Goal: Transaction & Acquisition: Download file/media

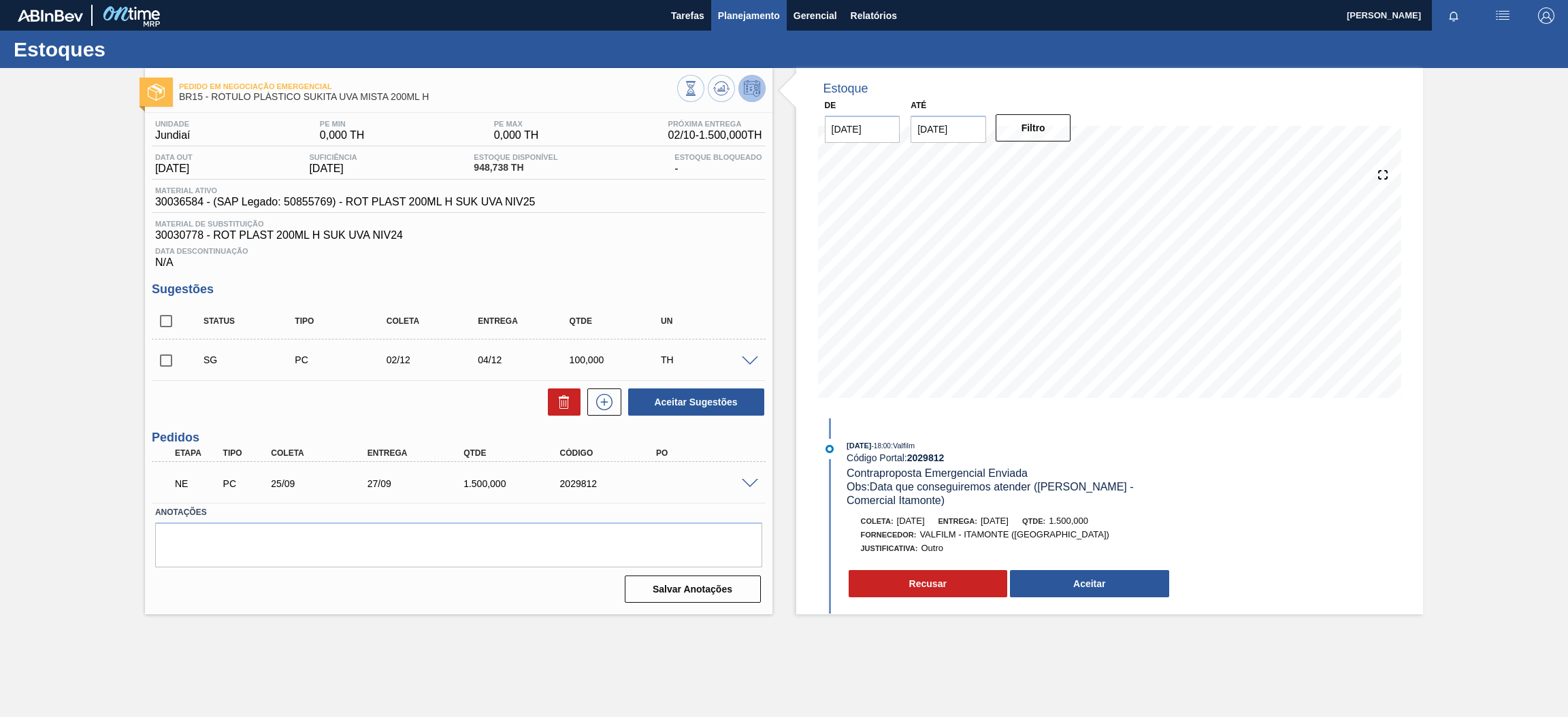
click at [753, 20] on span "Planejamento" at bounding box center [749, 16] width 61 height 16
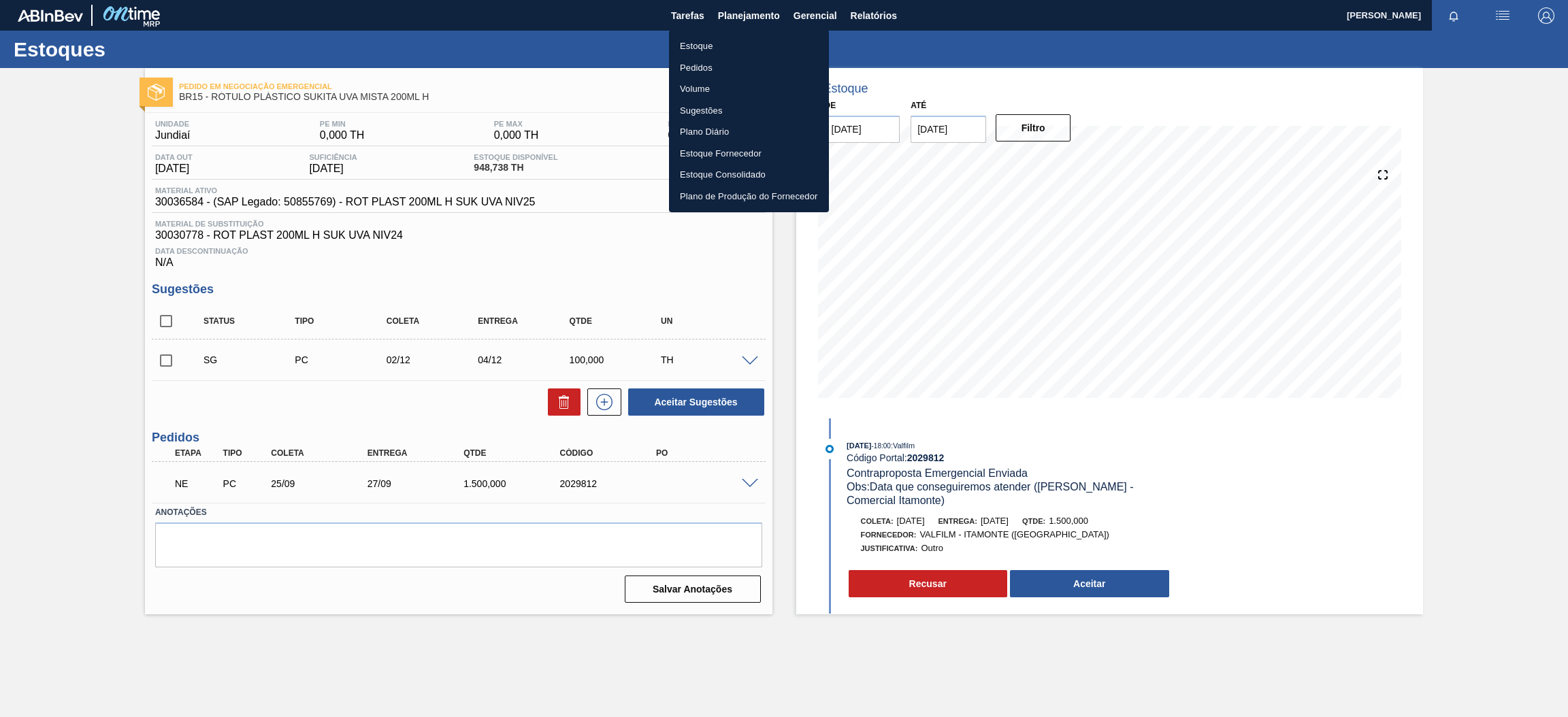
click at [730, 44] on li "Estoque" at bounding box center [749, 47] width 160 height 22
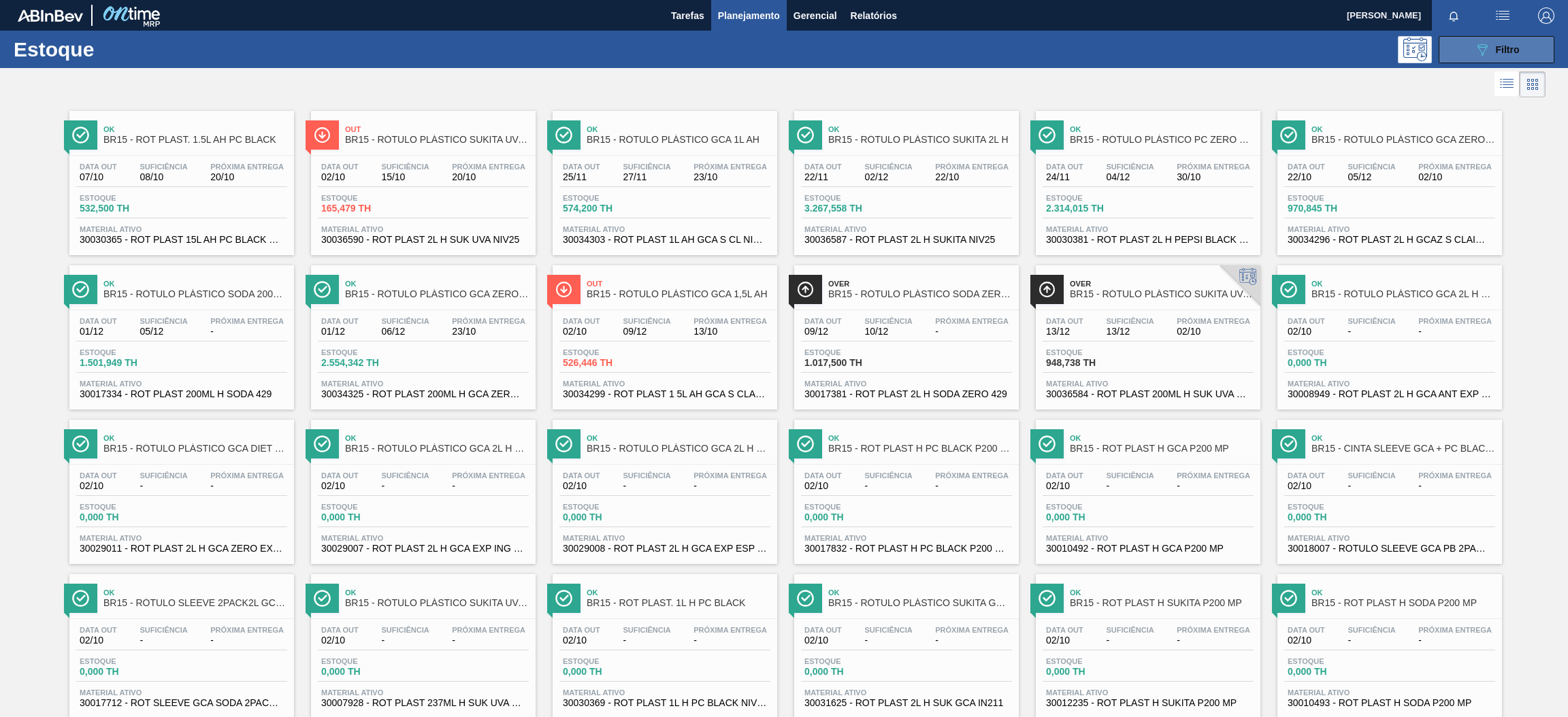
click at [1477, 53] on icon "089F7B8B-B2A5-4AFE-B5C0-19BA573D28AC" at bounding box center [1483, 50] width 16 height 16
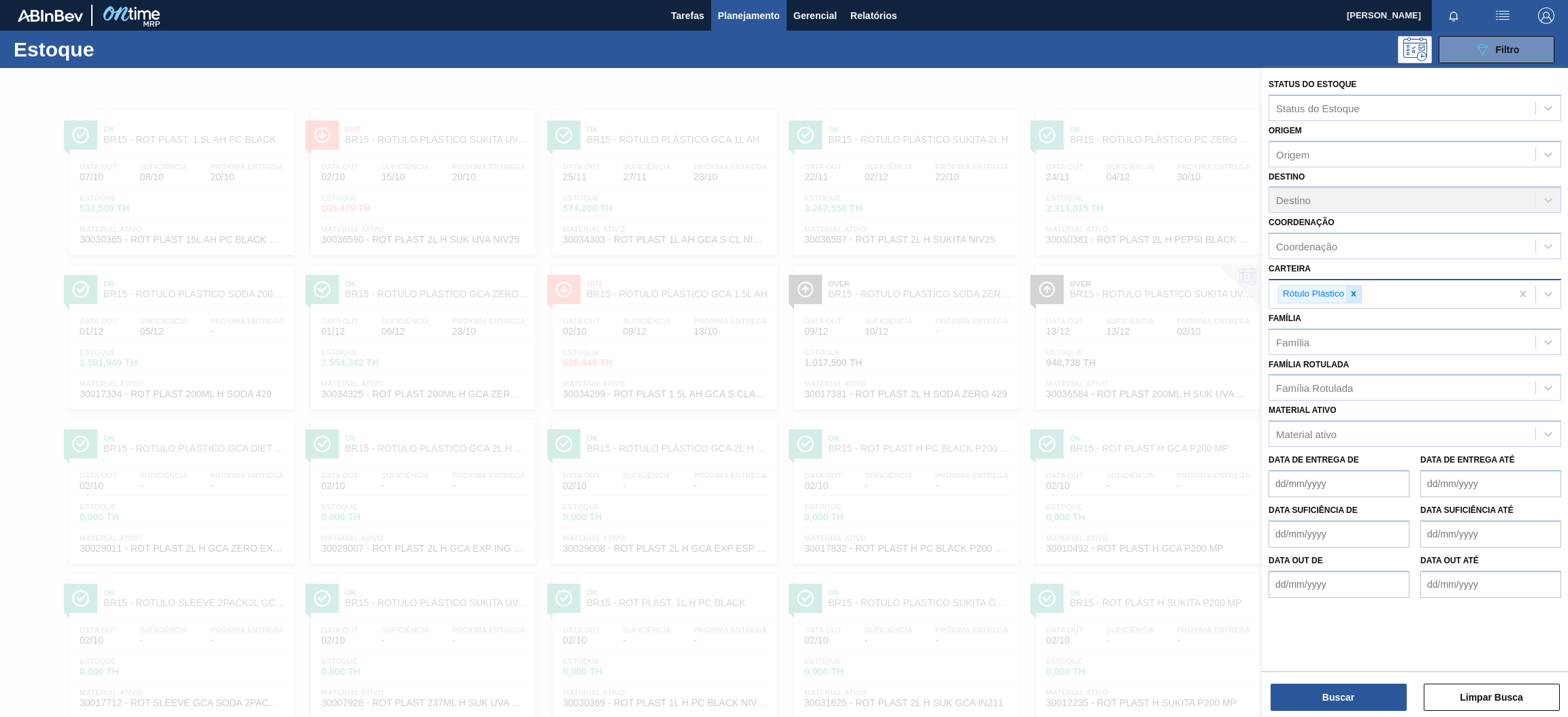
click at [1353, 292] on icon at bounding box center [1354, 295] width 10 height 10
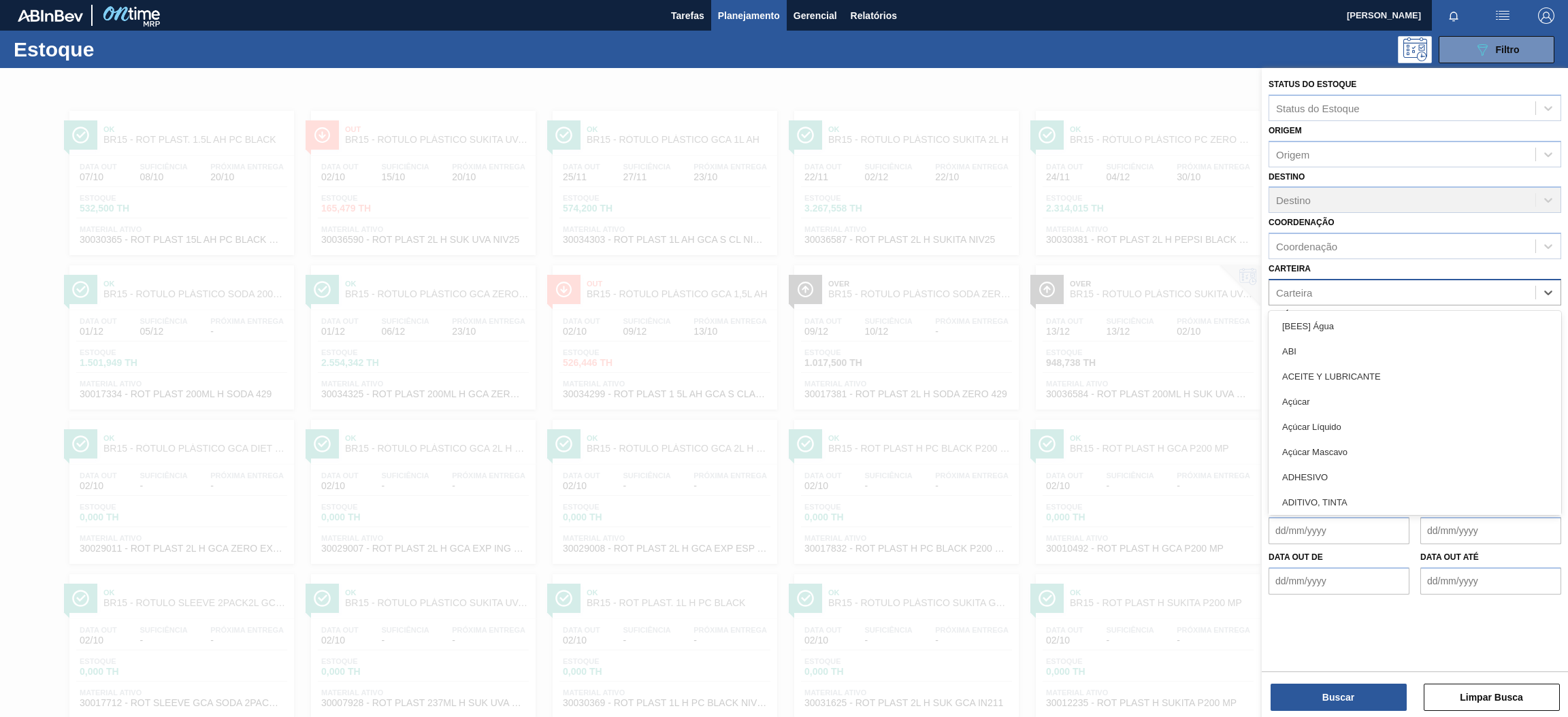
click at [1353, 292] on div "Carteira" at bounding box center [1402, 293] width 266 height 20
type input "aç"
click at [1349, 318] on div "Açúcar" at bounding box center [1414, 325] width 293 height 25
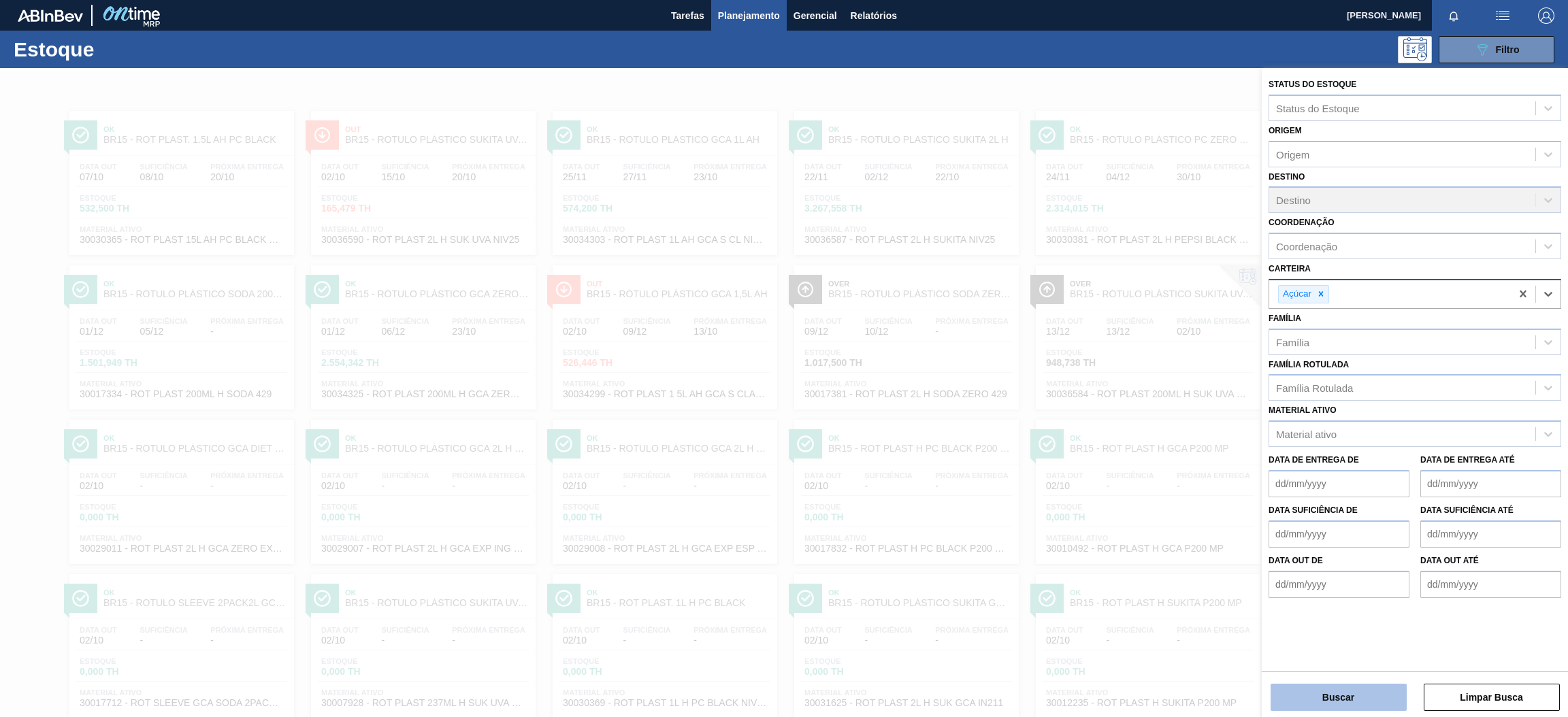
click at [1341, 697] on button "Buscar" at bounding box center [1338, 697] width 136 height 27
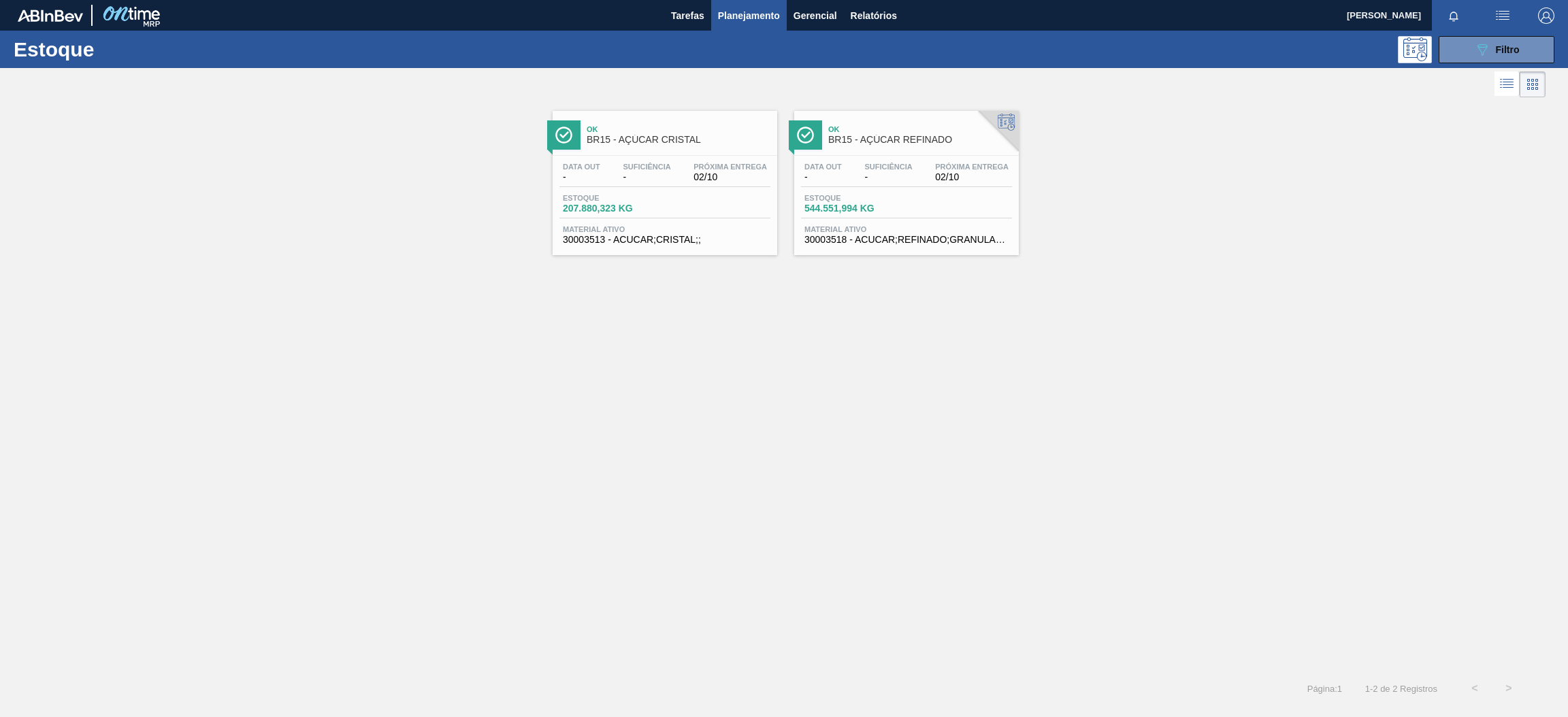
click at [637, 191] on div "Data out - Suficiência - Próxima Entrega 02/10 Estoque 207.880,323 KG Material …" at bounding box center [664, 201] width 224 height 92
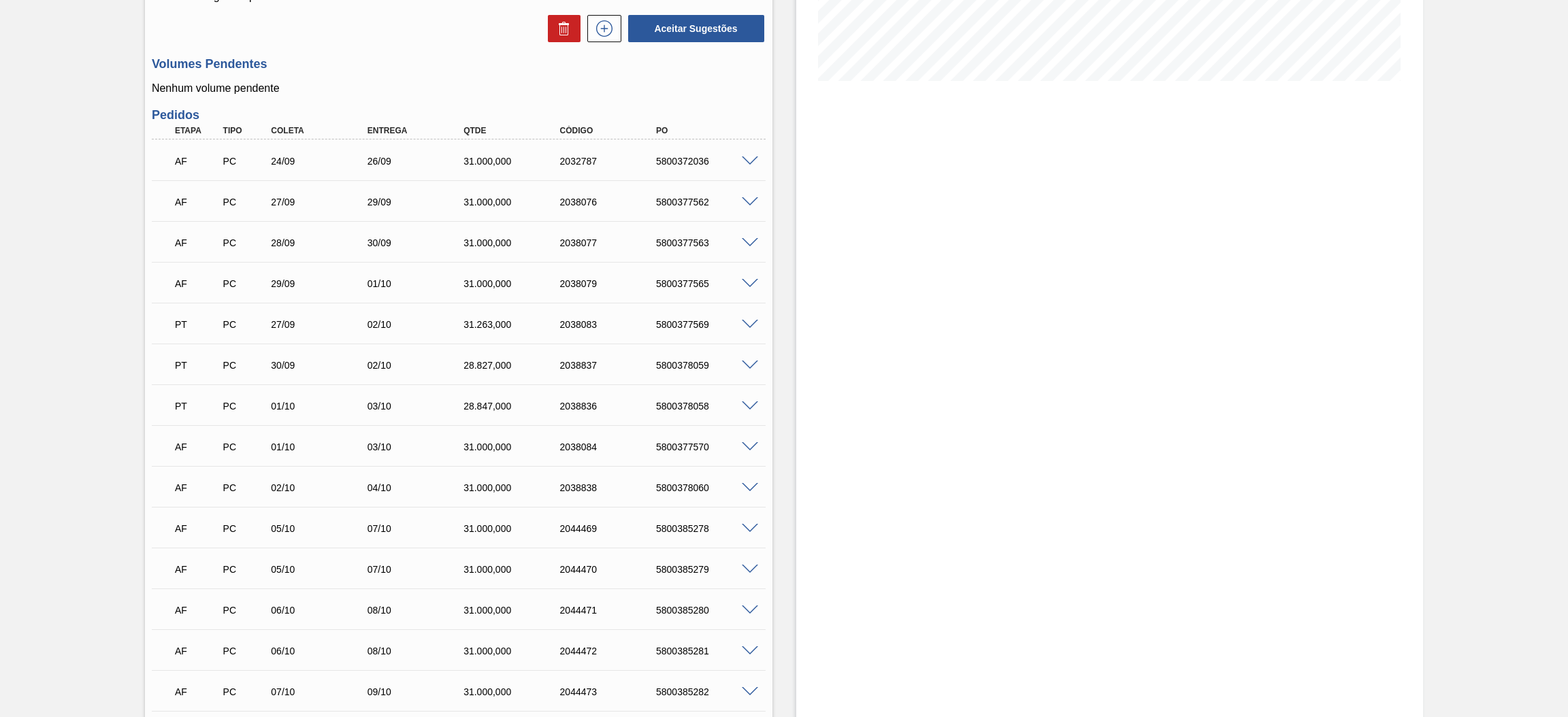
scroll to position [215, 0]
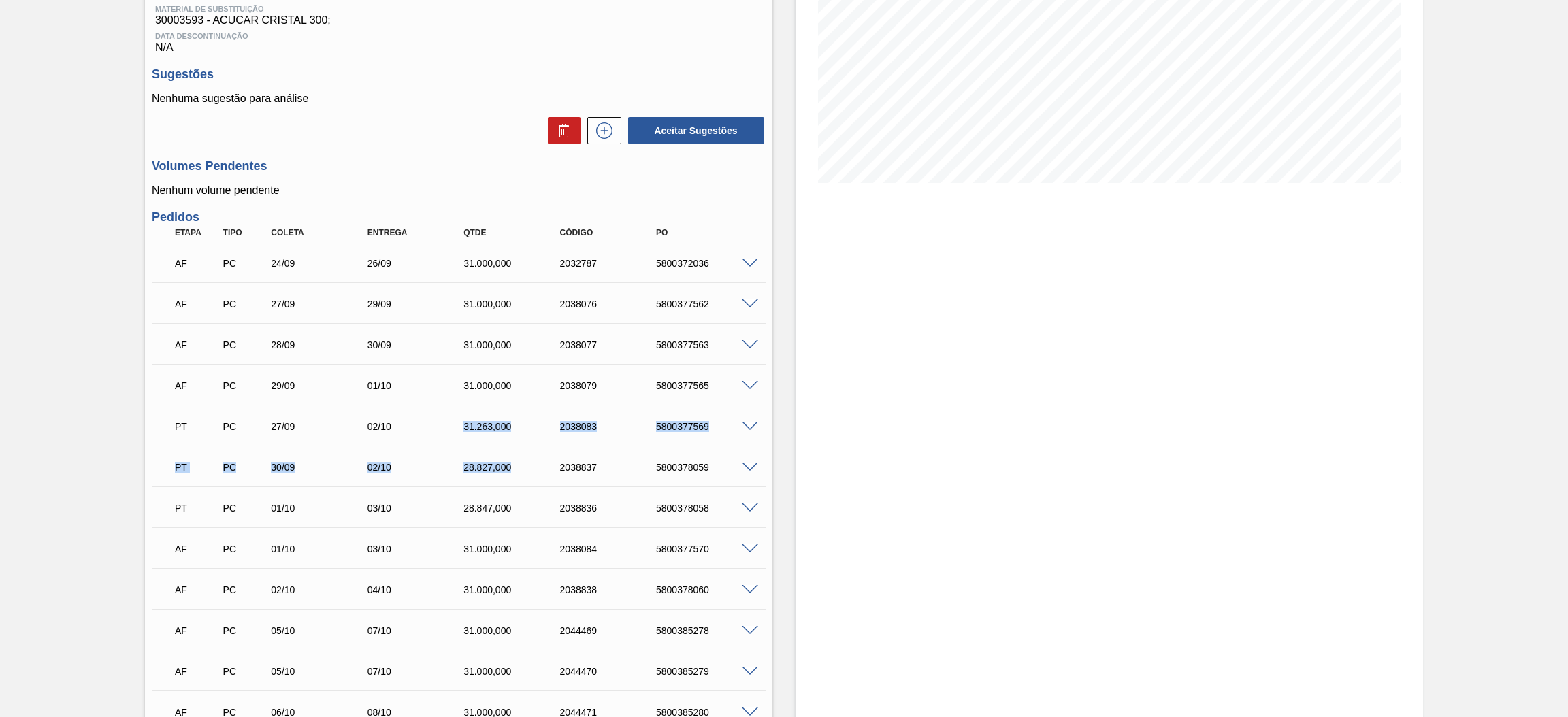
drag, startPoint x: 450, startPoint y: 422, endPoint x: 532, endPoint y: 469, distance: 94.5
click at [532, 469] on div "AF PC 24/09 26/09 31.000,000 2032787 5800372036 Material 30003513 - ACUCAR;CRIS…" at bounding box center [458, 630] width 614 height 776
drag, startPoint x: 362, startPoint y: 627, endPoint x: 403, endPoint y: 668, distance: 58.0
click at [403, 668] on div "AF PC 24/09 26/09 31.000,000 2032787 5800372036 Material 30003513 - ACUCAR;CRIS…" at bounding box center [458, 630] width 614 height 776
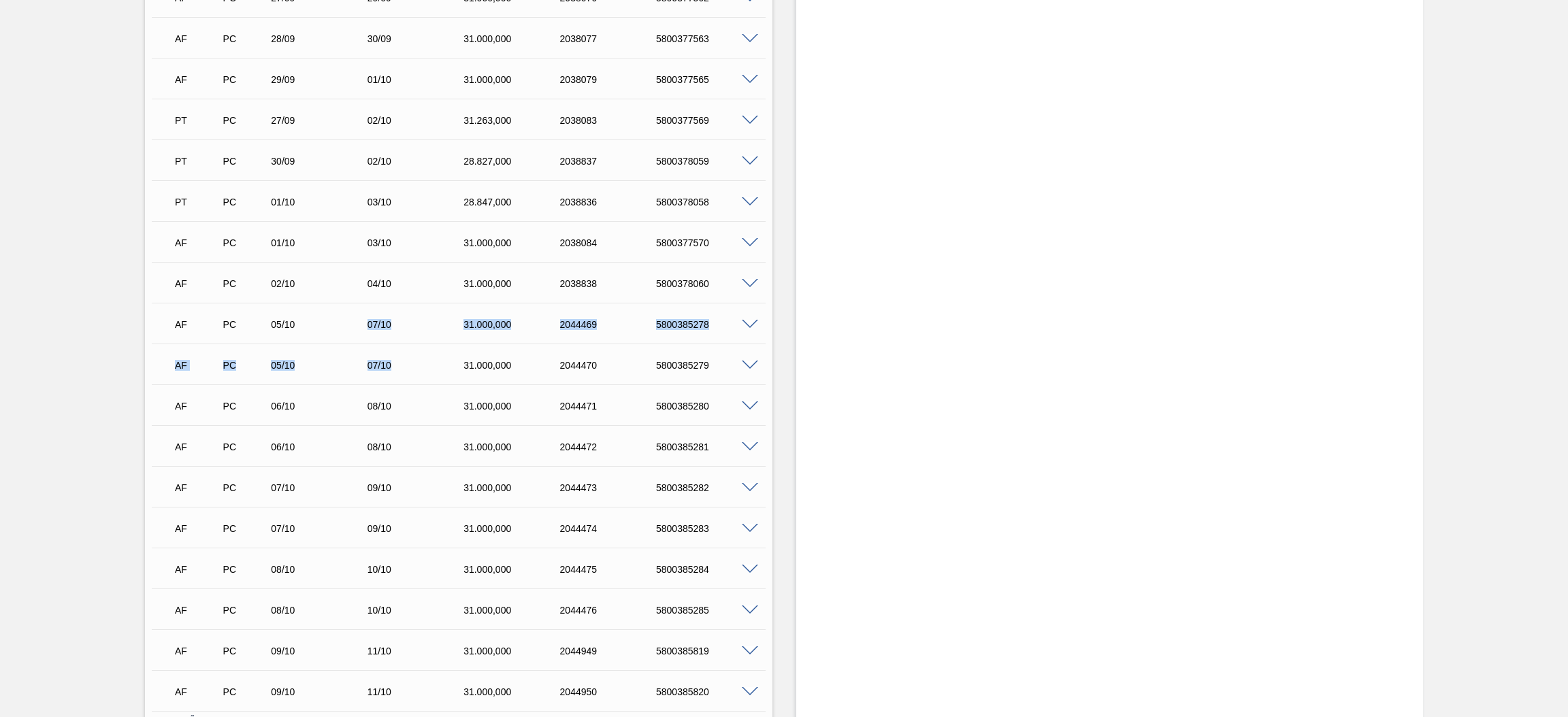
scroll to position [624, 0]
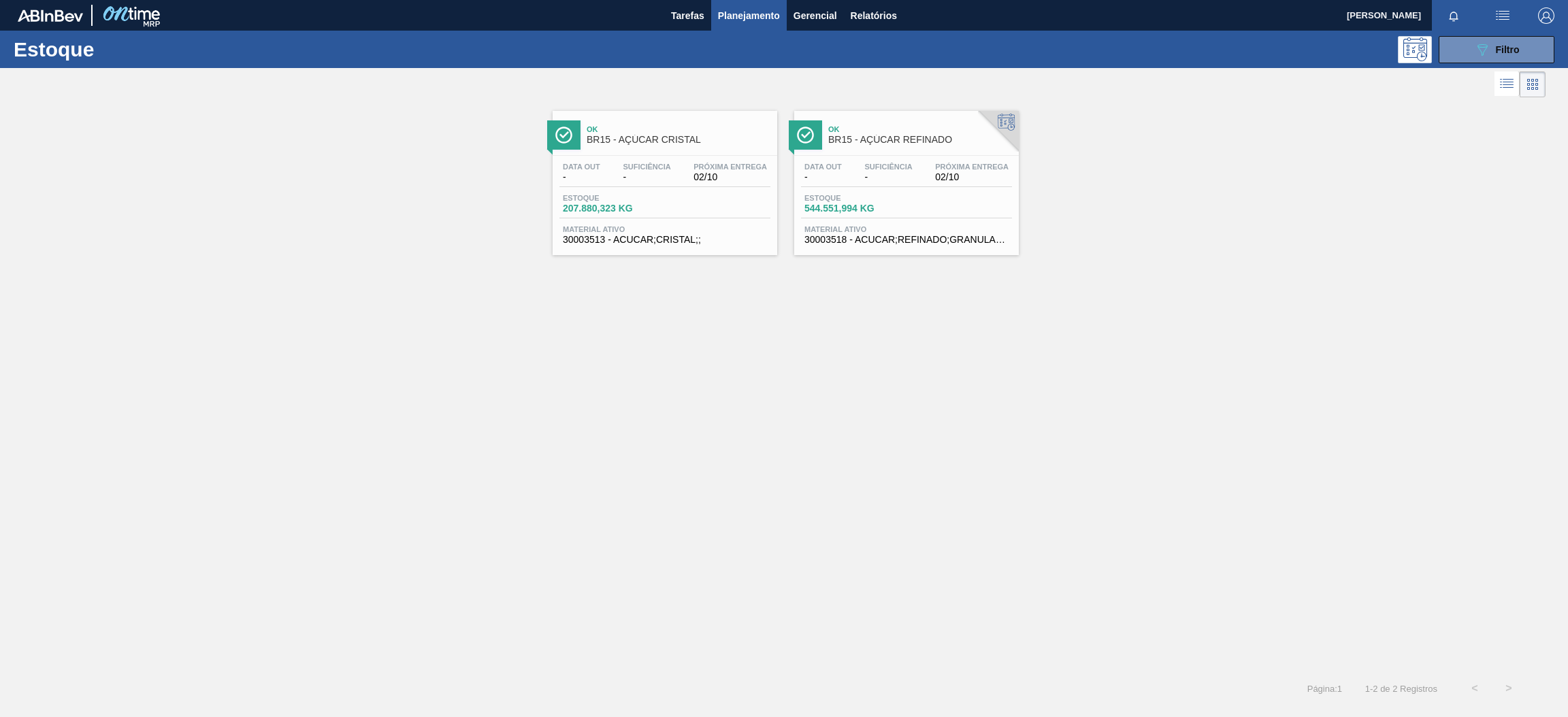
click at [912, 173] on span "-" at bounding box center [889, 178] width 48 height 10
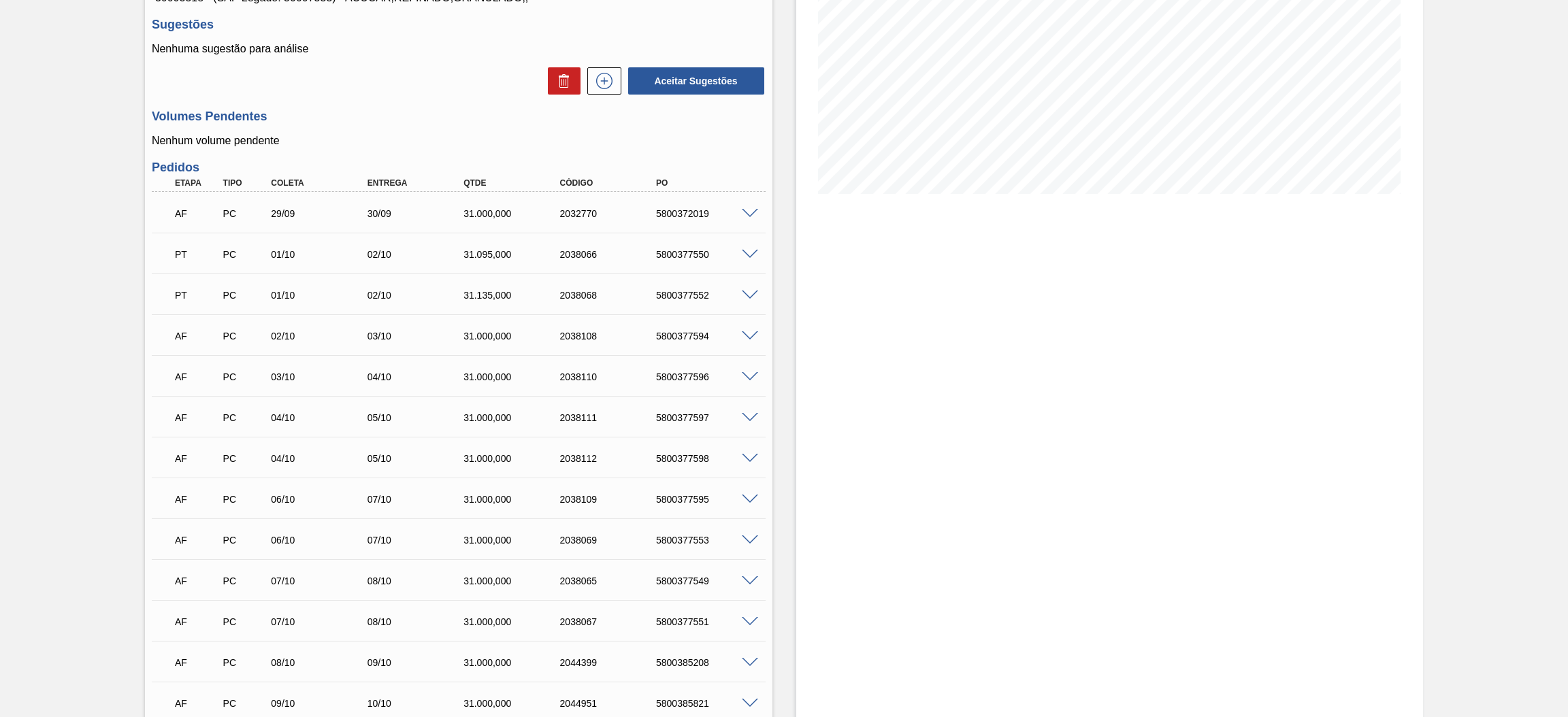
scroll to position [305, 0]
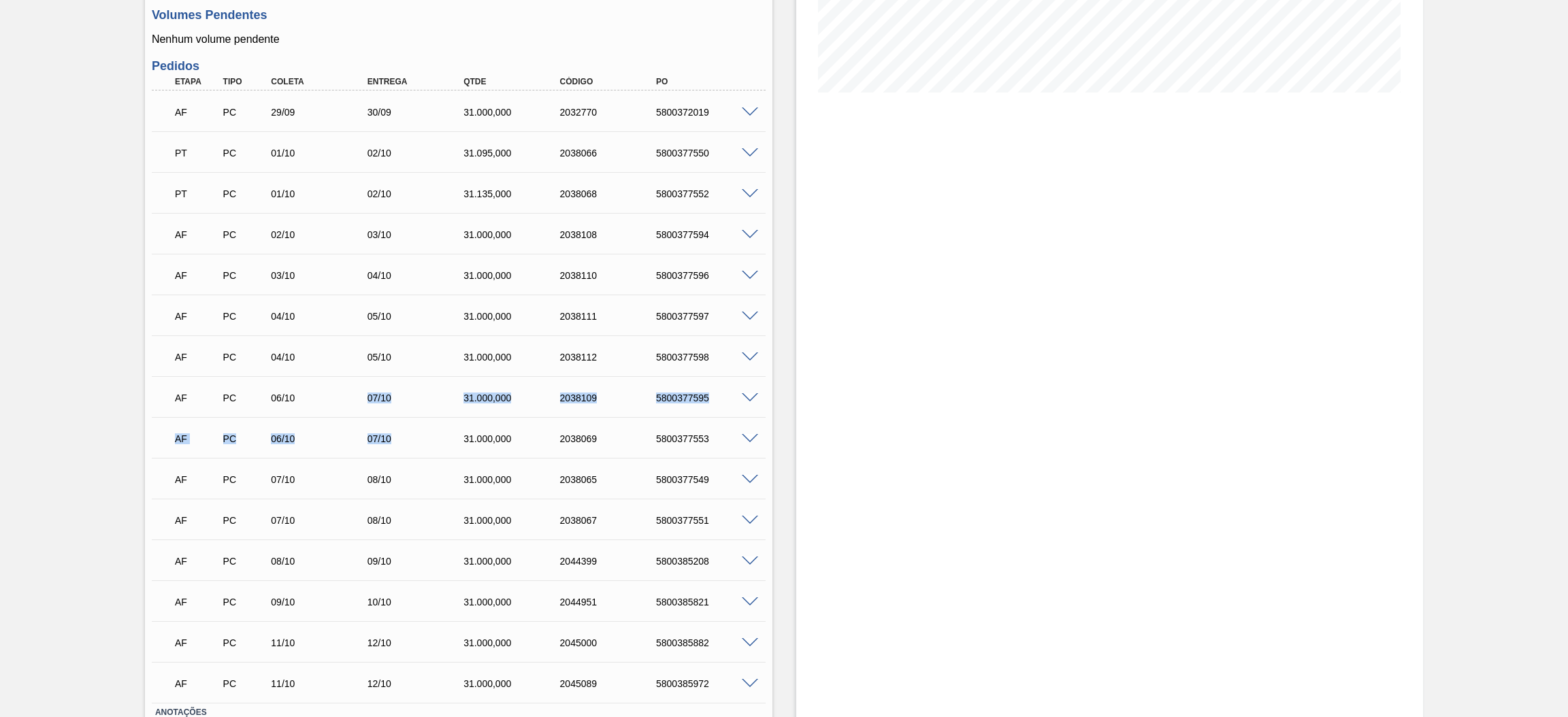
drag, startPoint x: 358, startPoint y: 398, endPoint x: 405, endPoint y: 431, distance: 57.4
click at [405, 431] on div "AF PC 29/09 30/09 31.000,000 2032770 5800372019 Material 30003518 - ACUCAR;REFI…" at bounding box center [458, 397] width 614 height 613
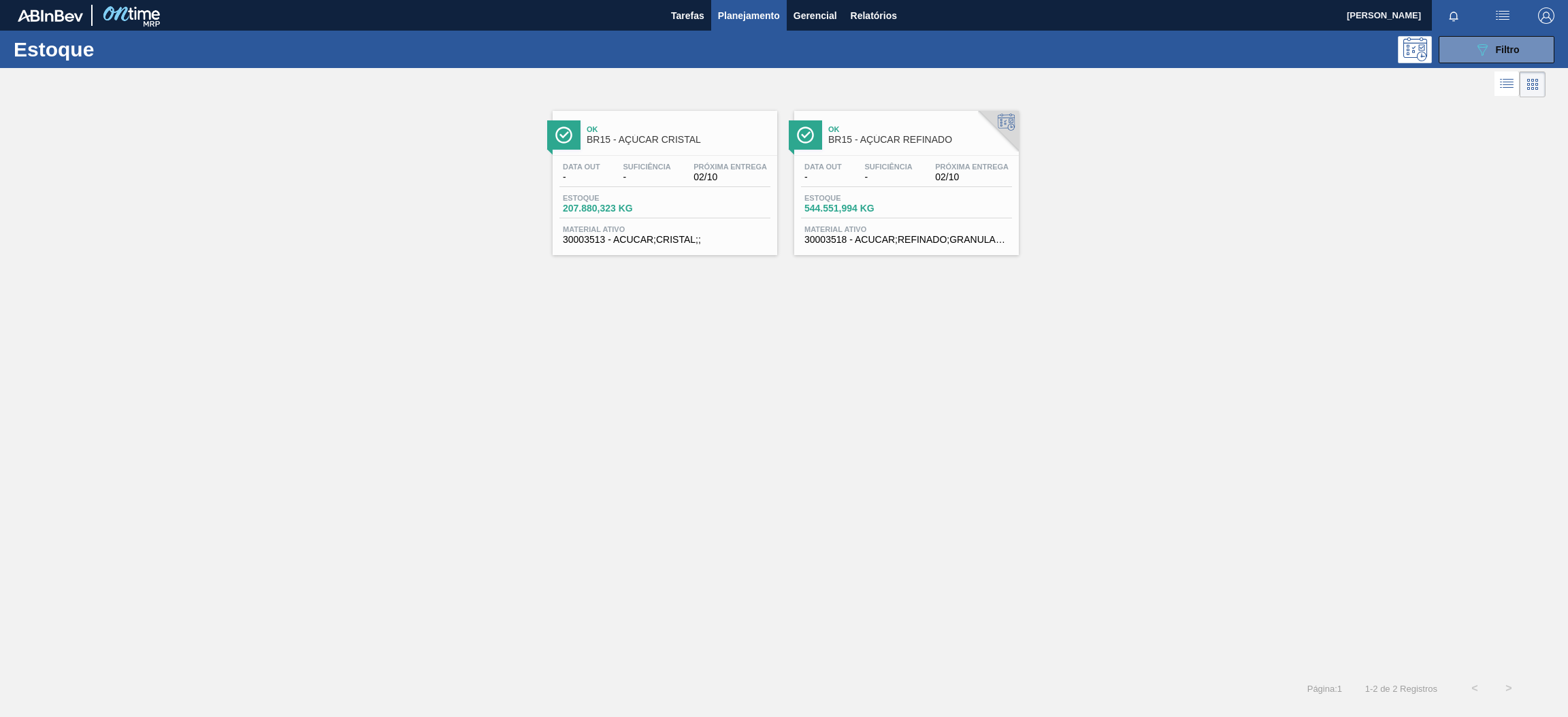
click at [665, 155] on div "Ok BR15 - AÇÚCAR CRISTAL Data out - Suficiência - Próxima Entrega 02/10 Estoque…" at bounding box center [664, 183] width 224 height 145
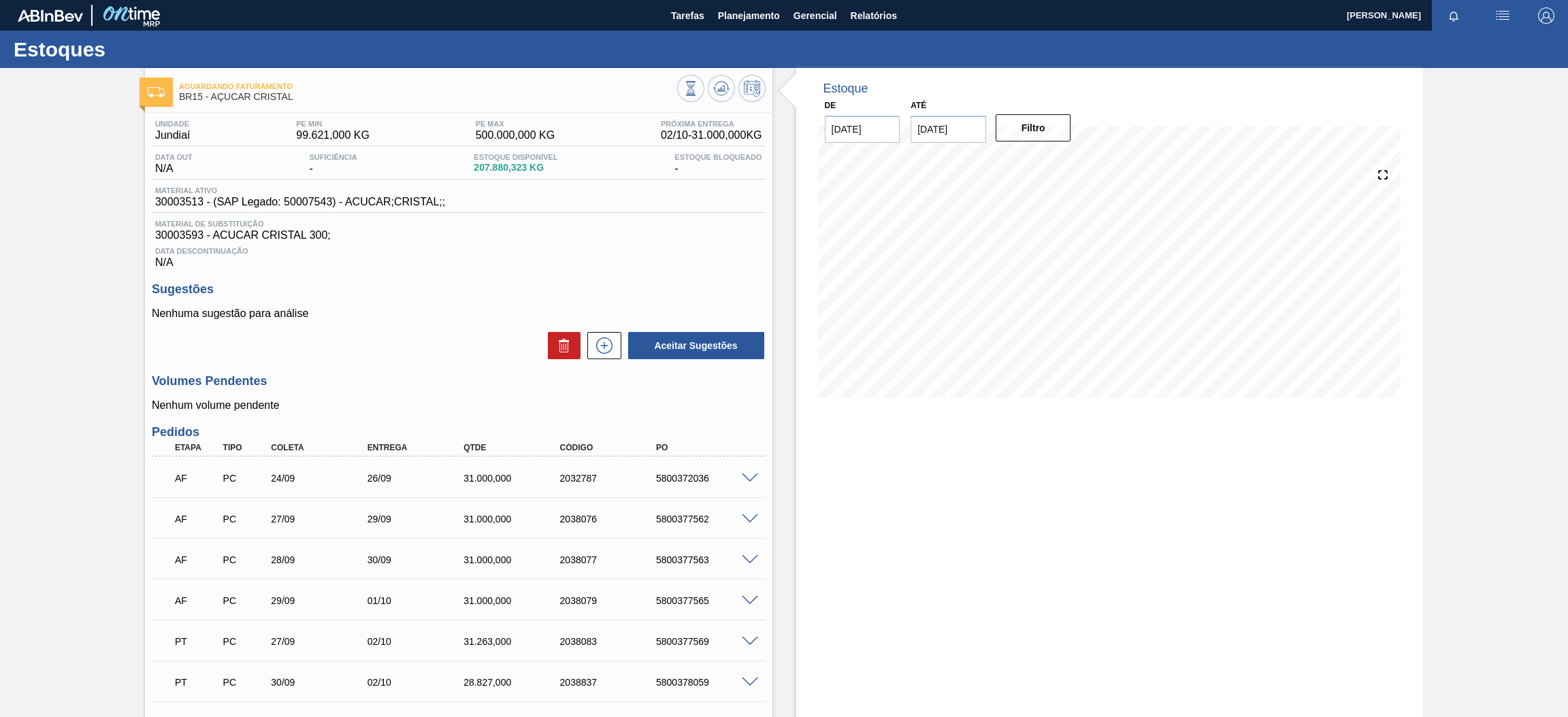
scroll to position [102, 0]
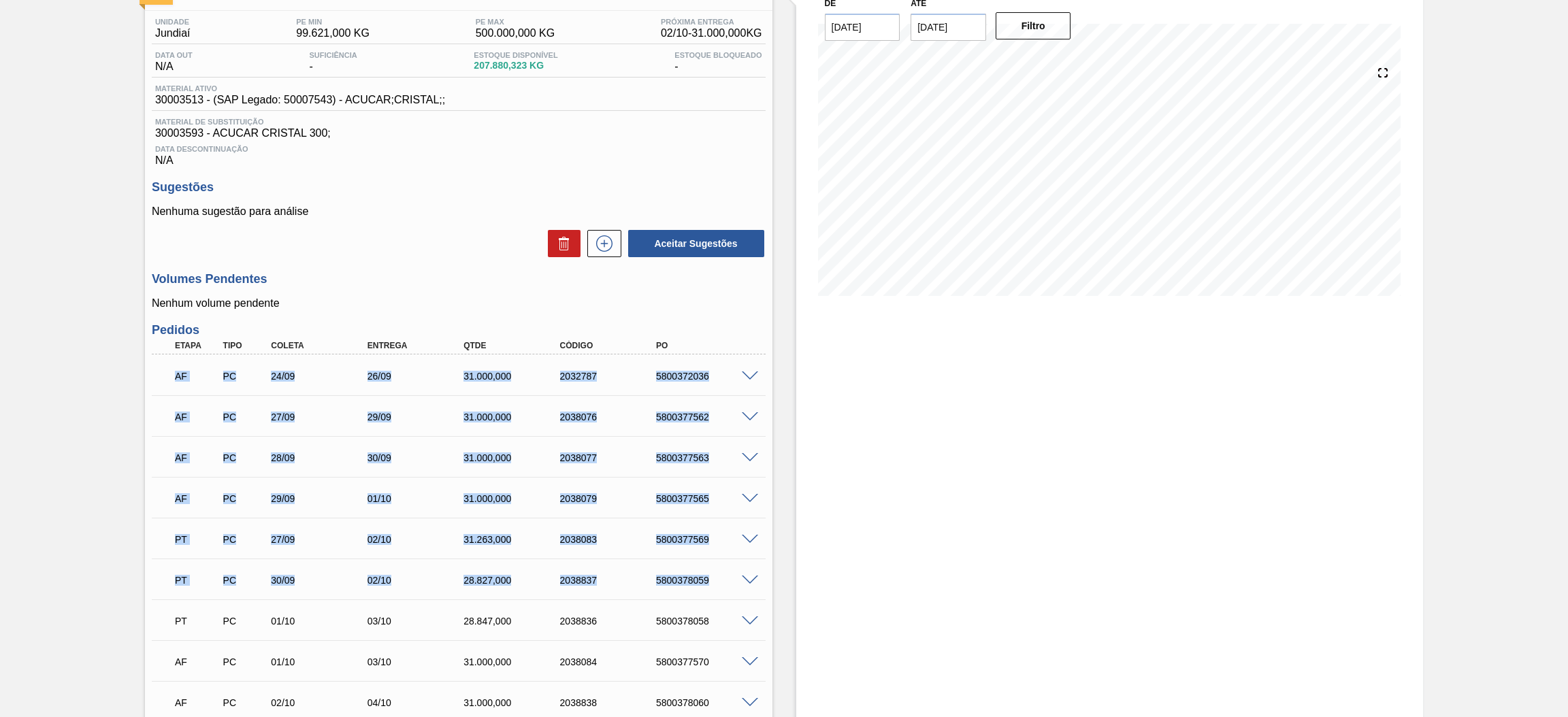
drag, startPoint x: 717, startPoint y: 580, endPoint x: 164, endPoint y: 355, distance: 597.0
click at [720, 582] on div "5800378059" at bounding box center [707, 580] width 109 height 11
drag, startPoint x: 719, startPoint y: 581, endPoint x: 150, endPoint y: 272, distance: 647.5
click at [150, 272] on div "Unidade Jundiaí PE MIN 99.621,000 KG PE MAX 500.000,000 KG Próxima Entrega 02/1…" at bounding box center [458, 623] width 628 height 1225
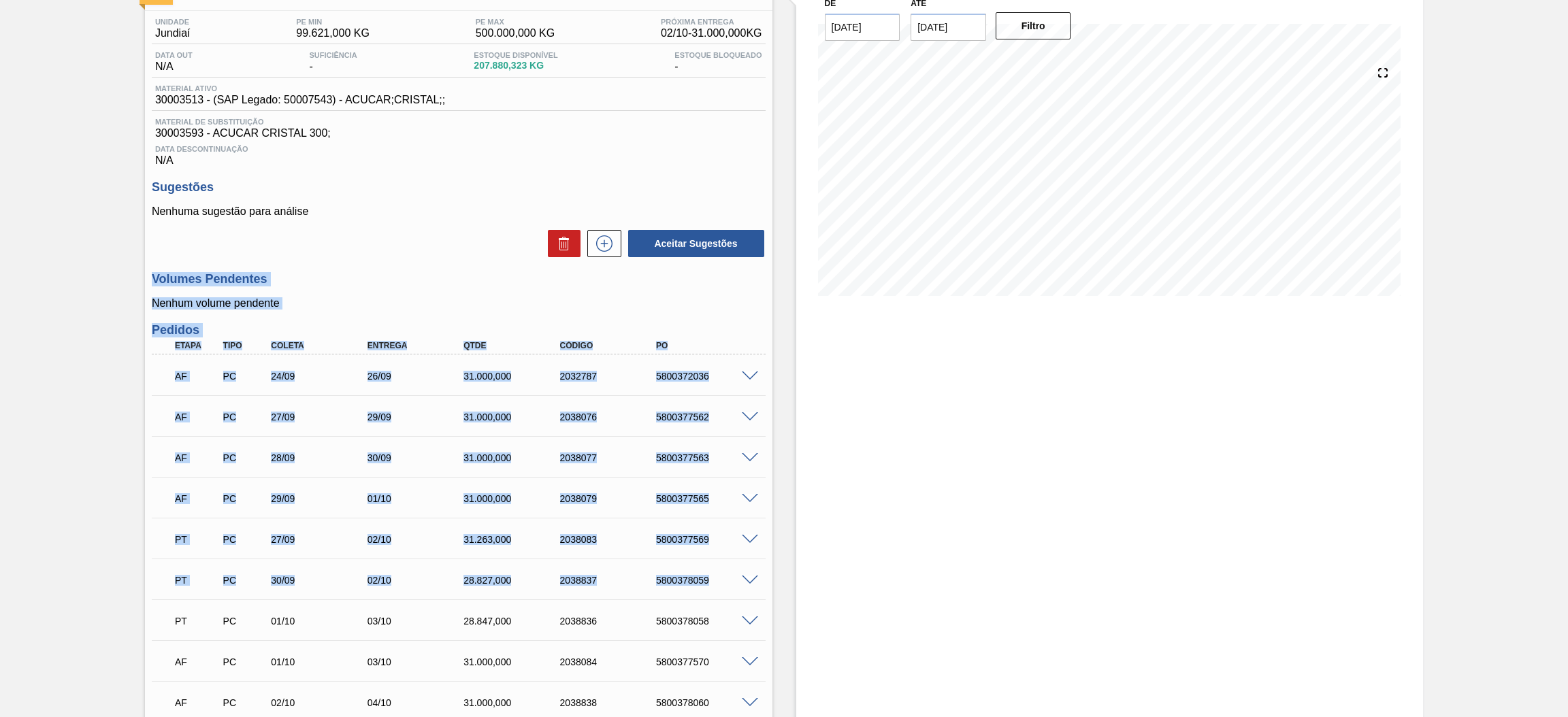
copy div "Loremip Dolorsita Consec adipis elitsedd Eiusmod Tempo Inci Utlabo Etdolor Magn…"
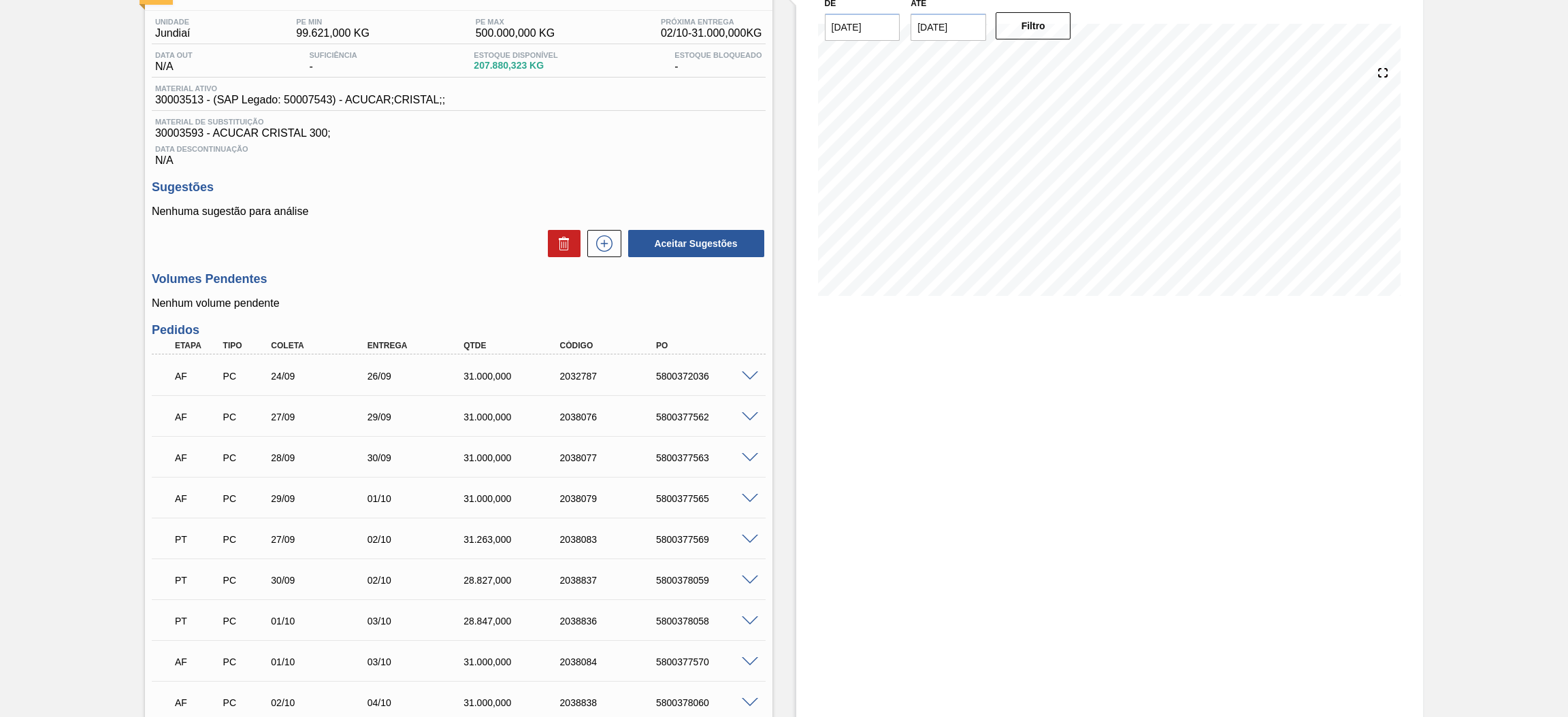
click at [801, 459] on div "Estoque De [DATE] Até [DATE] Filtro" at bounding box center [1110, 604] width 628 height 1276
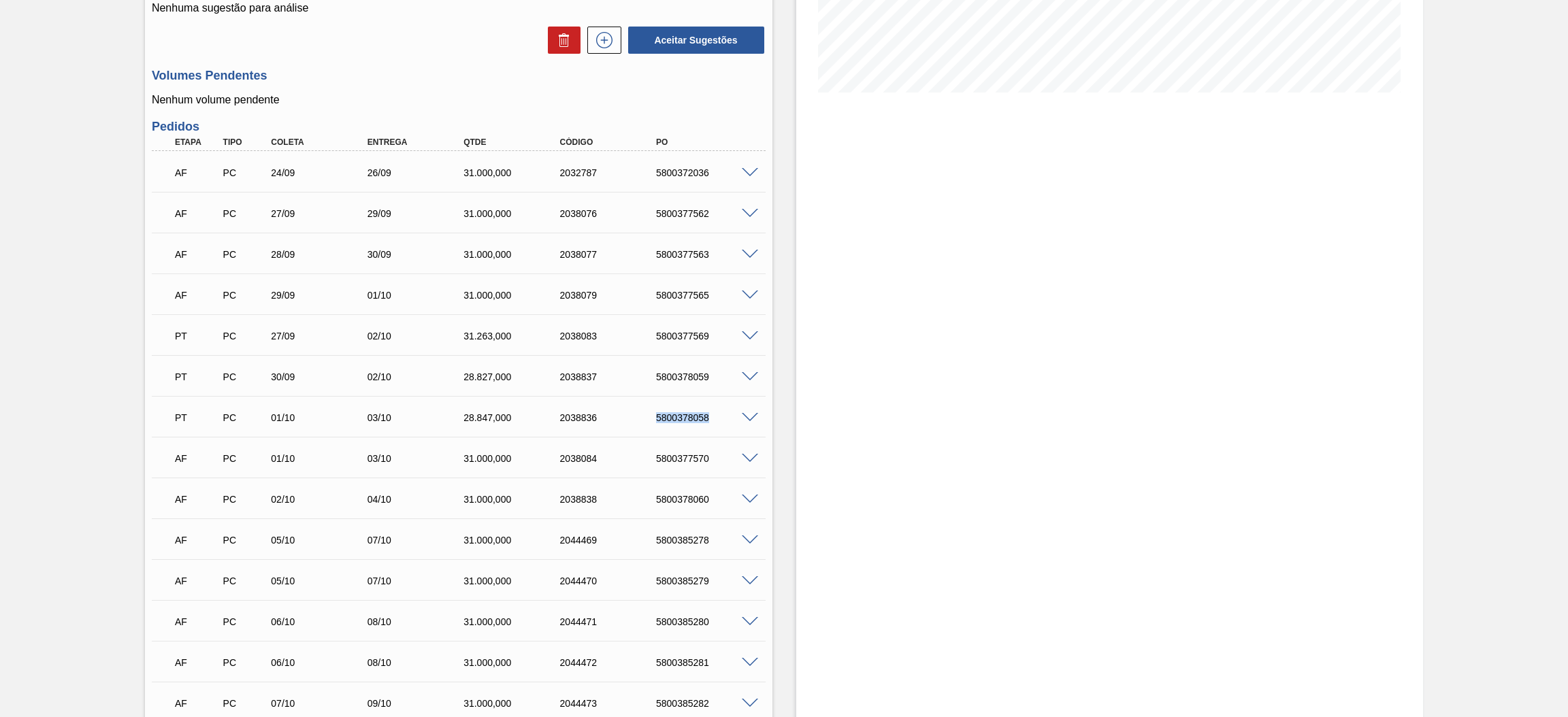
drag, startPoint x: 716, startPoint y: 419, endPoint x: 653, endPoint y: 414, distance: 63.2
click at [653, 414] on div "5800378058" at bounding box center [707, 418] width 109 height 11
drag, startPoint x: 710, startPoint y: 376, endPoint x: 650, endPoint y: 375, distance: 60.0
click at [650, 375] on div "5800378059" at bounding box center [695, 377] width 96 height 11
drag, startPoint x: 714, startPoint y: 214, endPoint x: 650, endPoint y: 214, distance: 64.0
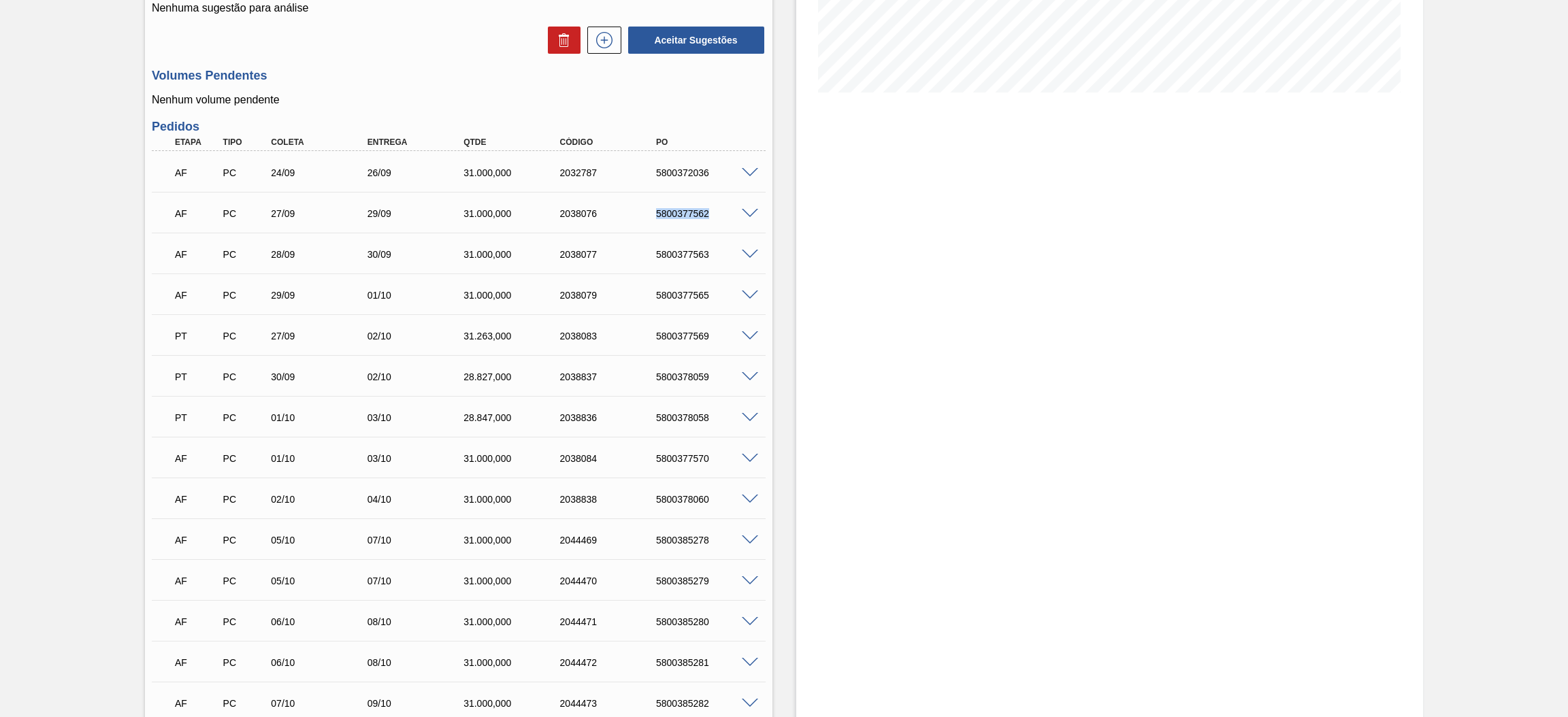
click at [650, 214] on div "5800377562" at bounding box center [695, 213] width 96 height 11
drag, startPoint x: 715, startPoint y: 414, endPoint x: 583, endPoint y: 413, distance: 132.0
click at [583, 413] on div "PT PC 01/10 03/10 28.847,000 2038836 5800378058" at bounding box center [454, 416] width 578 height 27
click at [715, 419] on div "5800378058" at bounding box center [707, 418] width 109 height 11
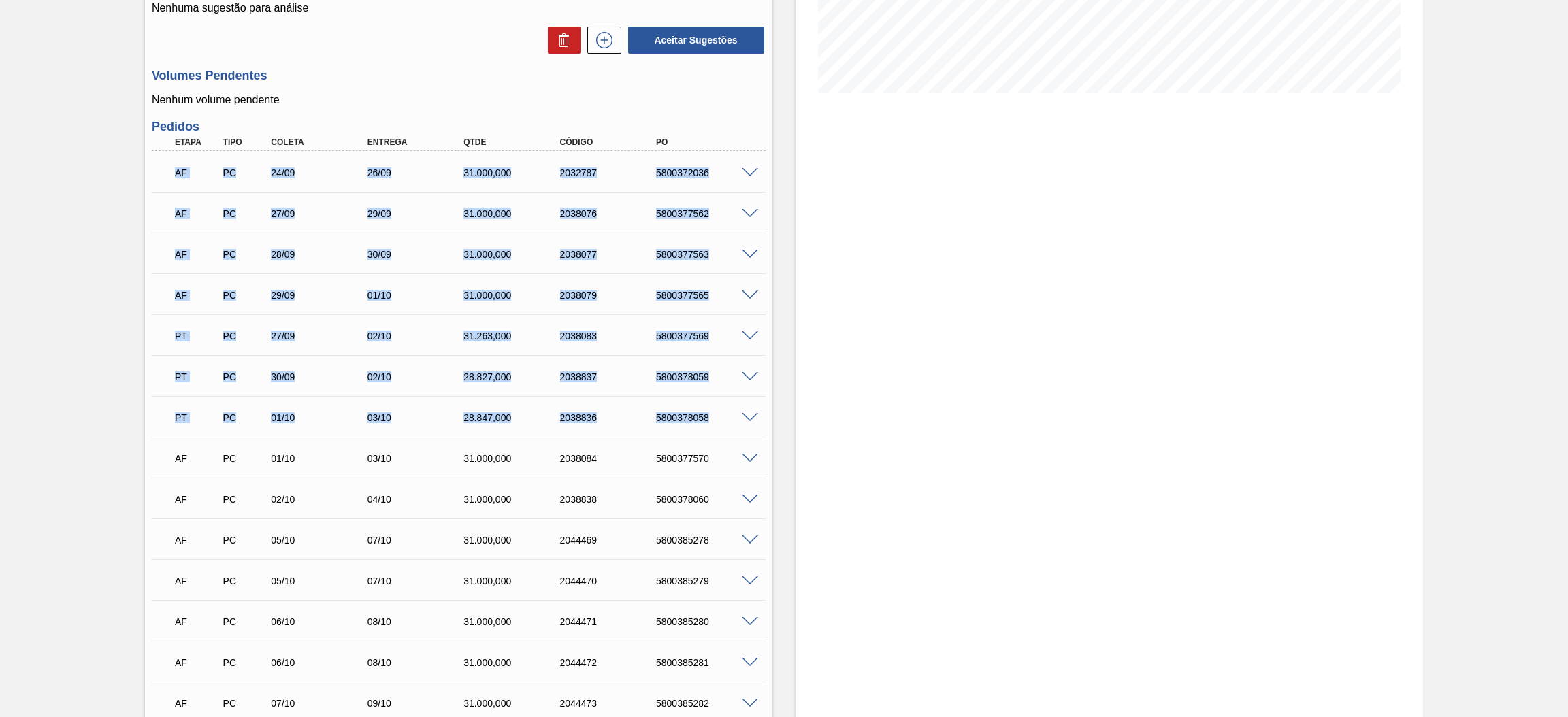
drag, startPoint x: 713, startPoint y: 415, endPoint x: 160, endPoint y: 161, distance: 608.5
click at [160, 161] on div "AF PC 24/09 26/09 31.000,000 2032787 5800372036 Material 30003513 - ACUCAR;CRIS…" at bounding box center [458, 538] width 614 height 776
click at [710, 309] on div "AF PC 29/09 01/10 31.000,000 2038079 5800377565 Material 30003513 - ACUCAR;CRIS…" at bounding box center [458, 294] width 614 height 41
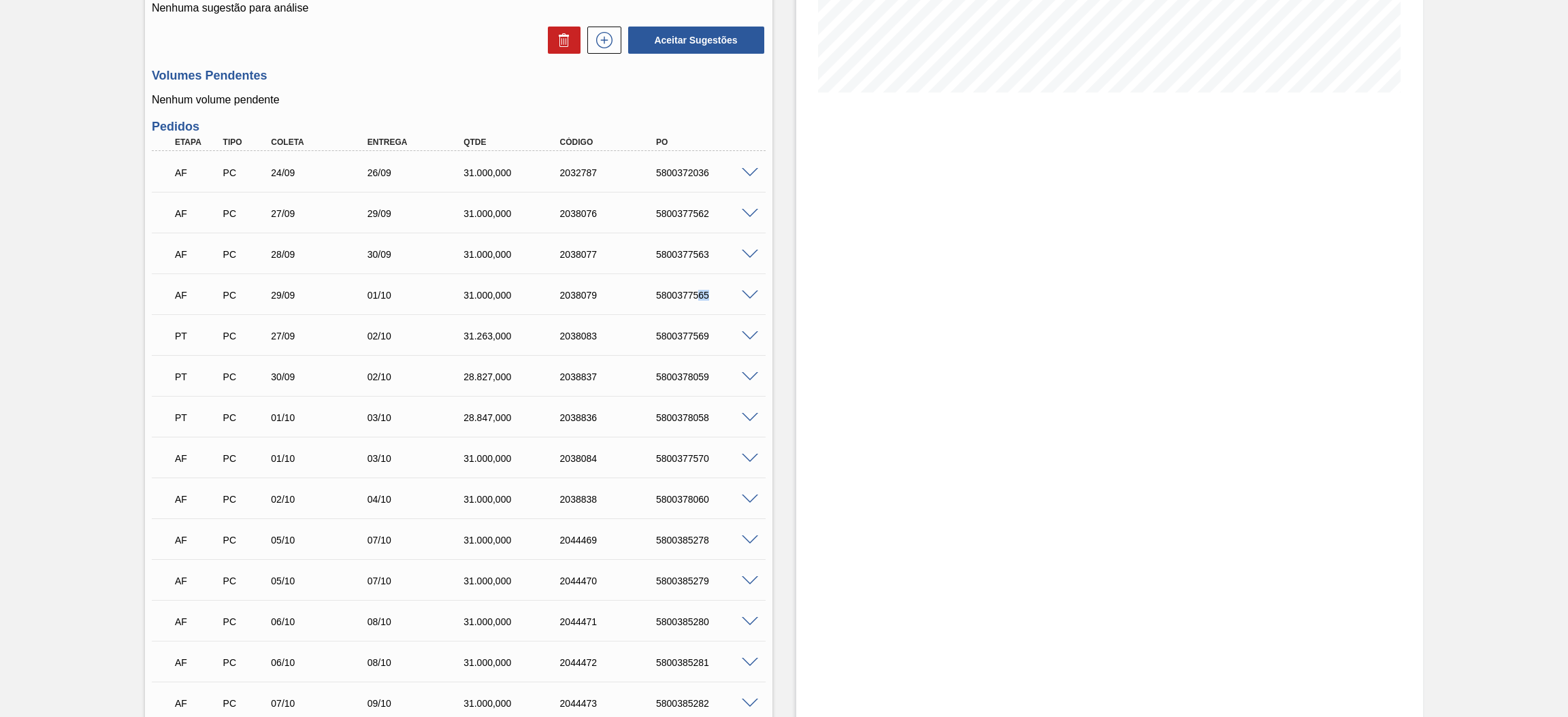
drag, startPoint x: 714, startPoint y: 298, endPoint x: 700, endPoint y: 298, distance: 14.0
click at [700, 298] on div "5800377565" at bounding box center [707, 295] width 109 height 11
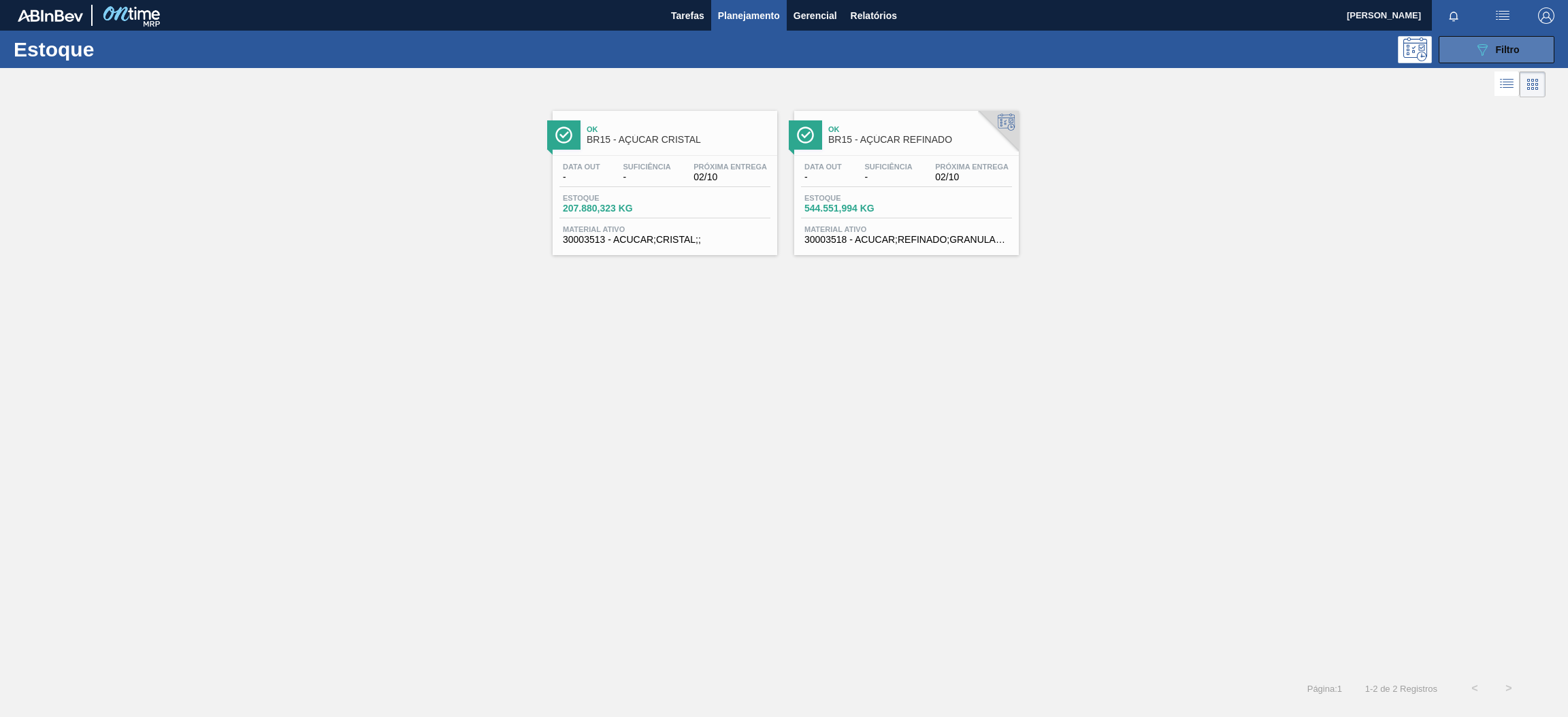
click at [1479, 53] on icon "089F7B8B-B2A5-4AFE-B5C0-19BA573D28AC" at bounding box center [1483, 50] width 16 height 16
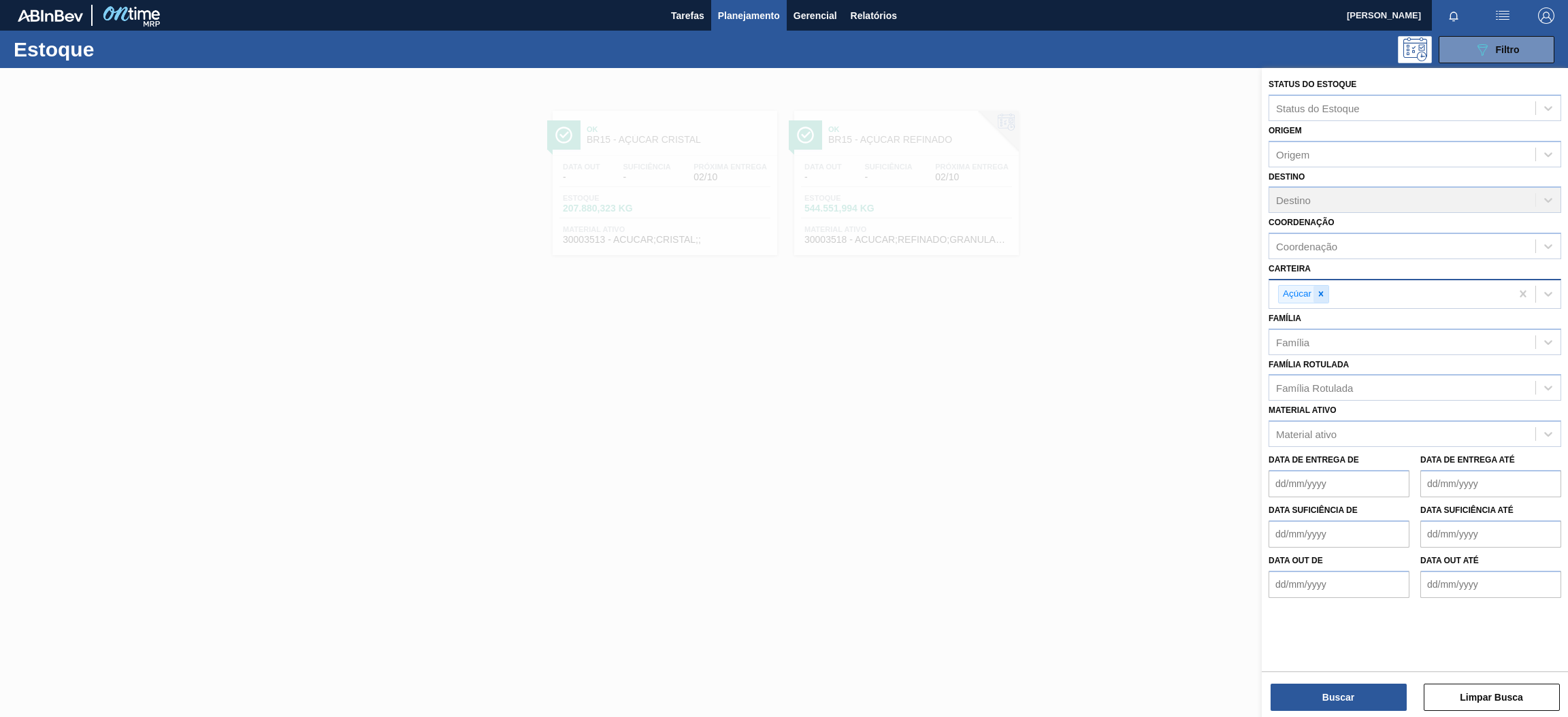
click at [1325, 290] on icon at bounding box center [1321, 295] width 10 height 10
click at [1338, 384] on div "Família Rotulada" at bounding box center [1315, 385] width 77 height 12
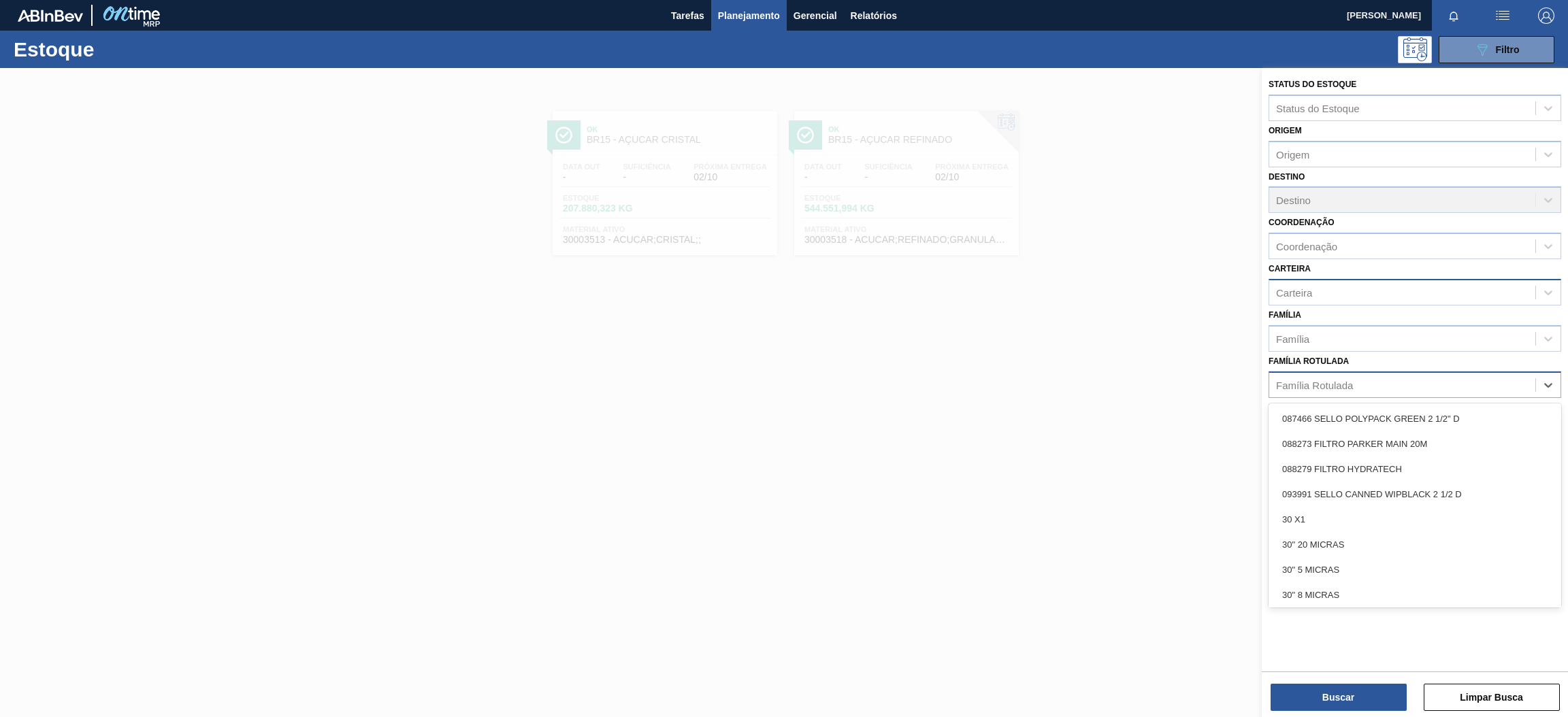
paste Rotulada "30030680"
type Rotulada "30030680"
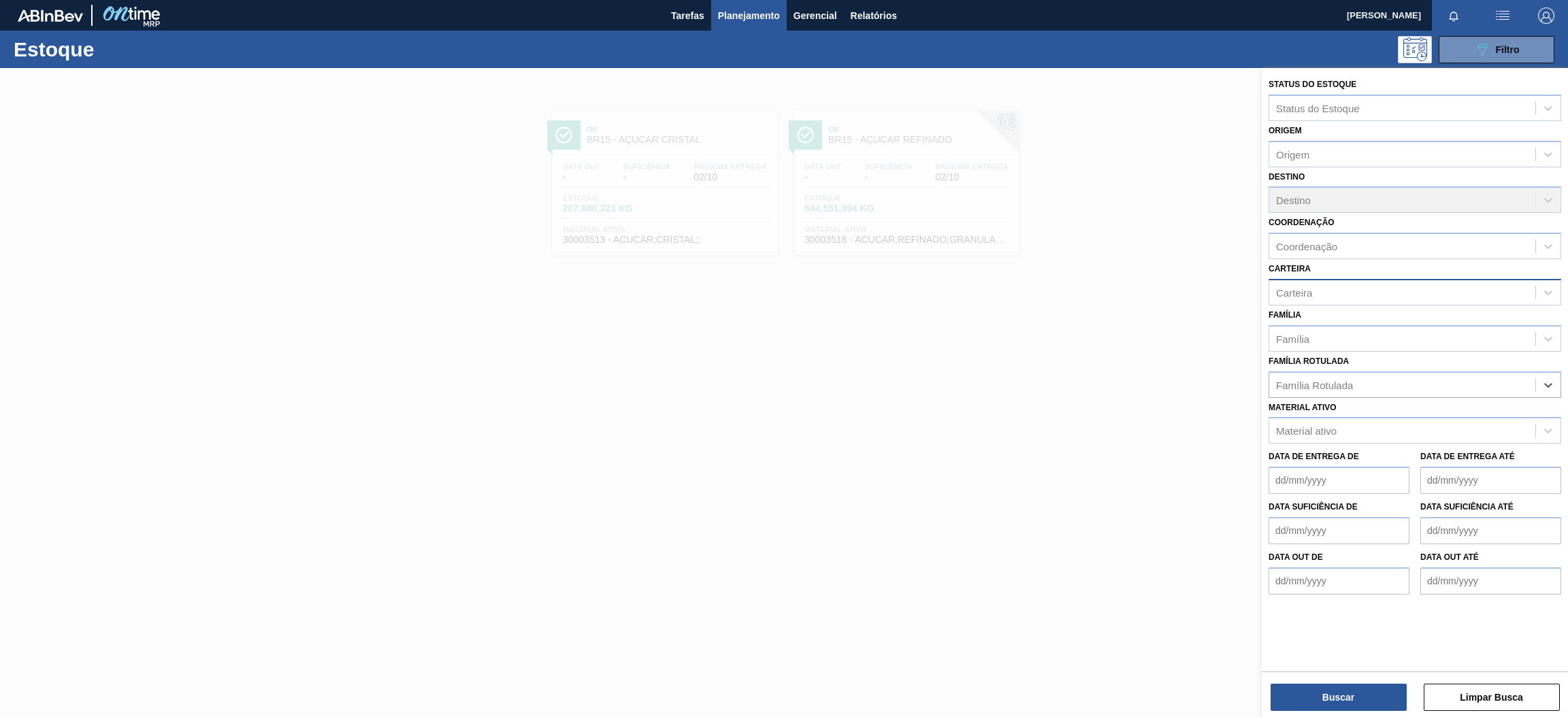
drag, startPoint x: 1334, startPoint y: 376, endPoint x: 1255, endPoint y: 376, distance: 79.0
click at [1262, 376] on div "Status do Estoque Status do Estoque Origem Origem Destino Destino Coordenação C…" at bounding box center [1414, 426] width 306 height 717
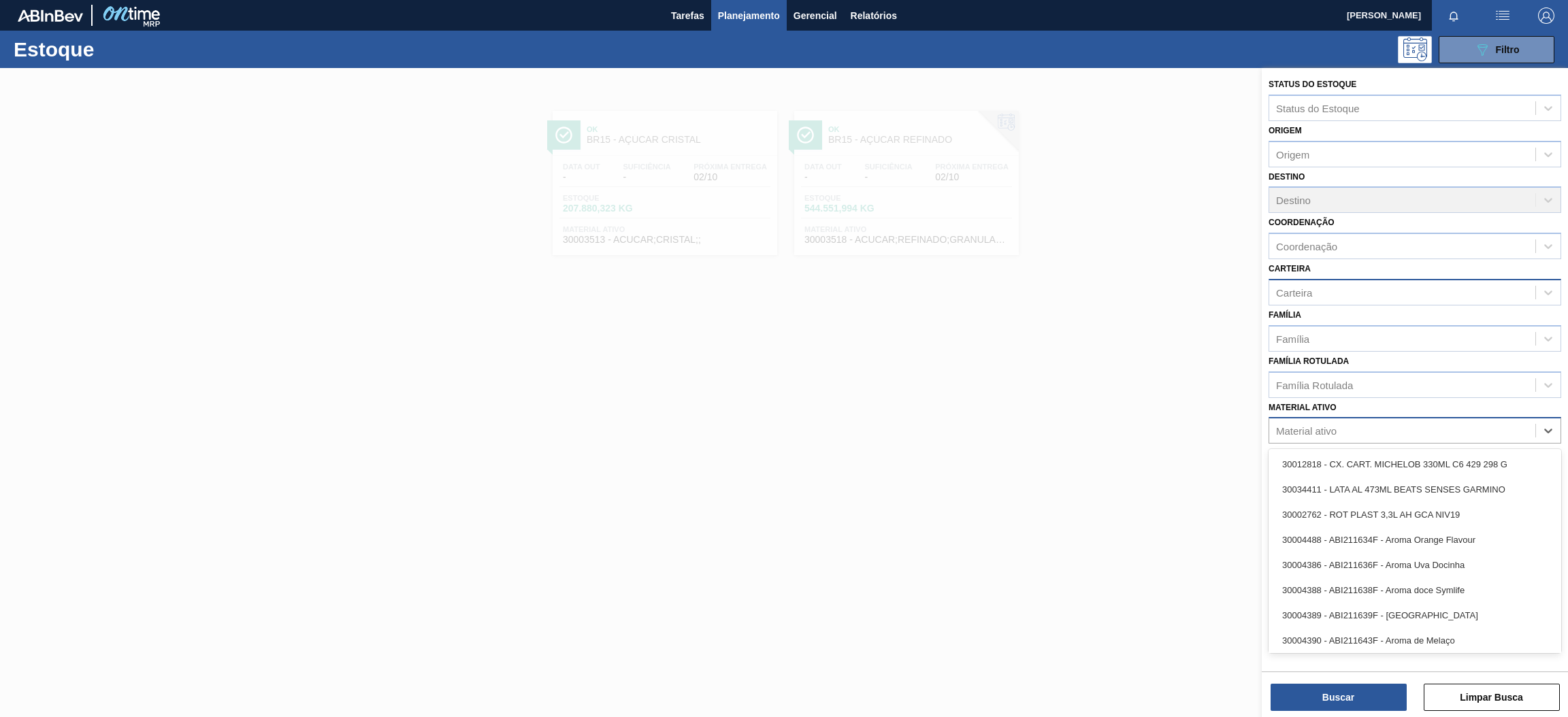
click at [1329, 432] on div "Material ativo" at bounding box center [1306, 431] width 60 height 12
paste ativo "30030680"
type ativo "30030680"
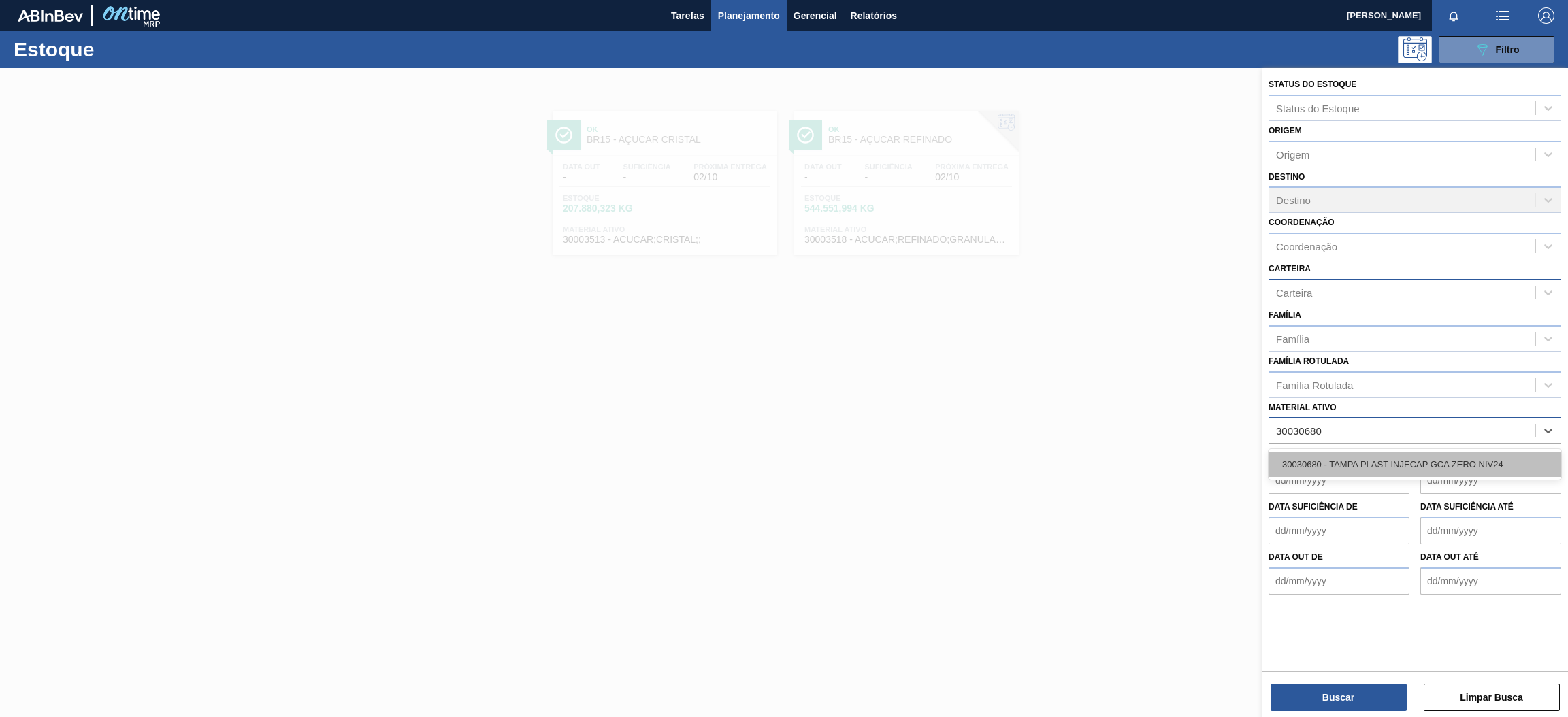
click at [1331, 461] on div "30030680 - TAMPA PLAST INJECAP GCA ZERO NIV24" at bounding box center [1414, 464] width 293 height 25
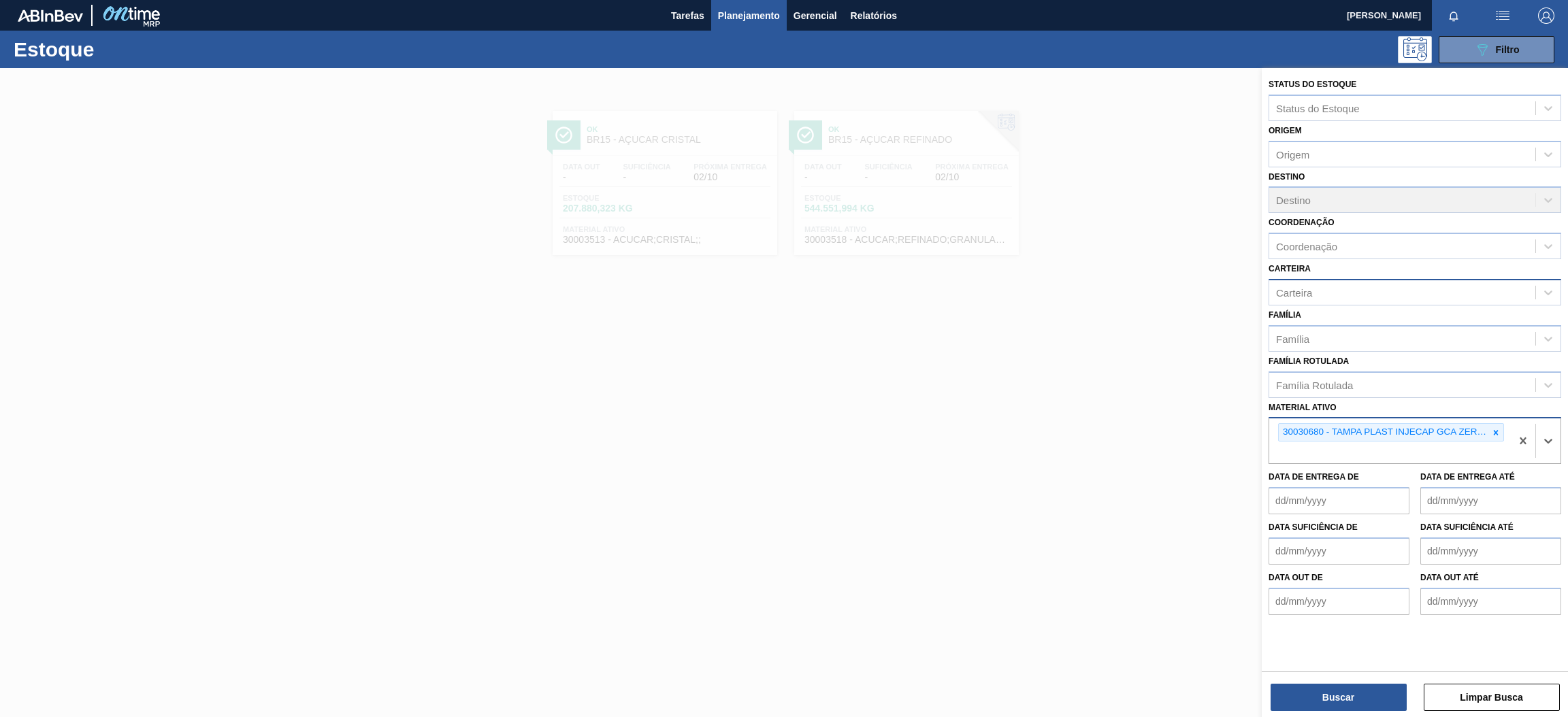
paste ativo "30006846"
type ativo "30006846"
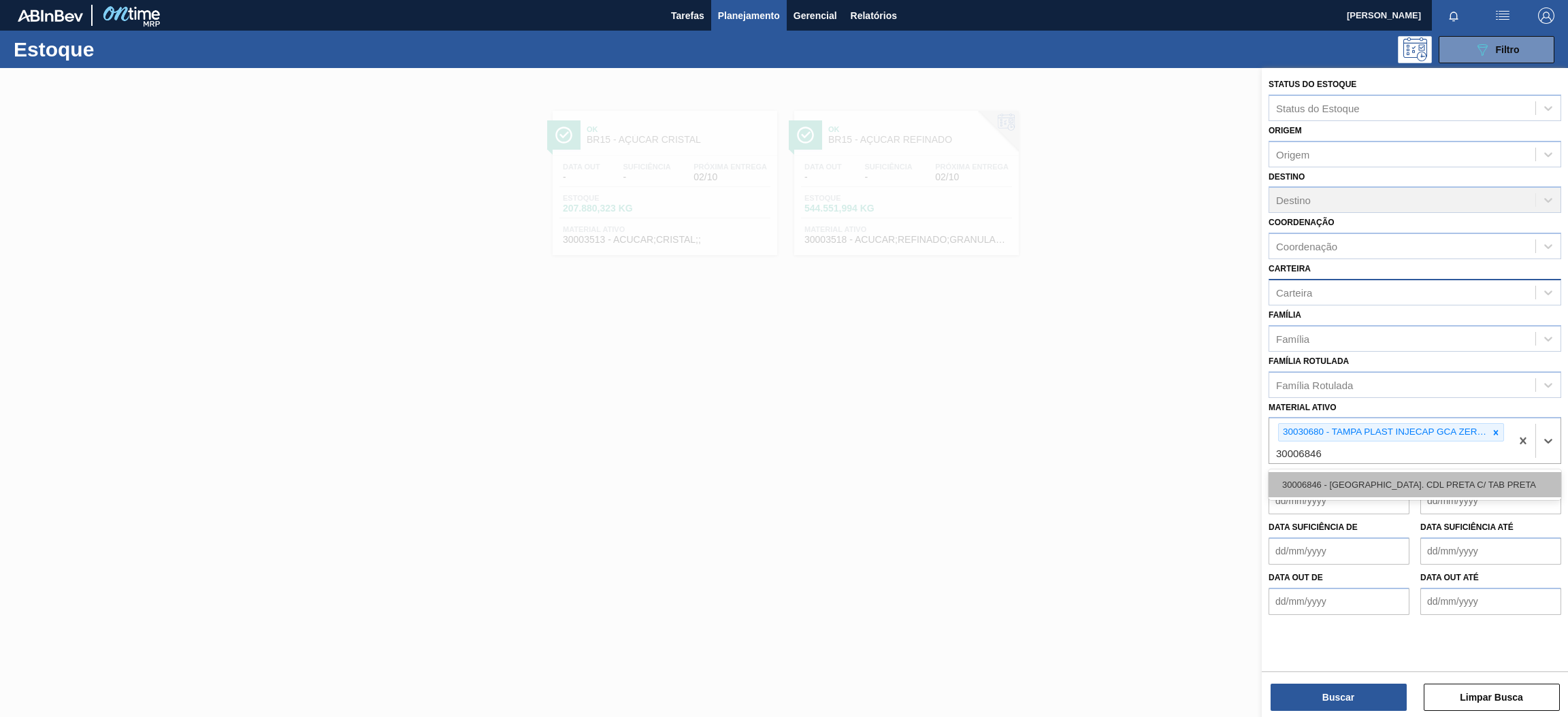
click at [1394, 487] on div "30006846 - [GEOGRAPHIC_DATA]. CDL PRETA C/ TAB PRETA" at bounding box center [1414, 484] width 293 height 25
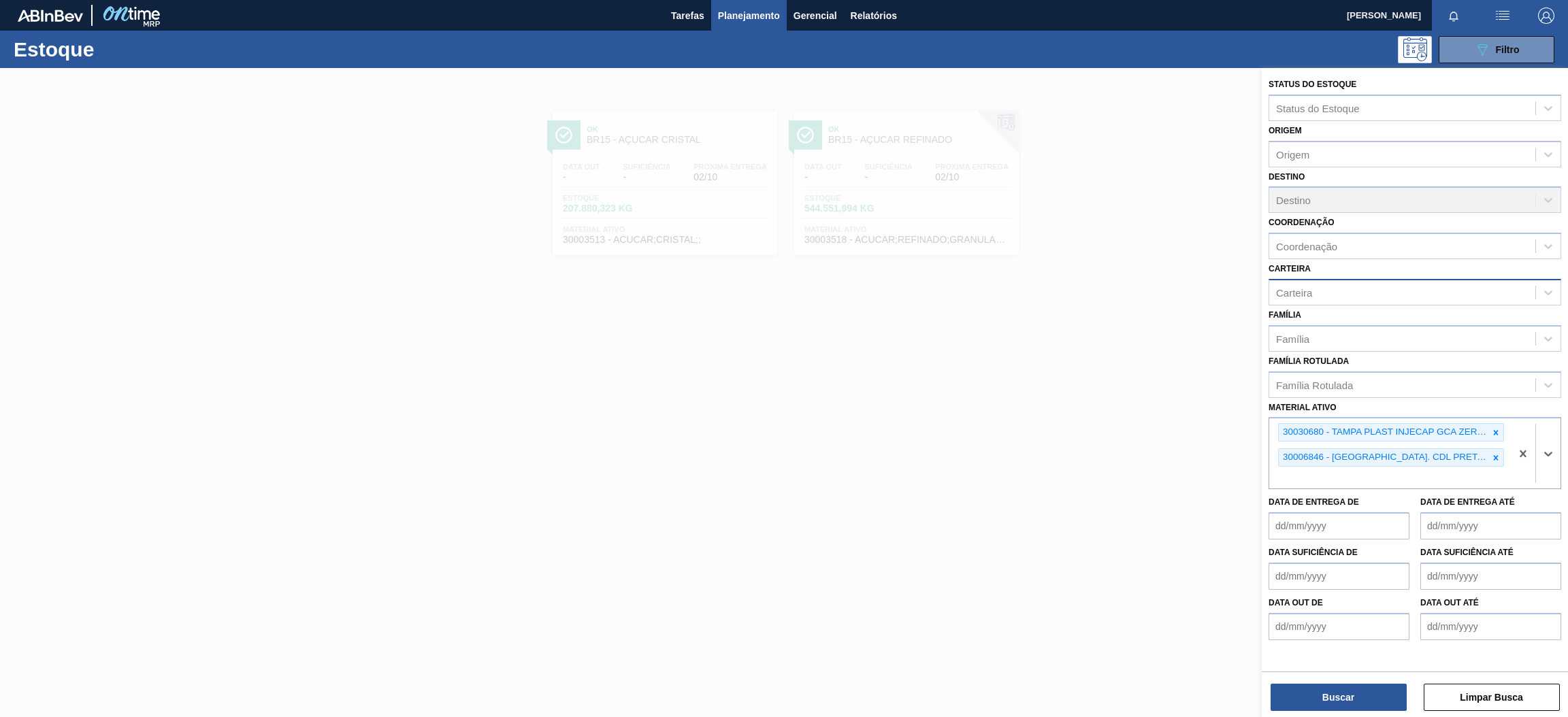
paste ativo "30031878"
type ativo "30031878"
click at [1395, 513] on div "30031878 - TAMPA AL VERDE GCA BASE SOLVENTE" at bounding box center [1414, 510] width 293 height 25
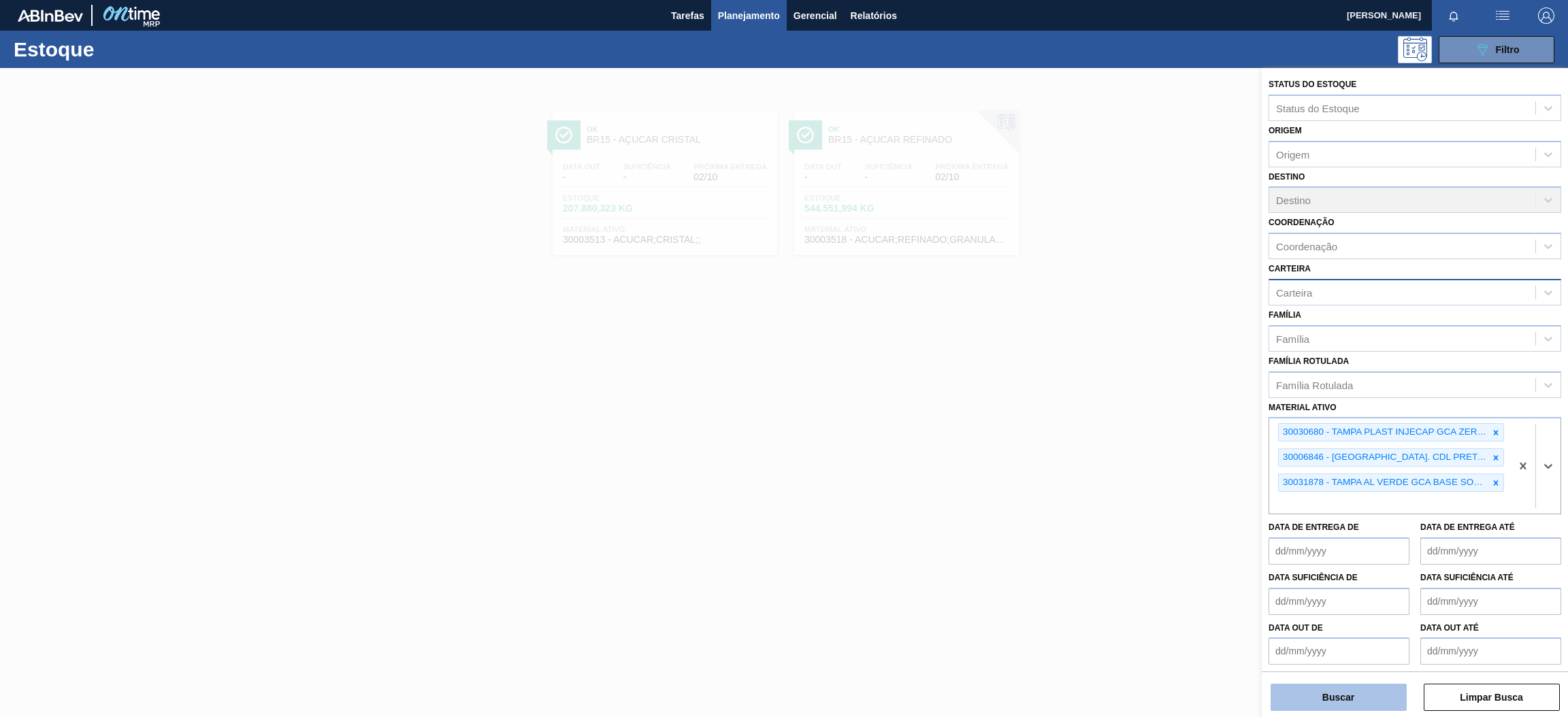
click at [1340, 693] on button "Buscar" at bounding box center [1338, 697] width 136 height 27
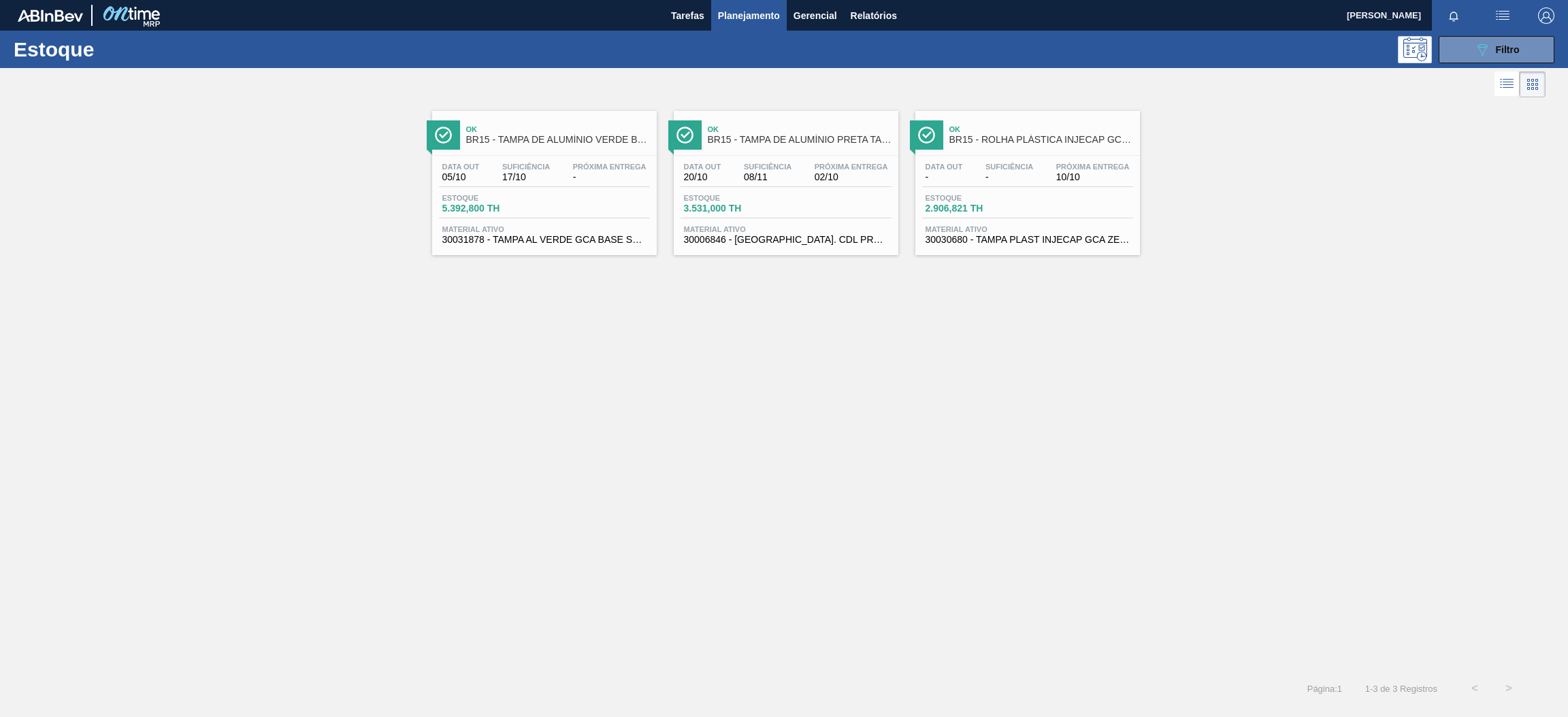
click at [556, 175] on div "Data [DATE] Suficiência 17/10 Próxima Entrega -" at bounding box center [544, 175] width 211 height 25
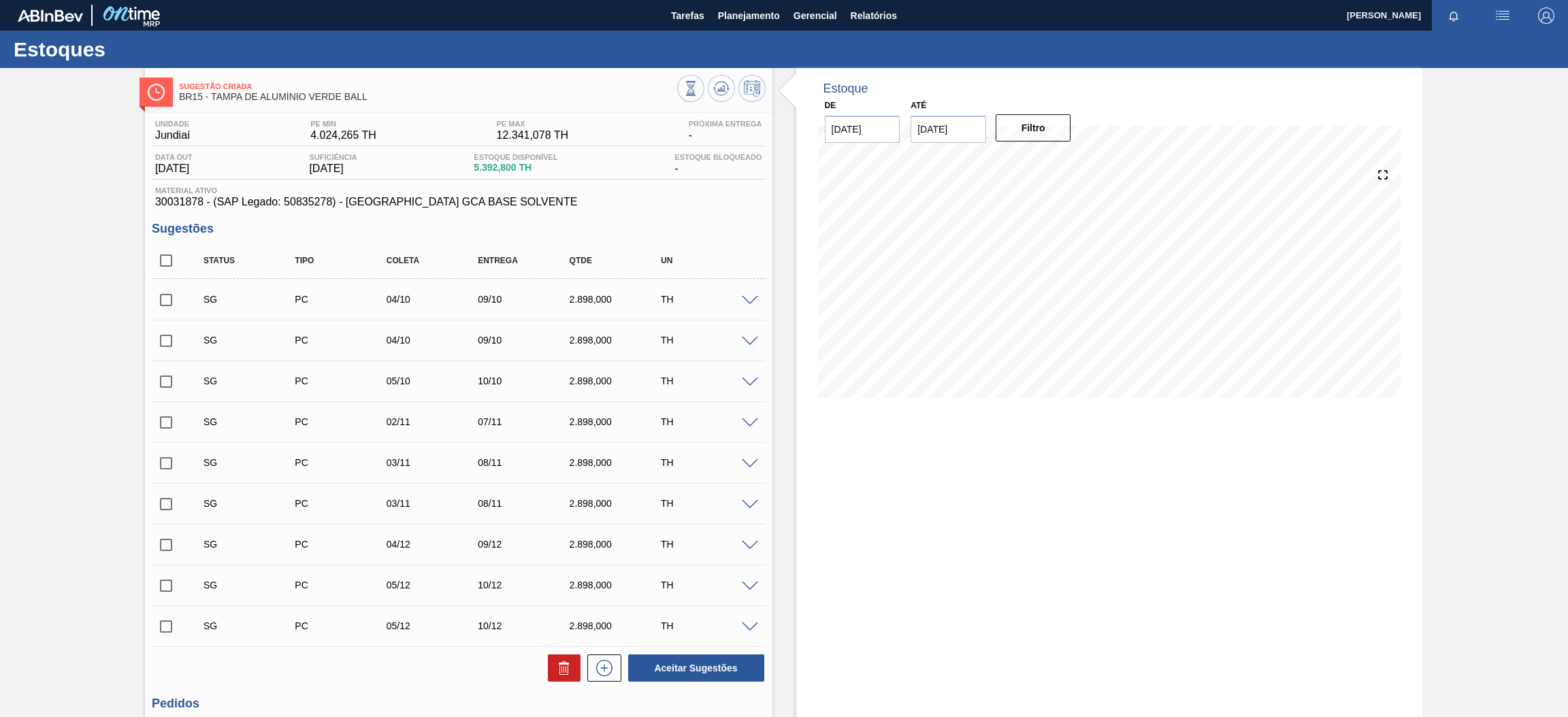
scroll to position [138, 0]
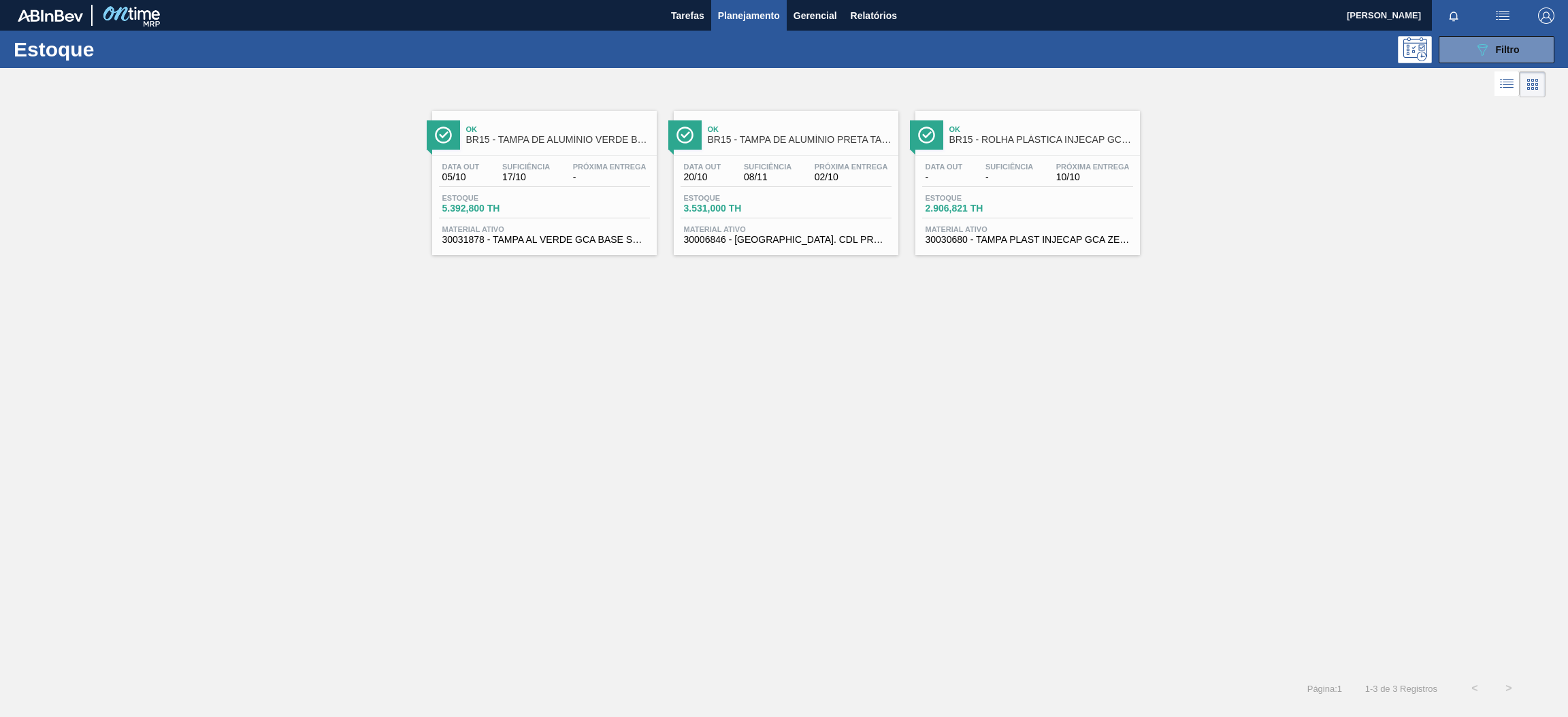
click at [774, 175] on span "08/11" at bounding box center [768, 178] width 48 height 10
click at [983, 157] on div "Data out - Suficiência - Próxima Entrega 10/10 Estoque 2.906,821 TH Material at…" at bounding box center [1027, 201] width 224 height 92
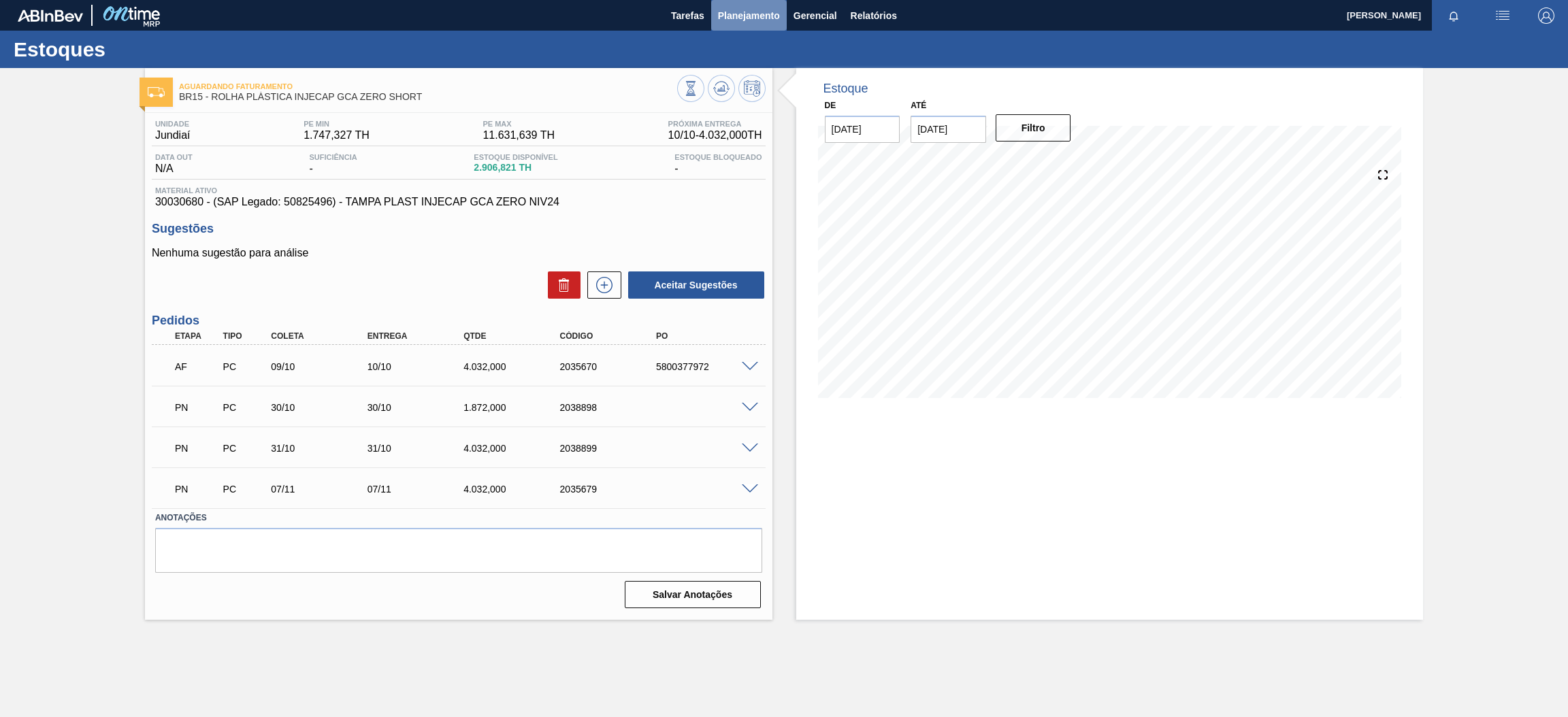
click at [757, 19] on span "Planejamento" at bounding box center [749, 16] width 61 height 16
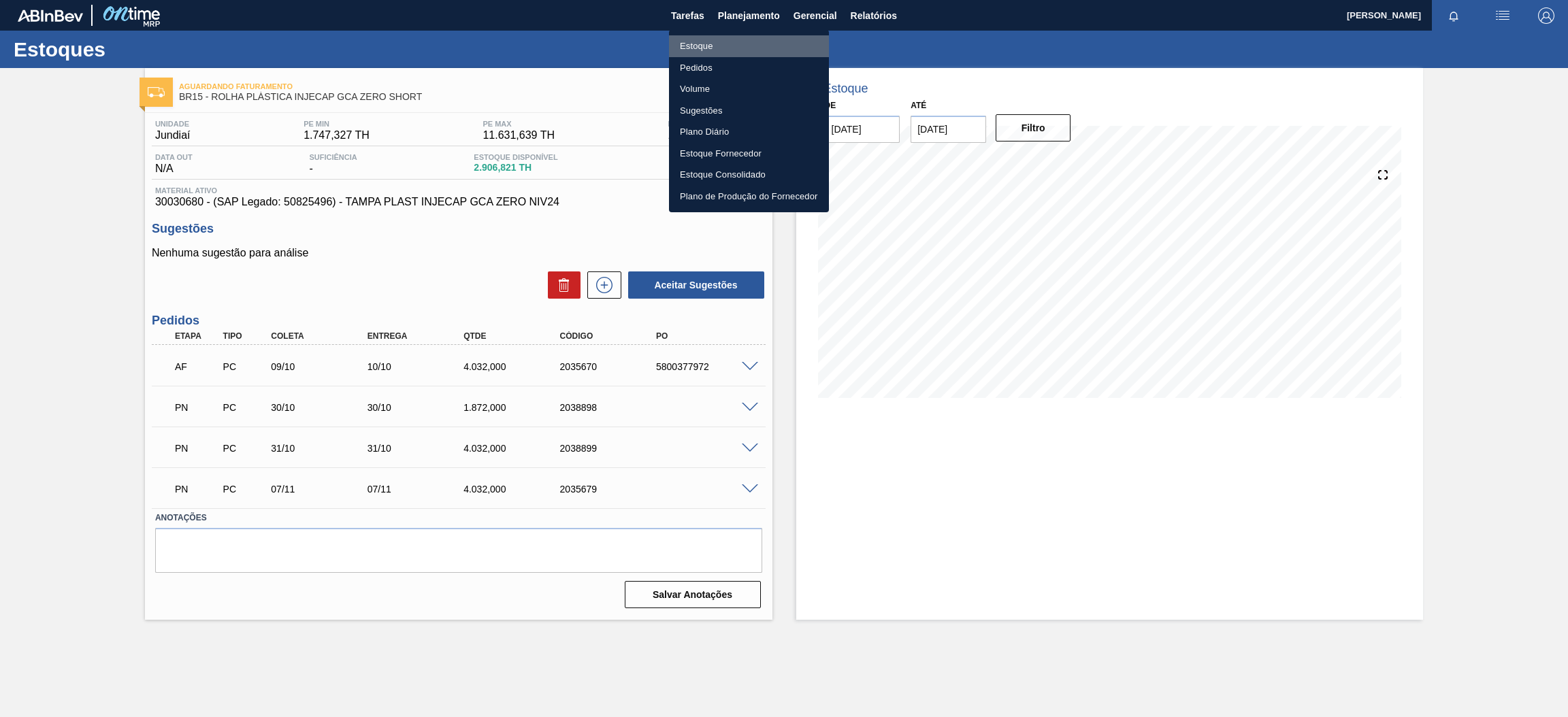
click at [762, 48] on li "Estoque" at bounding box center [749, 47] width 160 height 22
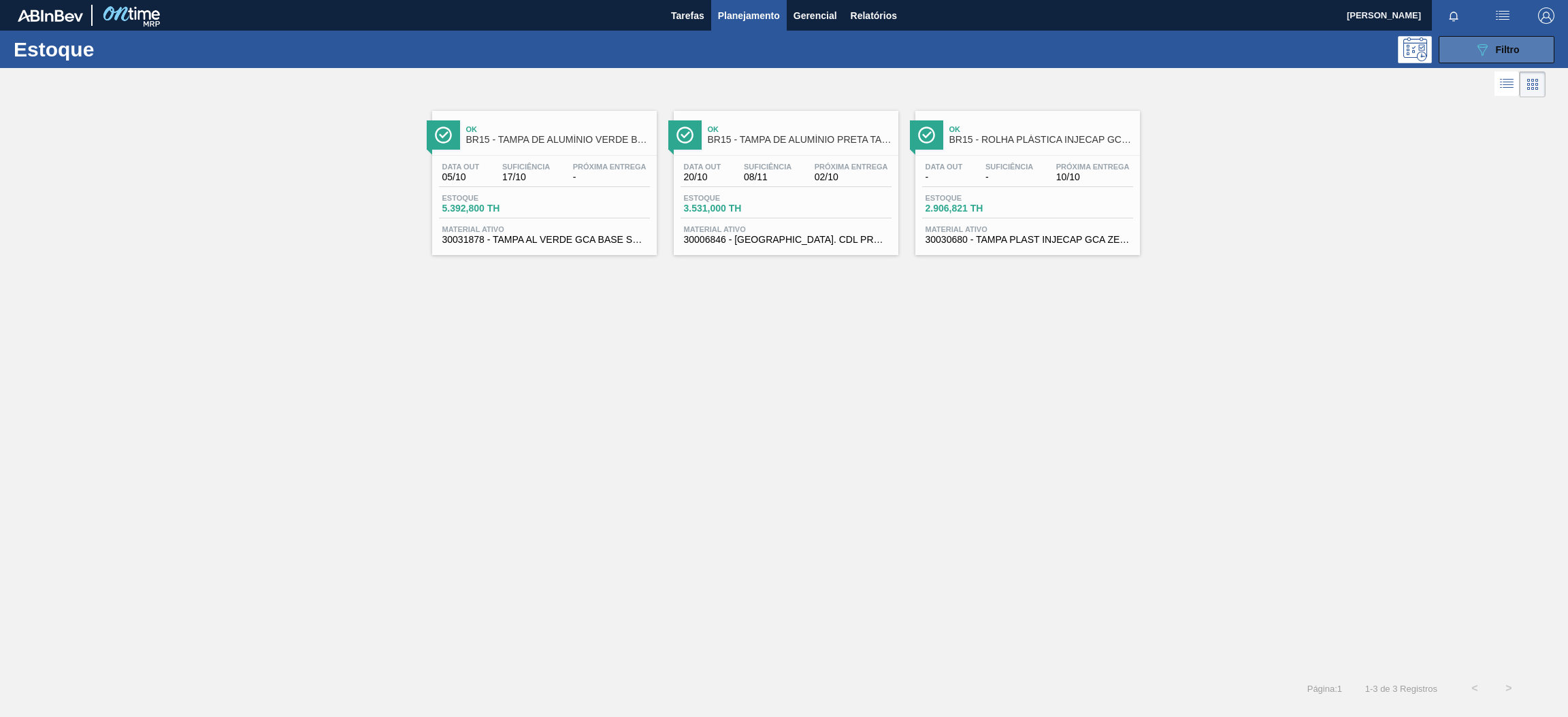
click at [1492, 49] on div "089F7B8B-B2A5-4AFE-B5C0-19BA573D28AC Filtro" at bounding box center [1498, 50] width 46 height 16
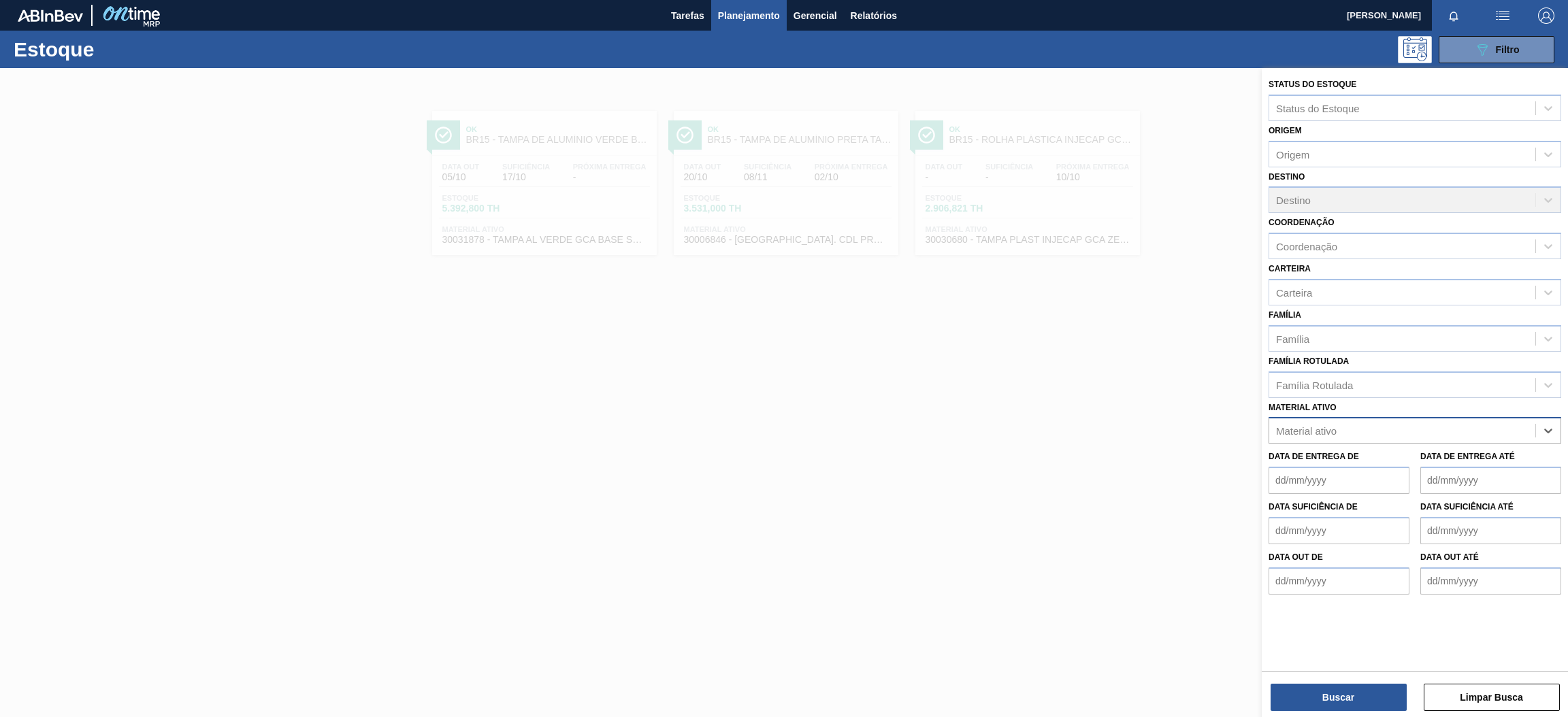
paste ativo "30003581"
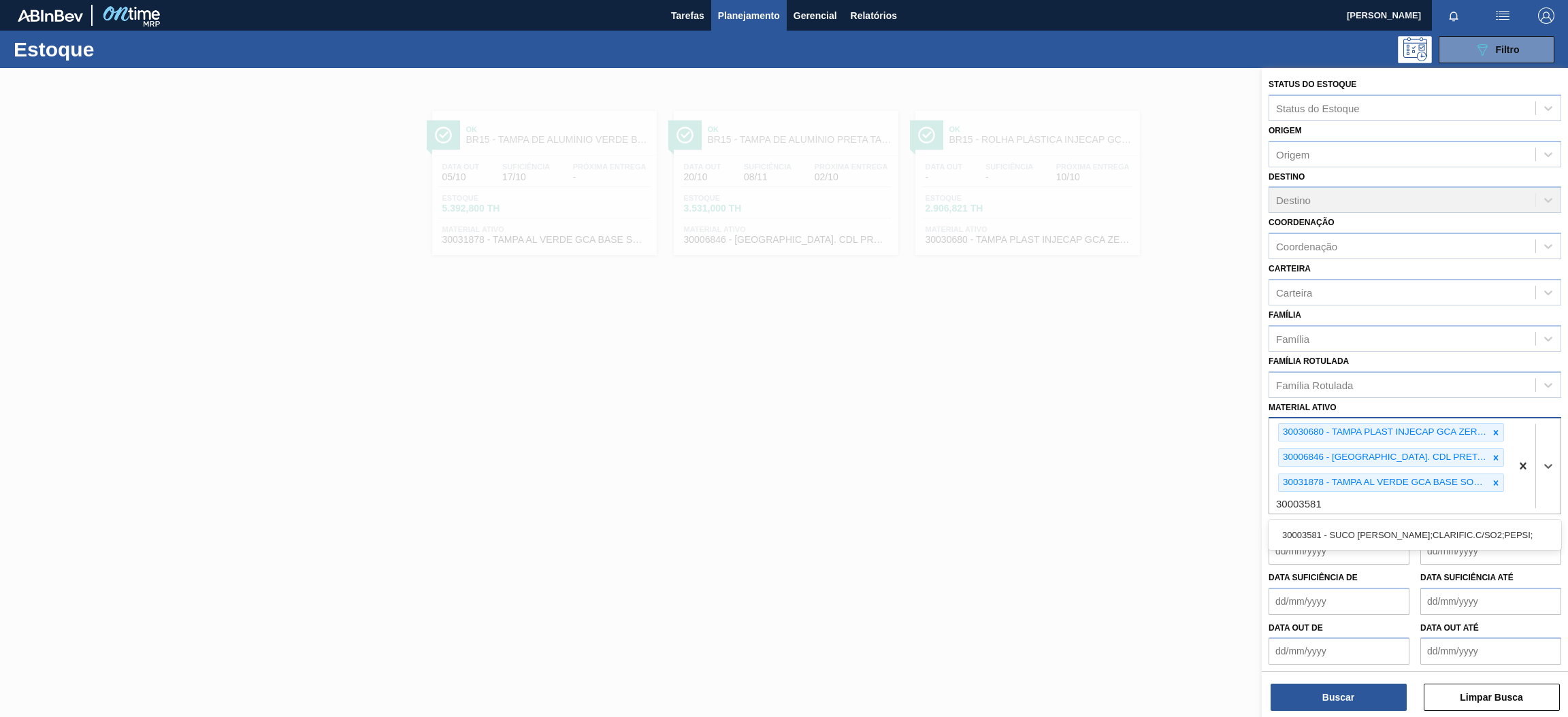
type ativo "30003581"
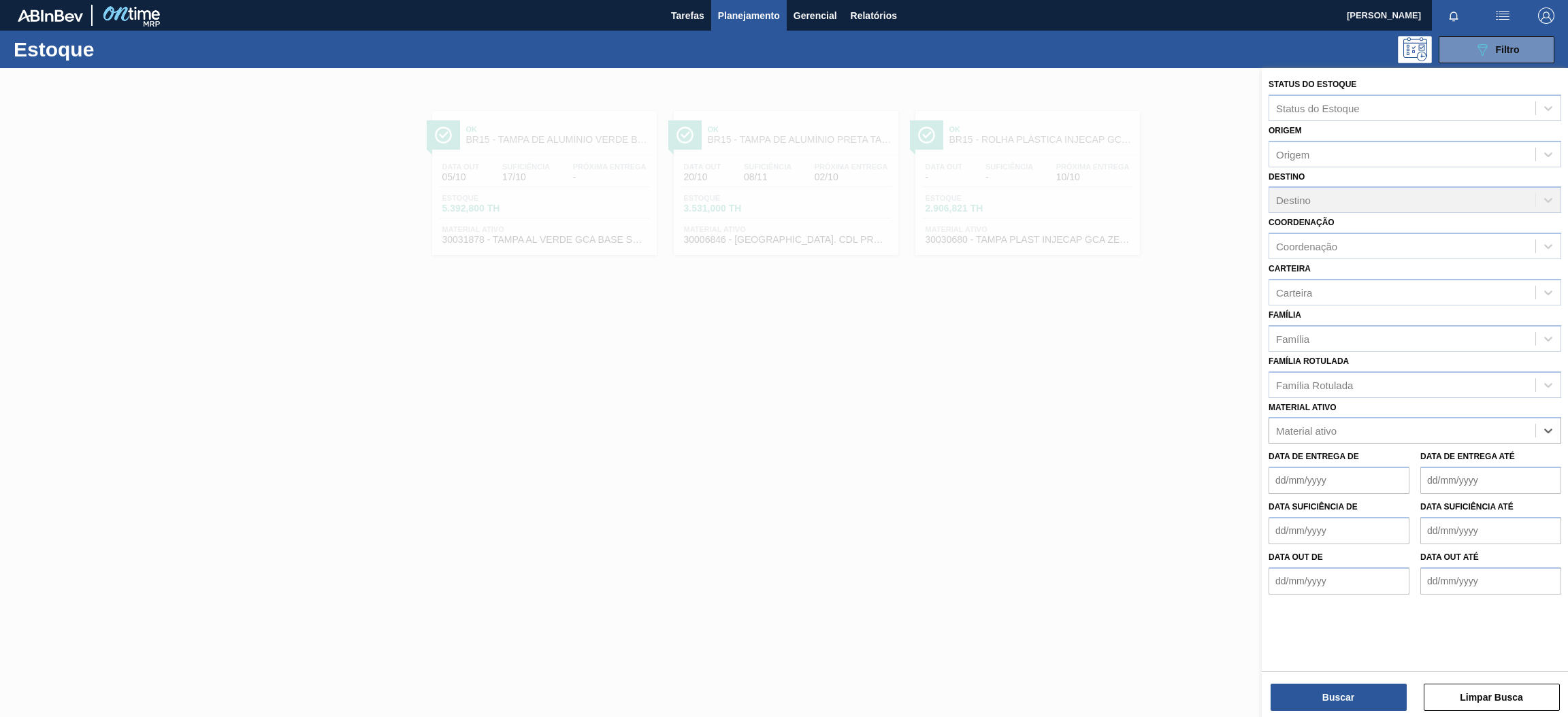
paste ativo "30003581"
type ativo "30003581"
click at [1371, 461] on div "30003581 - SUCO [PERSON_NAME];CLARIFIC.C/SO2;PEPSI;" at bounding box center [1414, 464] width 293 height 25
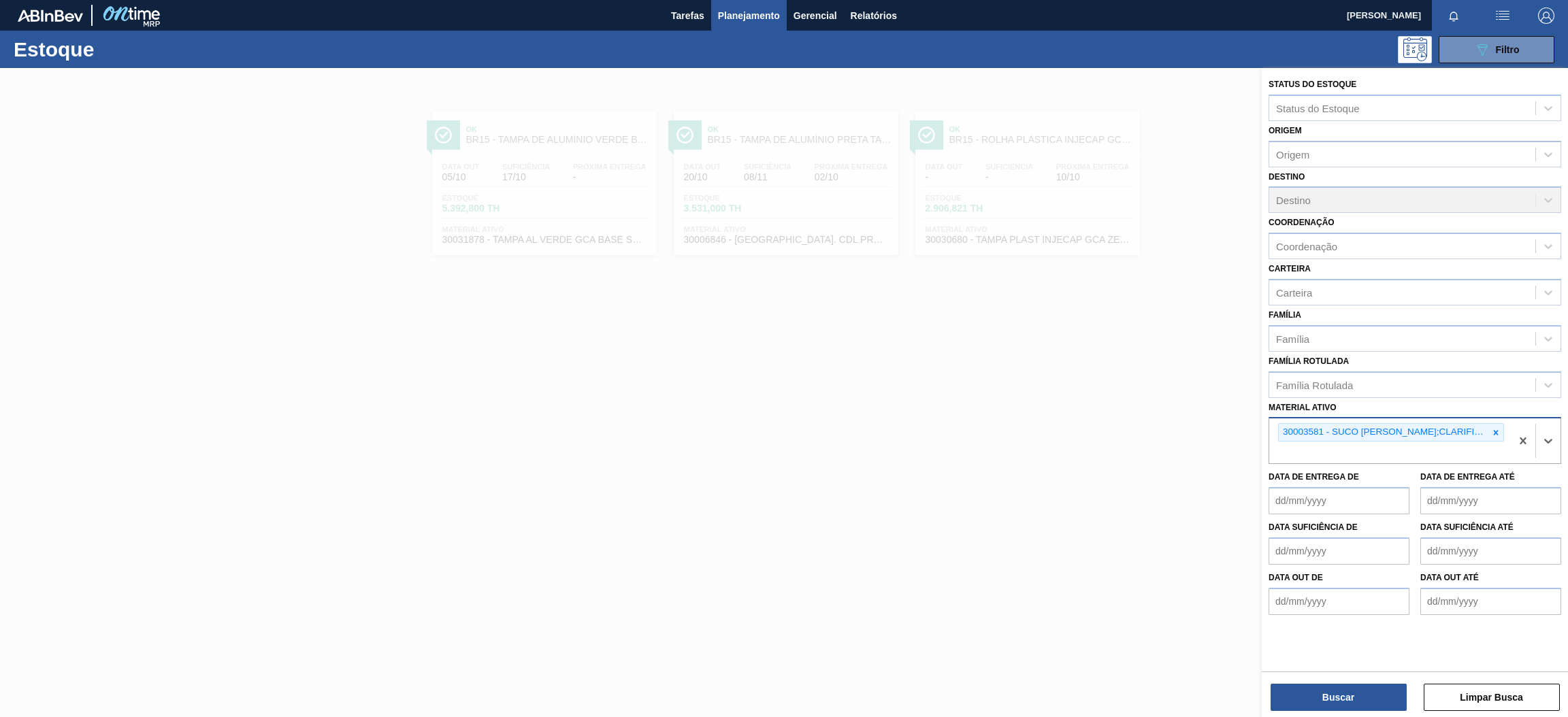
paste ativo "30031247"
type ativo "30031247"
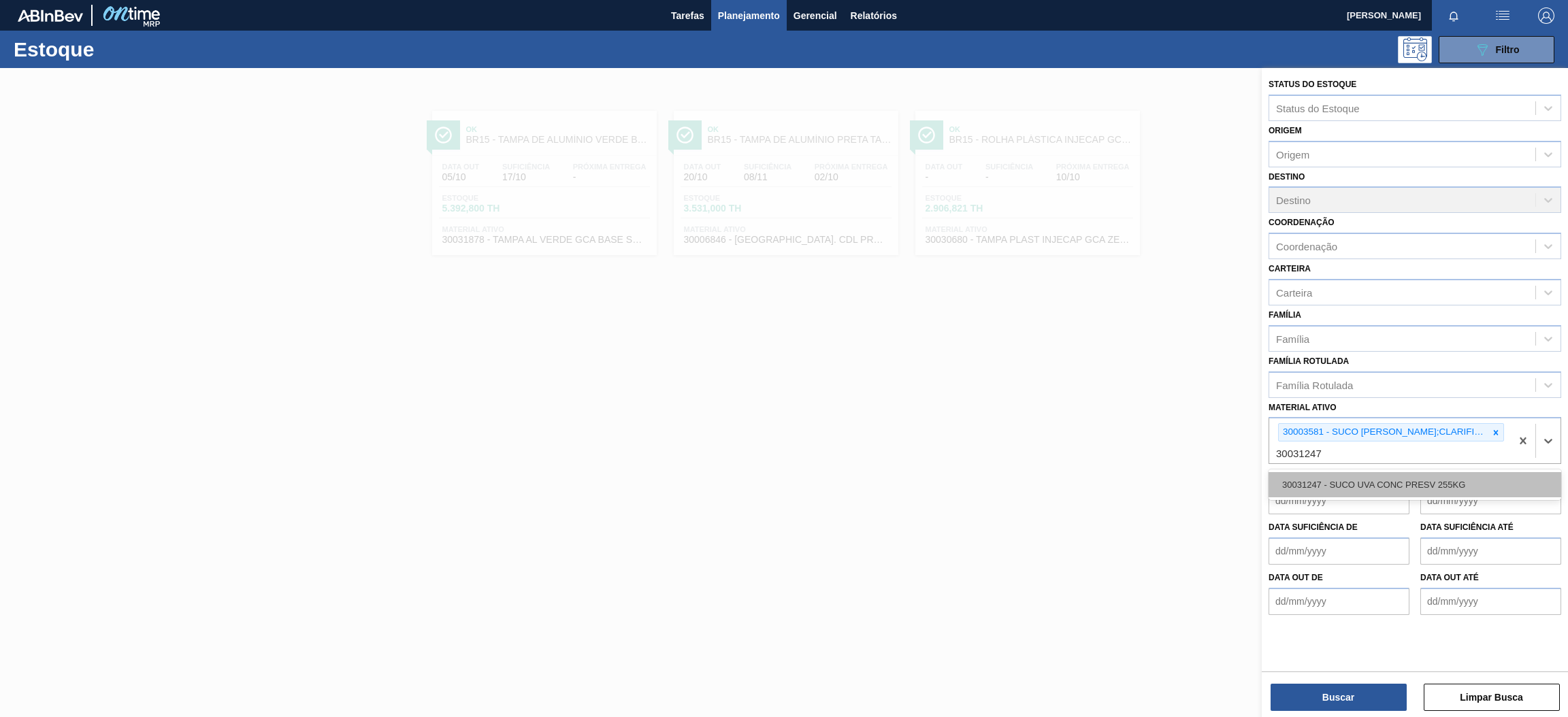
click at [1357, 486] on div "30031247 - SUCO UVA CONC PRESV 255KG" at bounding box center [1414, 484] width 293 height 25
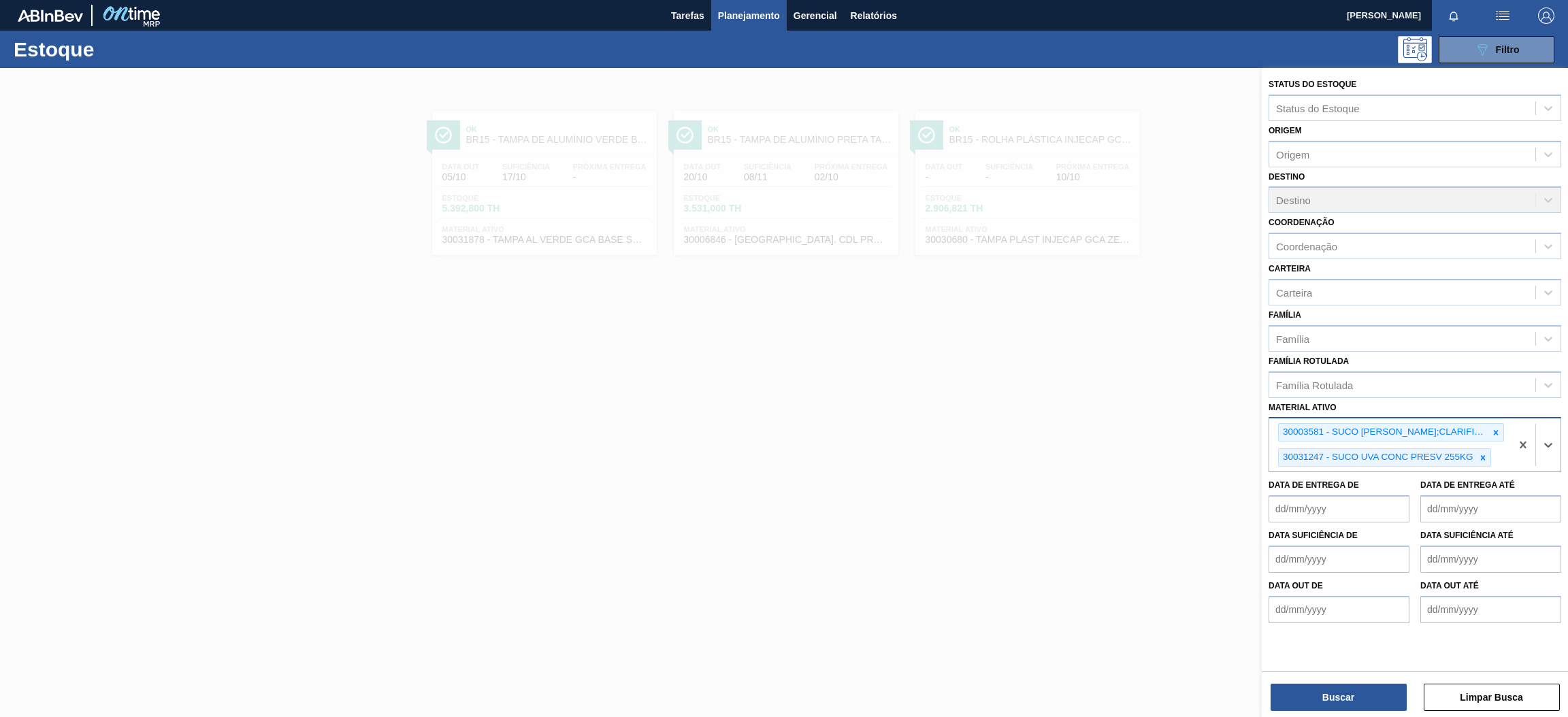
paste ativo "30031248"
type ativo "30031248"
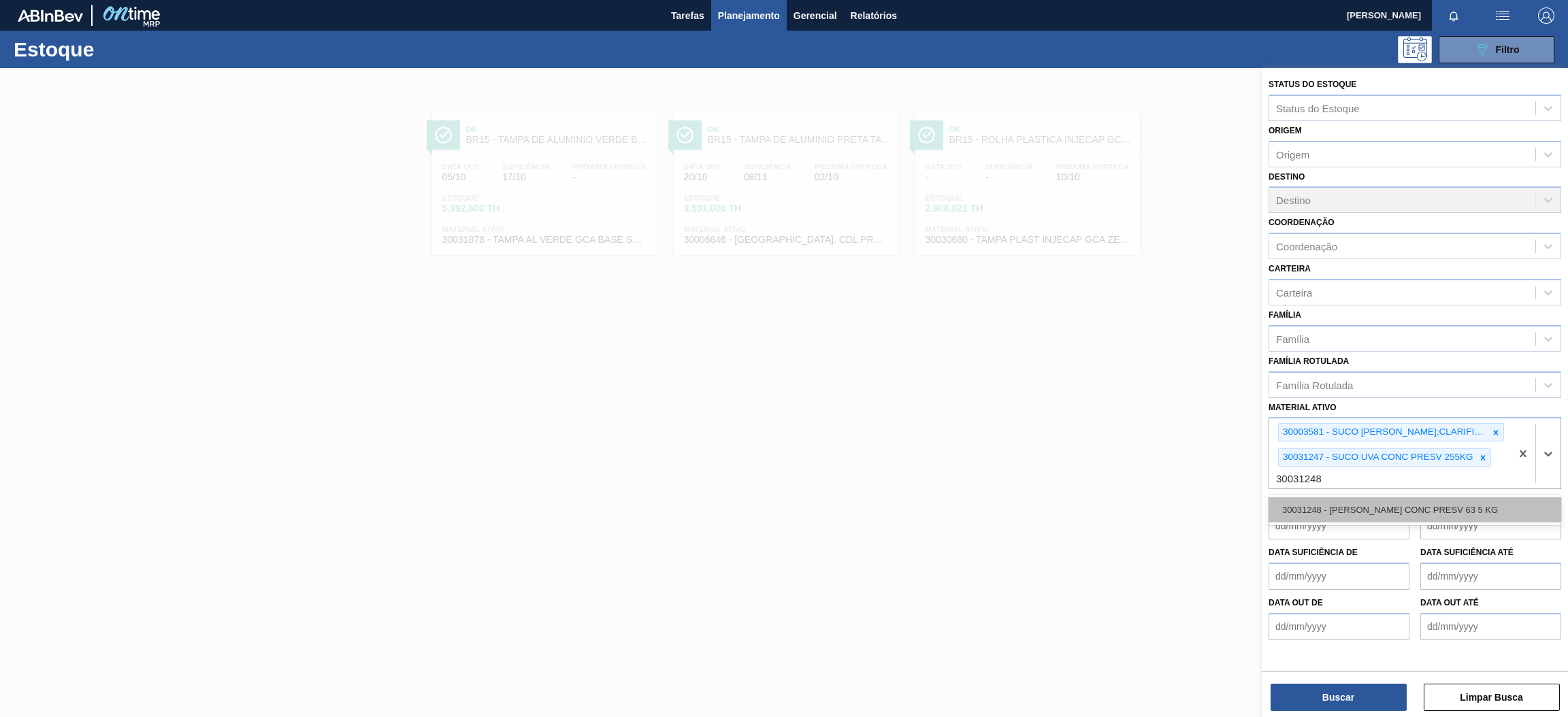
click at [1393, 515] on div "30031248 - [PERSON_NAME] CONC PRESV 63 5 KG" at bounding box center [1414, 510] width 293 height 25
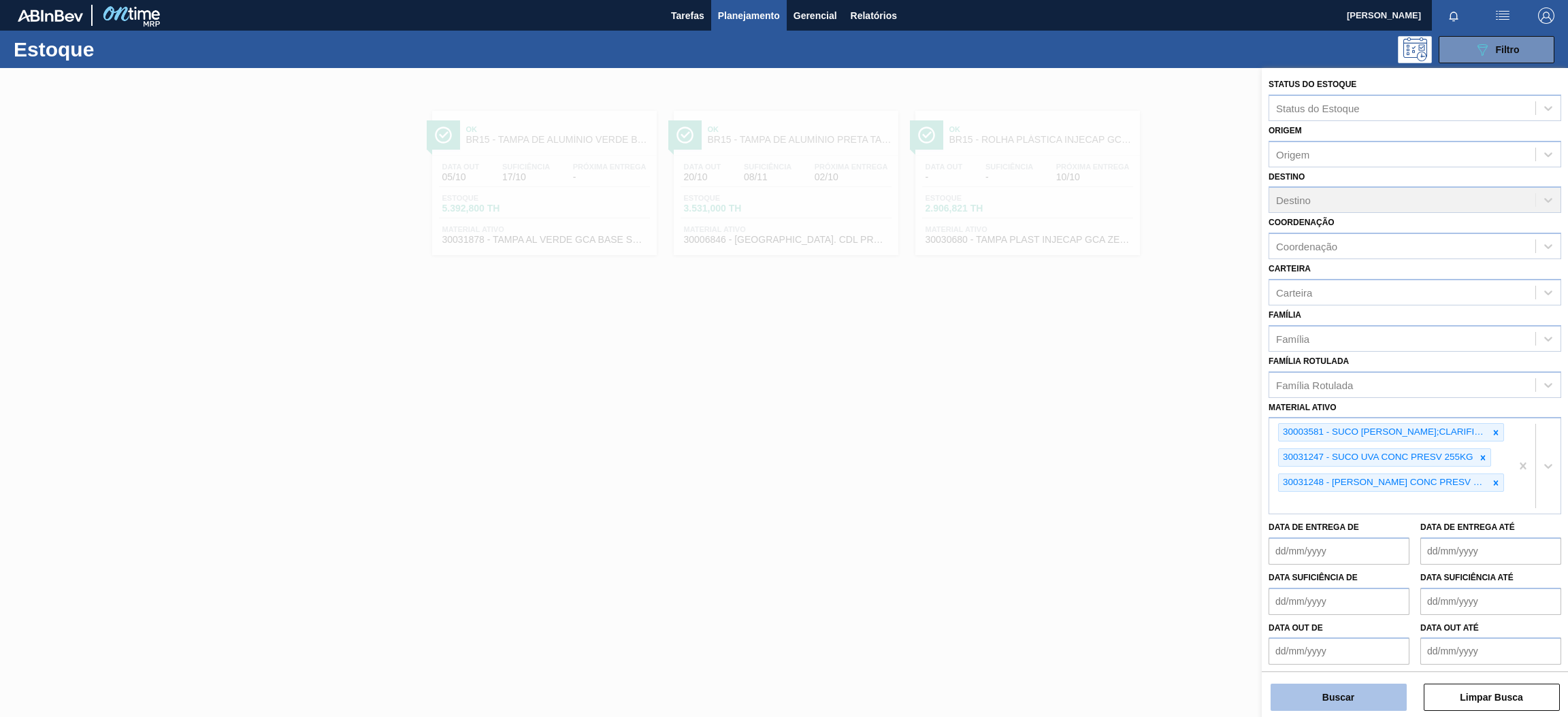
click at [1337, 700] on button "Buscar" at bounding box center [1338, 697] width 136 height 27
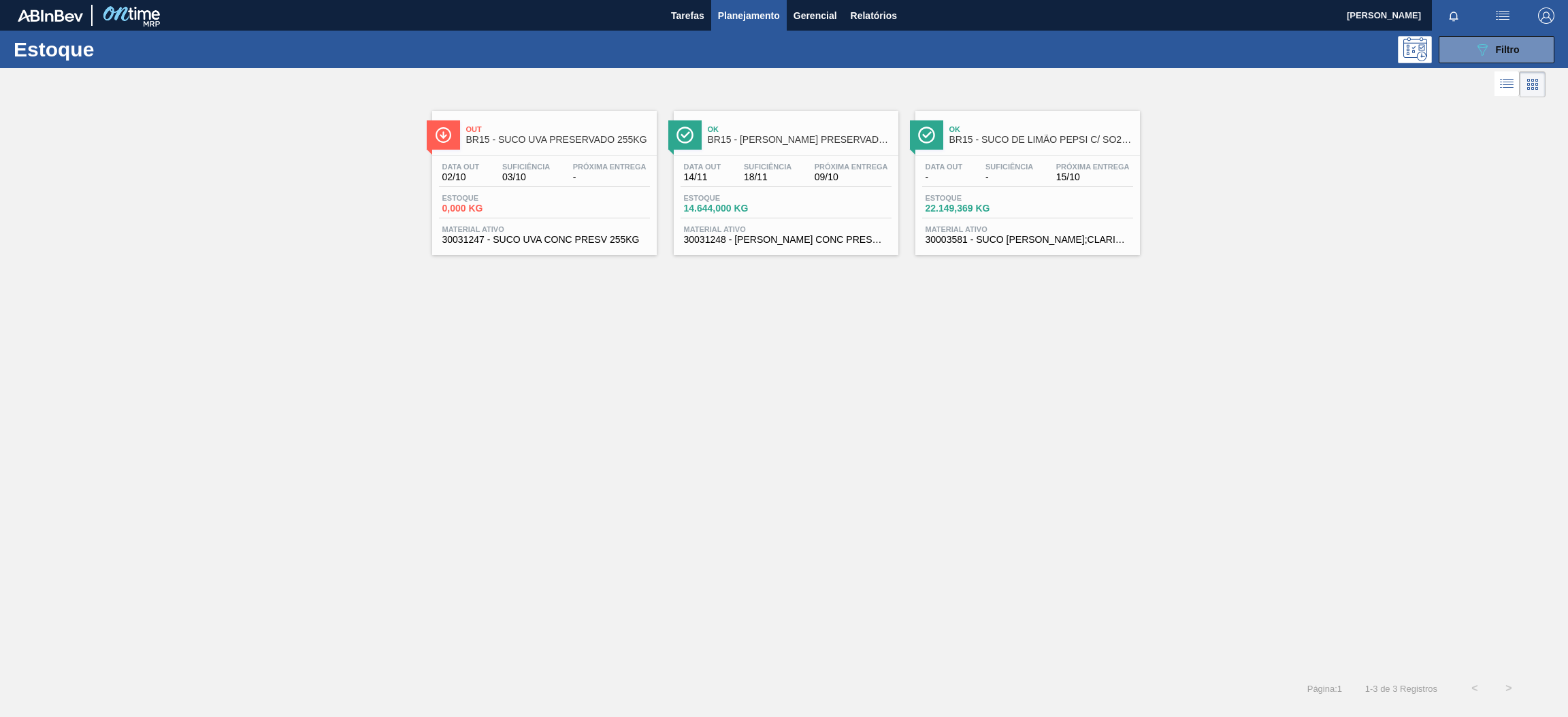
click at [786, 204] on div "Estoque 14.644,000 KG" at bounding box center [785, 206] width 211 height 25
click at [993, 168] on span "Suficiência" at bounding box center [1010, 167] width 48 height 8
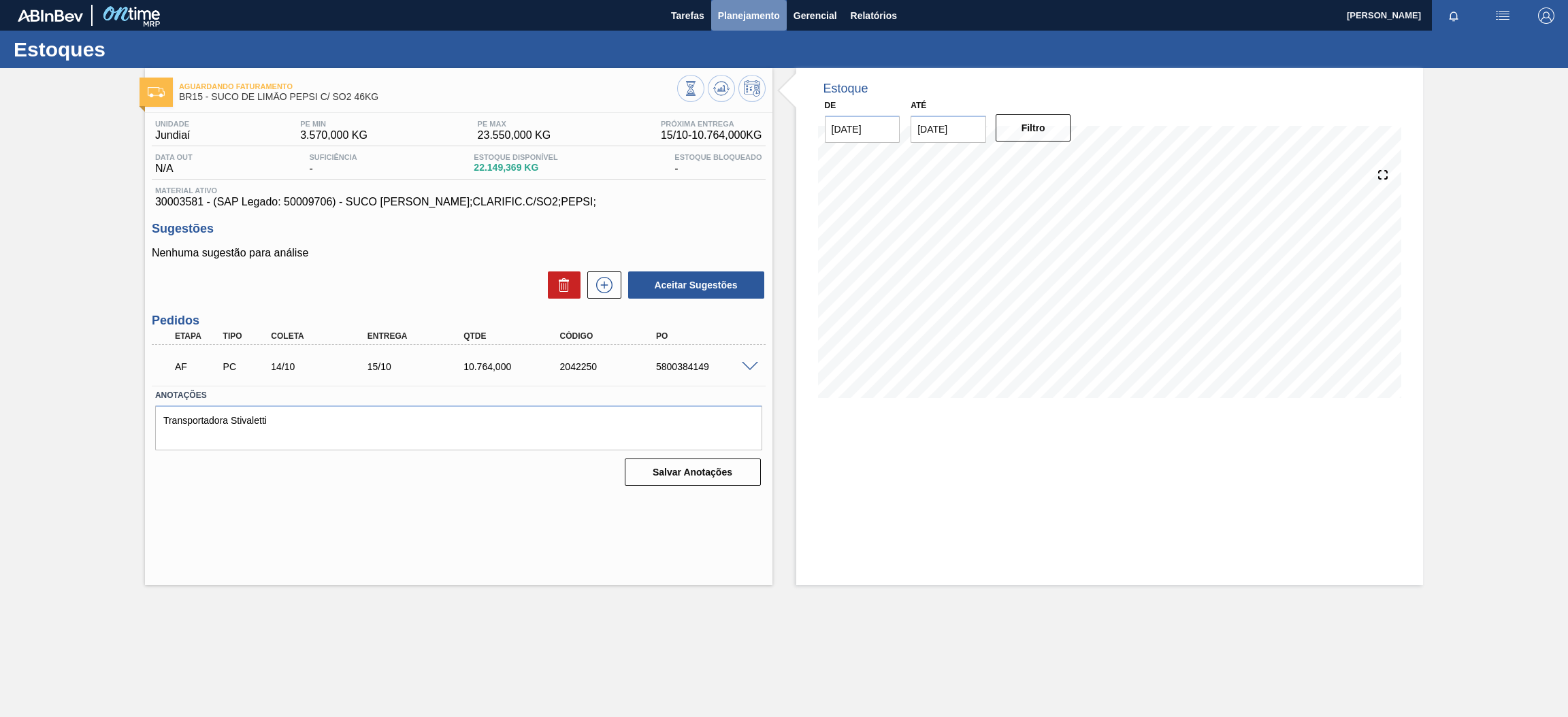
click at [761, 19] on span "Planejamento" at bounding box center [749, 16] width 61 height 16
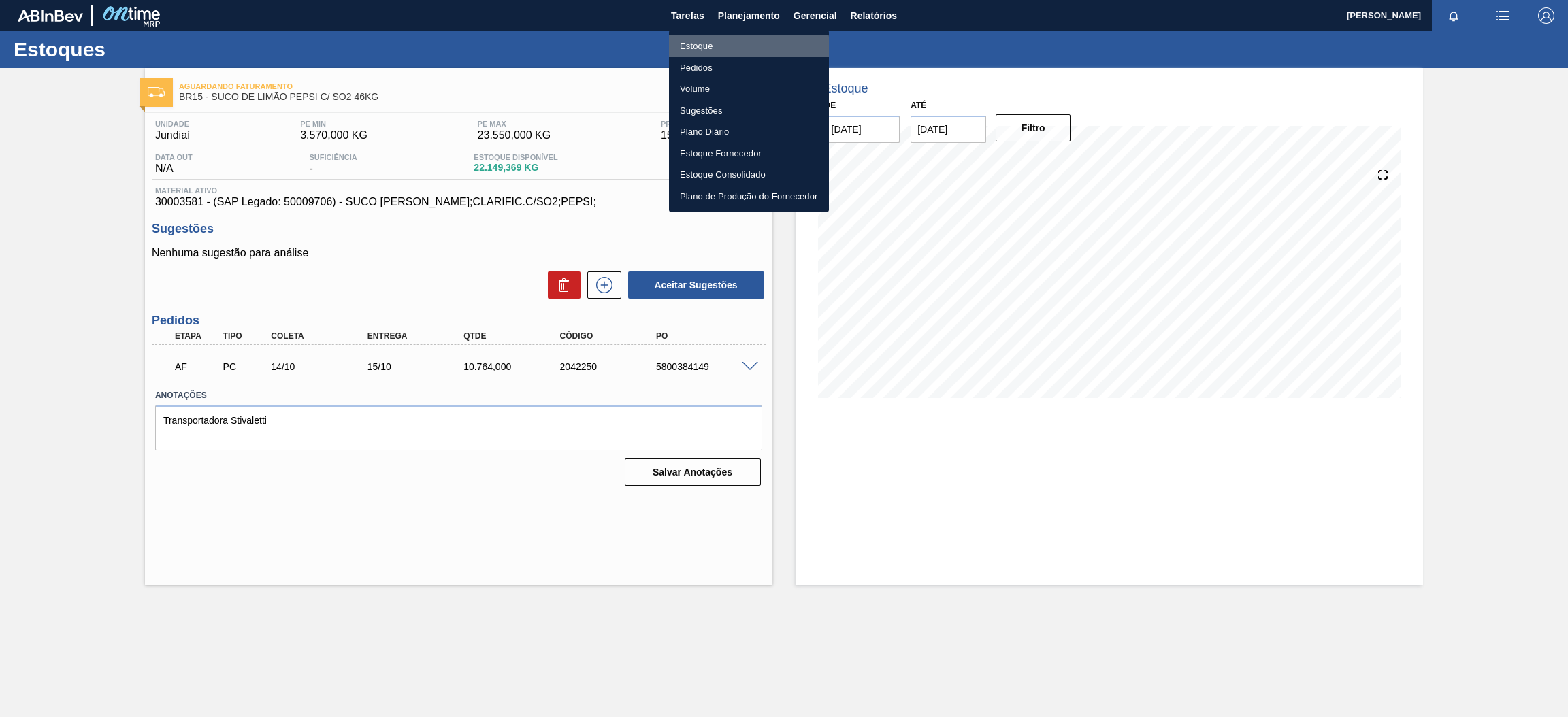
click at [730, 49] on li "Estoque" at bounding box center [749, 47] width 160 height 22
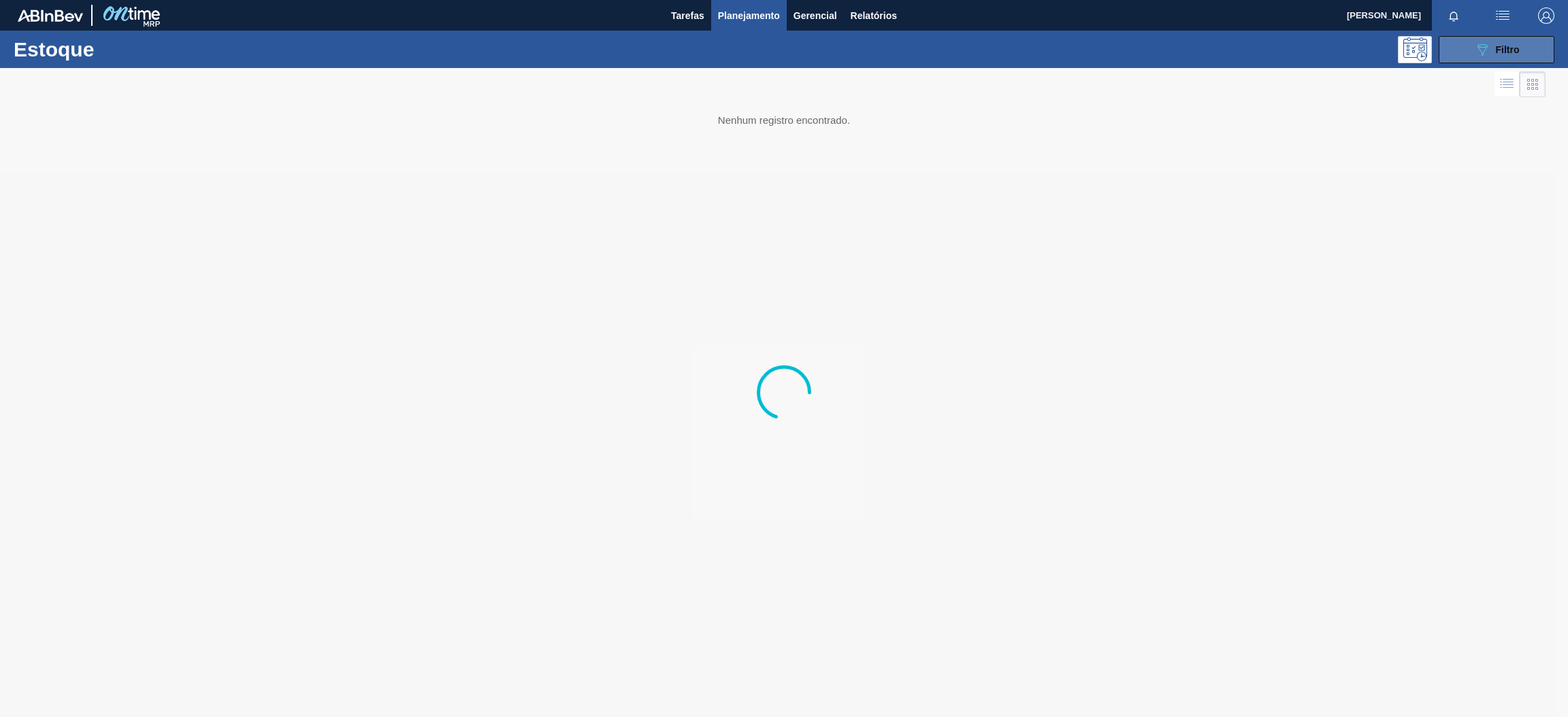
click at [1461, 49] on button "089F7B8B-B2A5-4AFE-B5C0-19BA573D28AC Filtro" at bounding box center [1497, 49] width 116 height 27
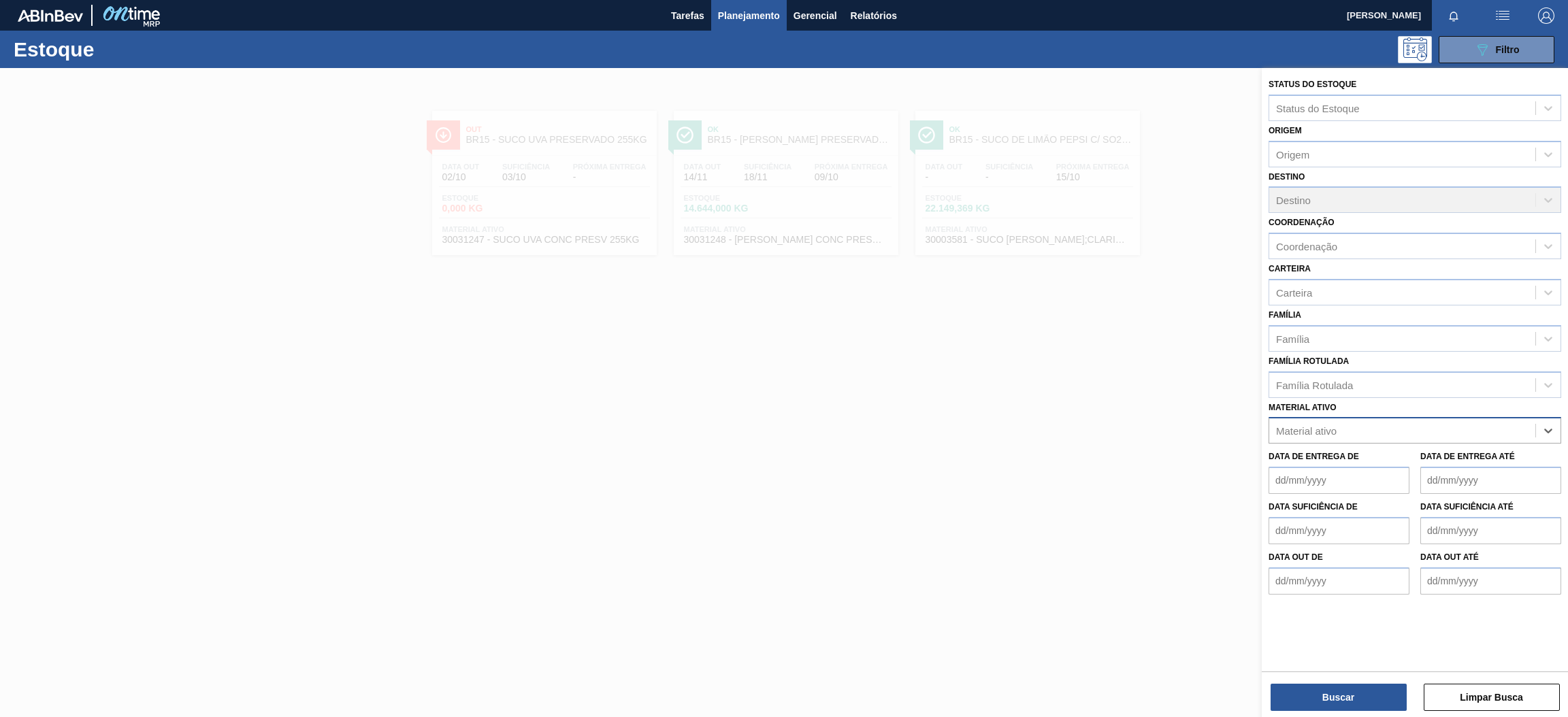
paste ativo "30003355"
type ativo "30003355"
click at [1433, 459] on div "30003355 - CAIXA PAP BAG IN BOX;18L;;" at bounding box center [1414, 464] width 293 height 25
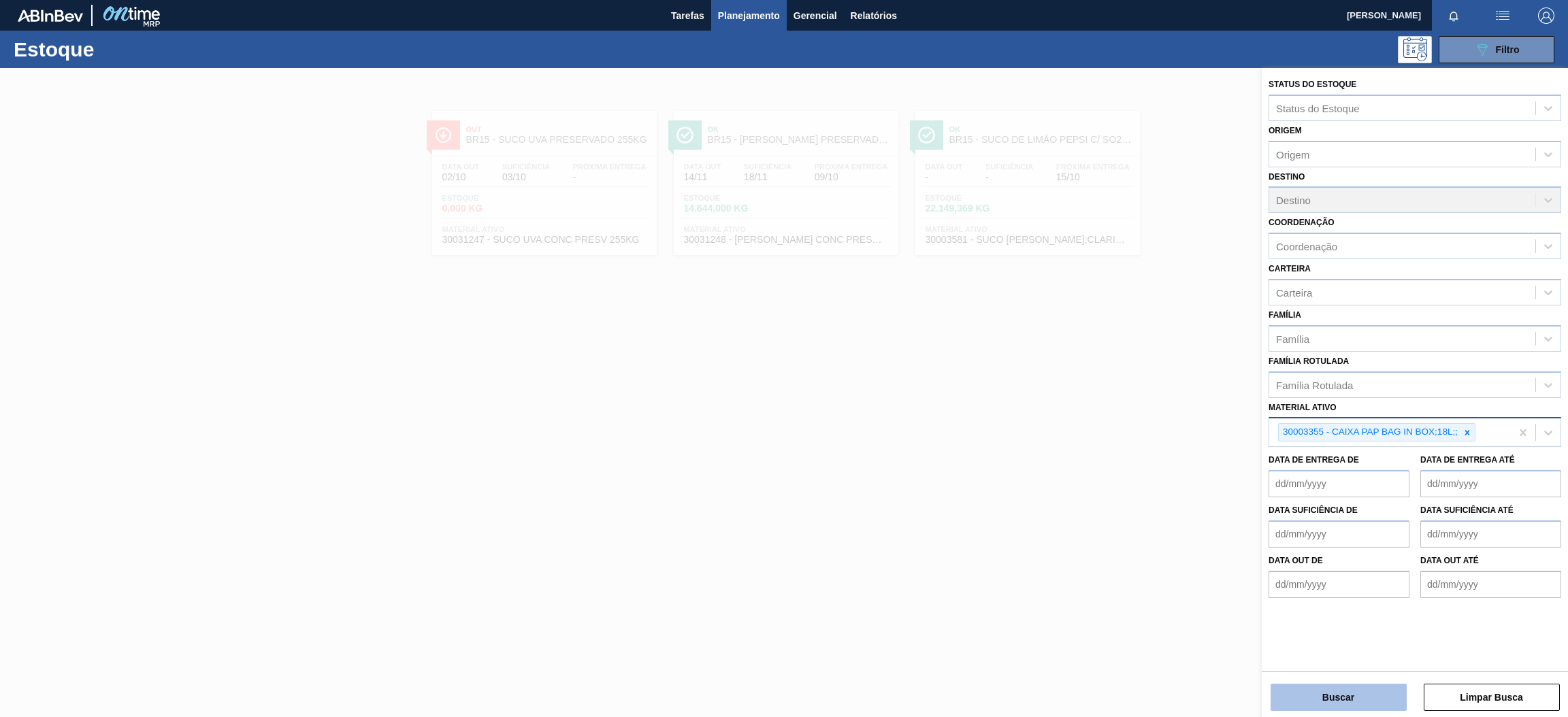
click at [1377, 696] on button "Buscar" at bounding box center [1338, 697] width 136 height 27
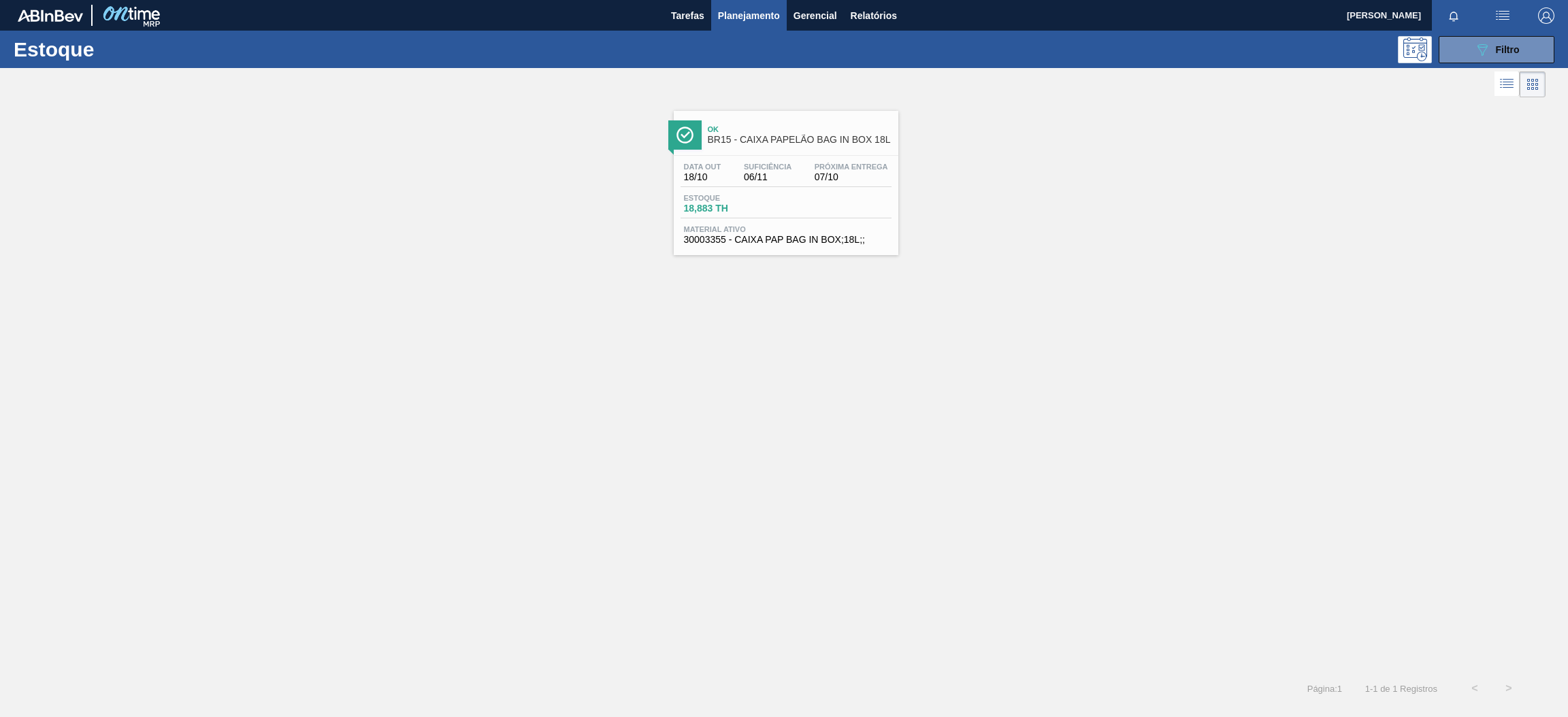
click at [784, 181] on span "06/11" at bounding box center [768, 178] width 48 height 10
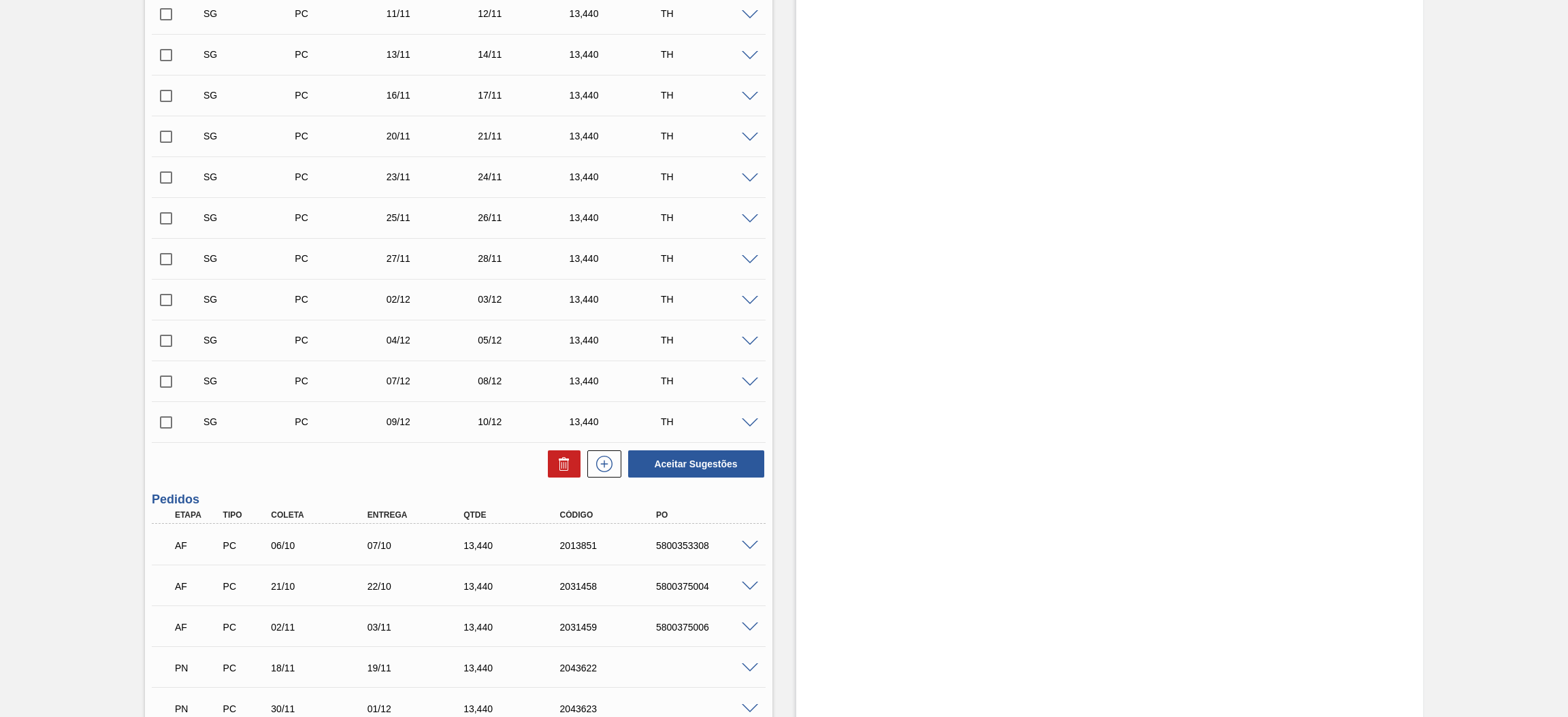
scroll to position [510, 0]
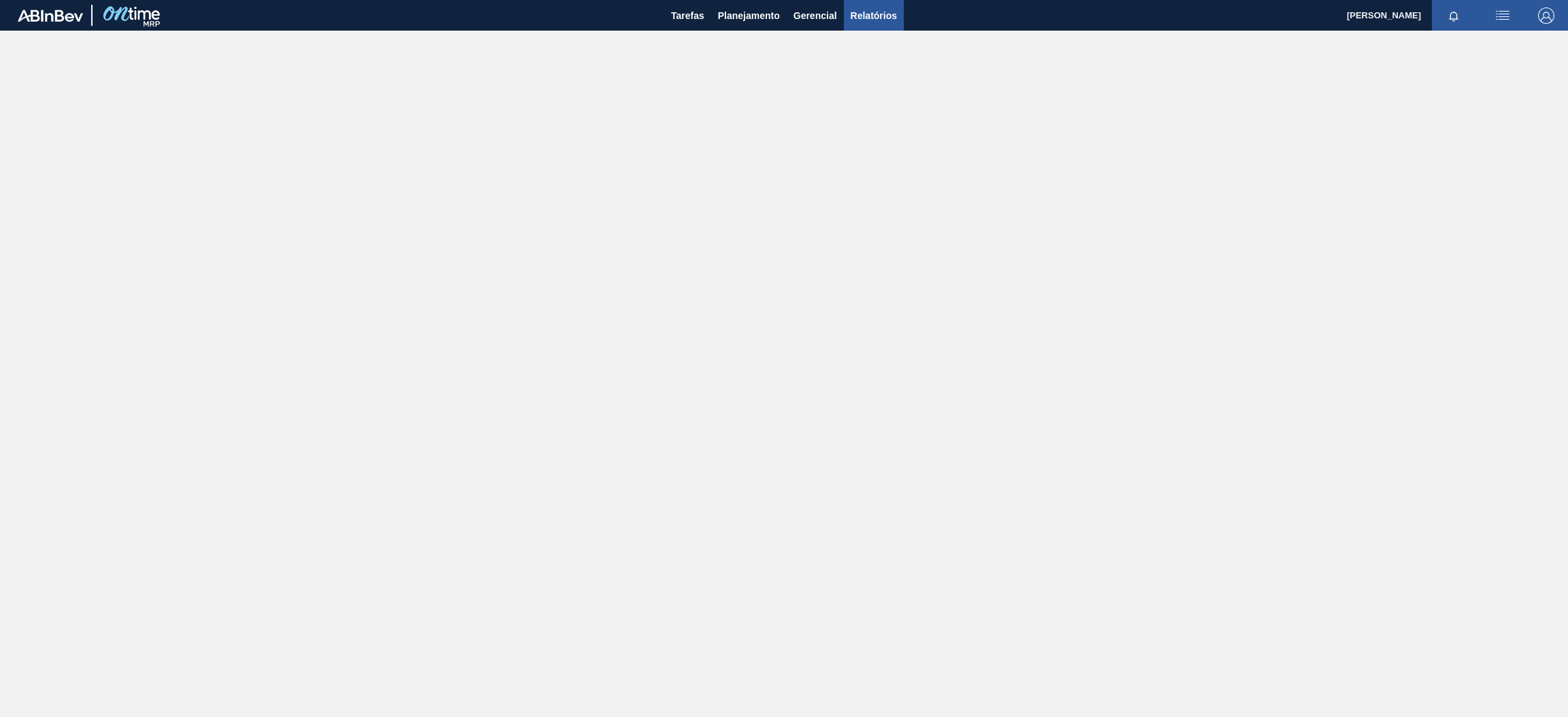
click at [872, 19] on span "Relatórios" at bounding box center [874, 16] width 47 height 16
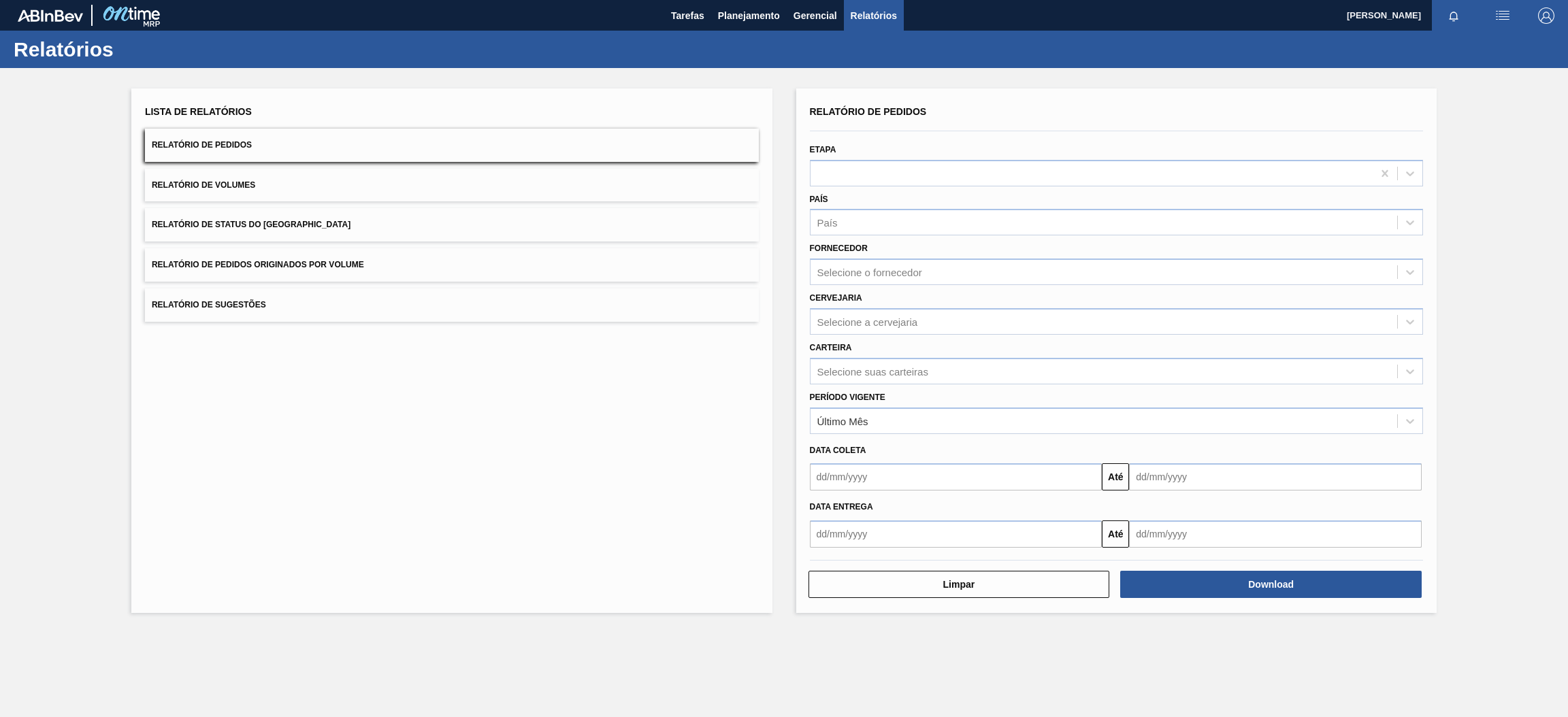
click at [266, 139] on button "Relatório de Pedidos" at bounding box center [451, 146] width 614 height 34
click at [885, 315] on div "Selecione a cervejaria" at bounding box center [868, 321] width 101 height 12
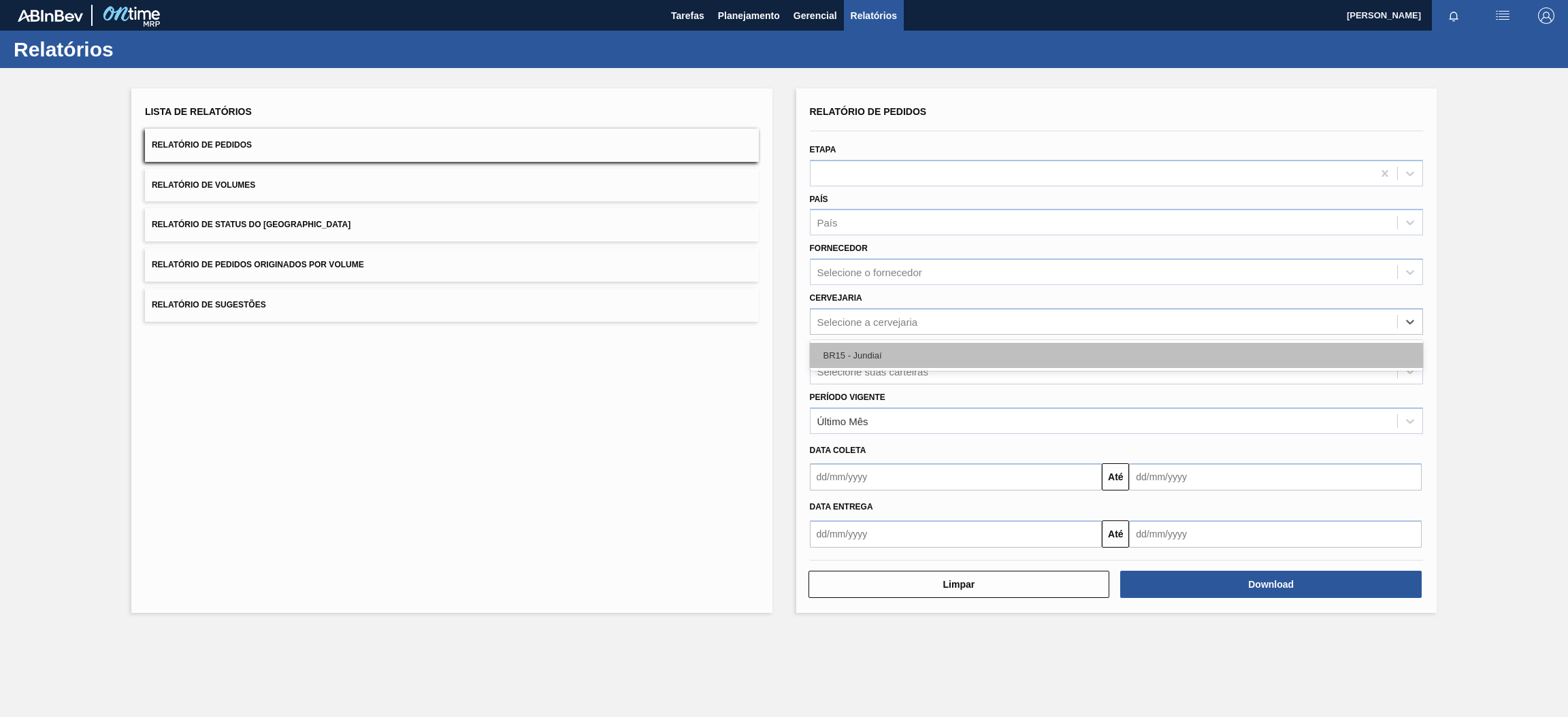
click at [876, 355] on div "BR15 - Jundiaí" at bounding box center [1117, 355] width 614 height 25
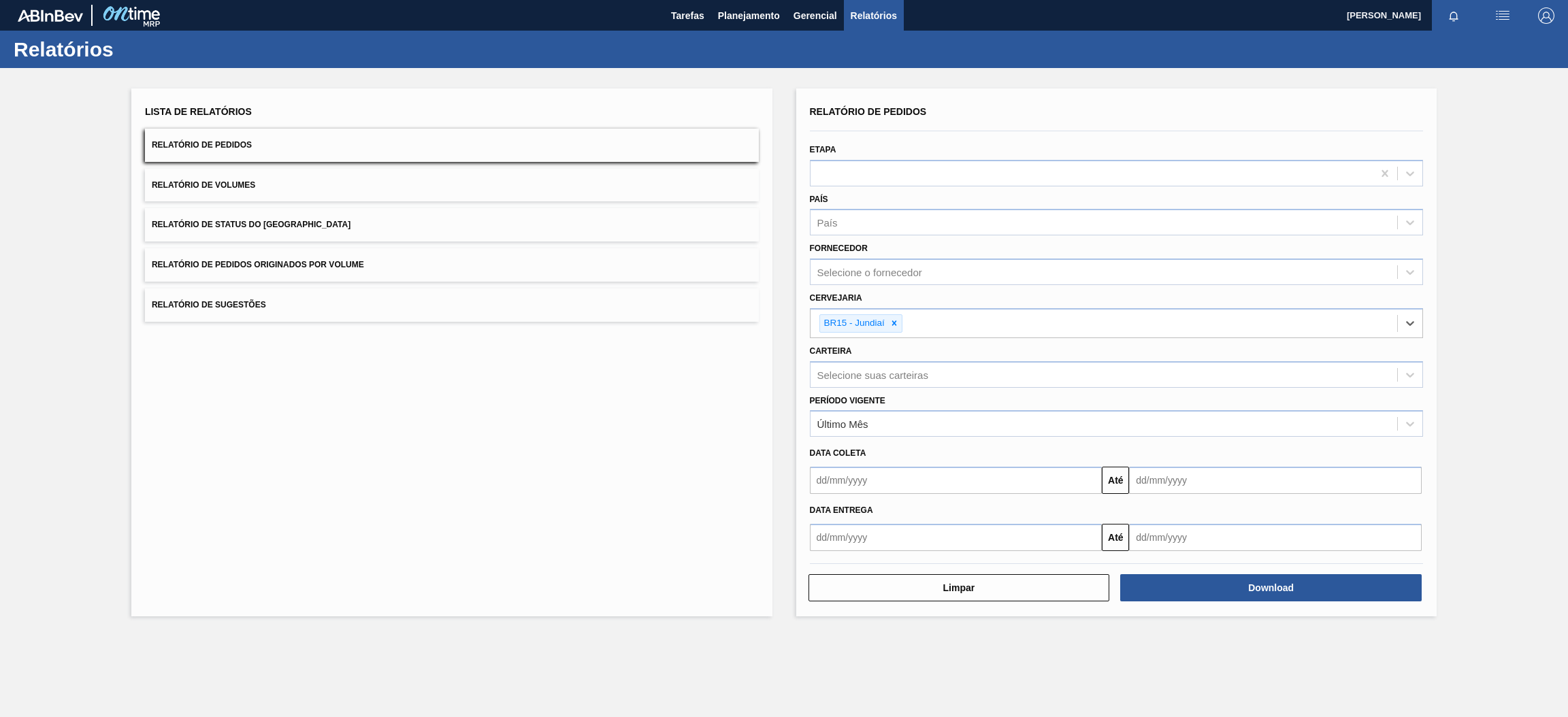
click at [900, 482] on input "text" at bounding box center [956, 480] width 293 height 27
click at [914, 553] on div "2" at bounding box center [913, 556] width 19 height 19
type input "[DATE]"
click at [1169, 475] on input "text" at bounding box center [1275, 480] width 293 height 27
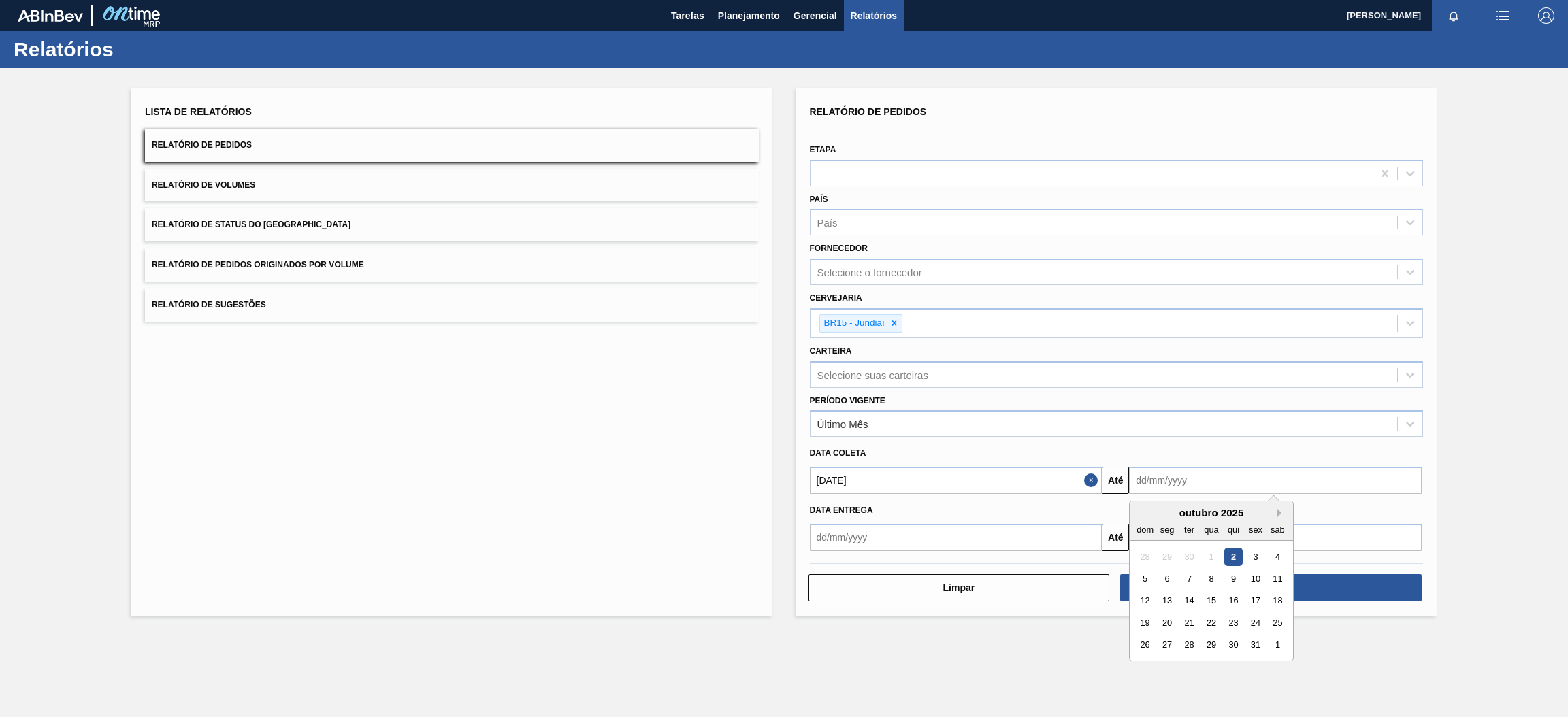
click at [1279, 512] on button "Next Month" at bounding box center [1282, 514] width 10 height 10
click at [1146, 664] on div "30" at bounding box center [1145, 667] width 19 height 19
type input "[DATE]"
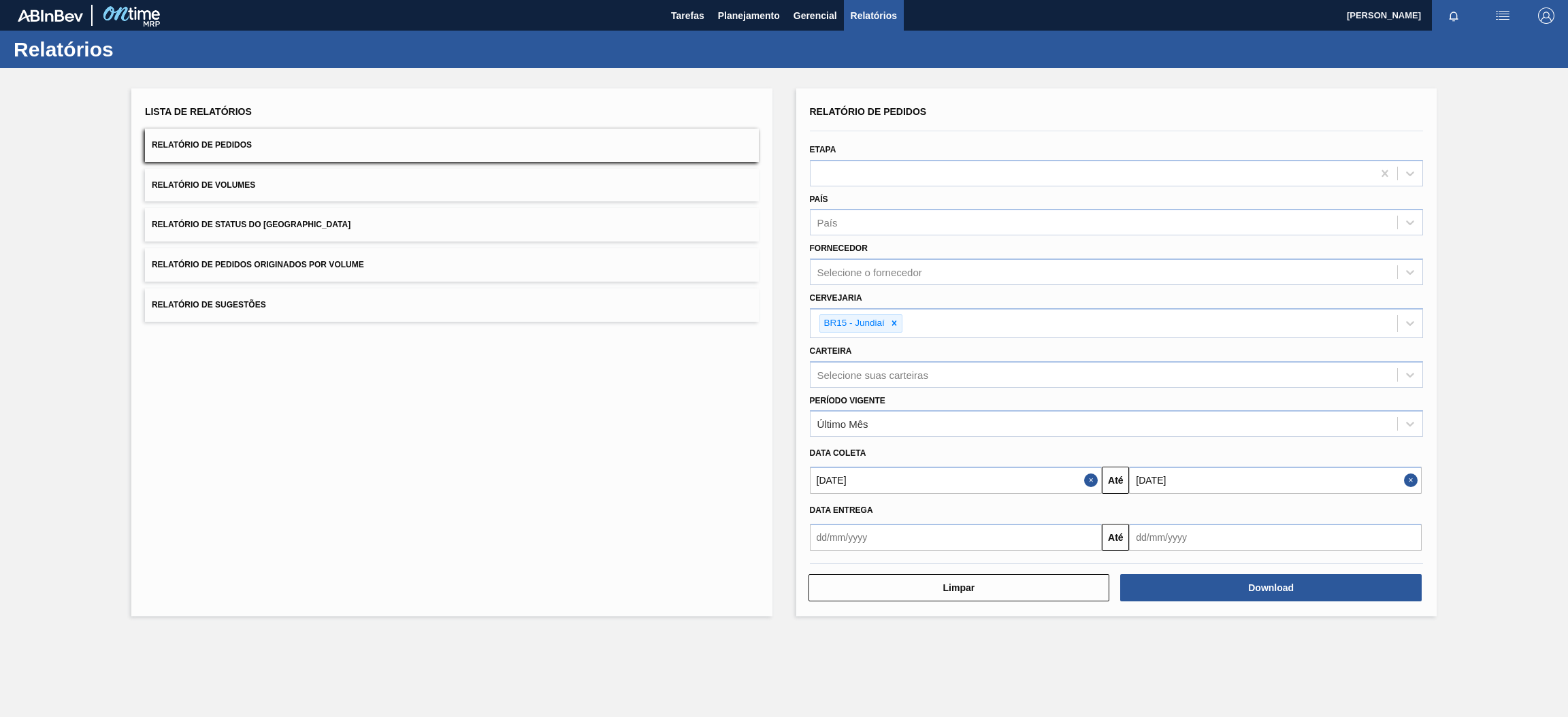
click at [1036, 531] on input "text" at bounding box center [956, 537] width 293 height 27
click at [913, 411] on div "2" at bounding box center [913, 410] width 19 height 19
type input "[DATE]"
click at [1193, 537] on input "text" at bounding box center [1275, 537] width 293 height 27
click at [1277, 361] on button "Next Month" at bounding box center [1282, 366] width 10 height 10
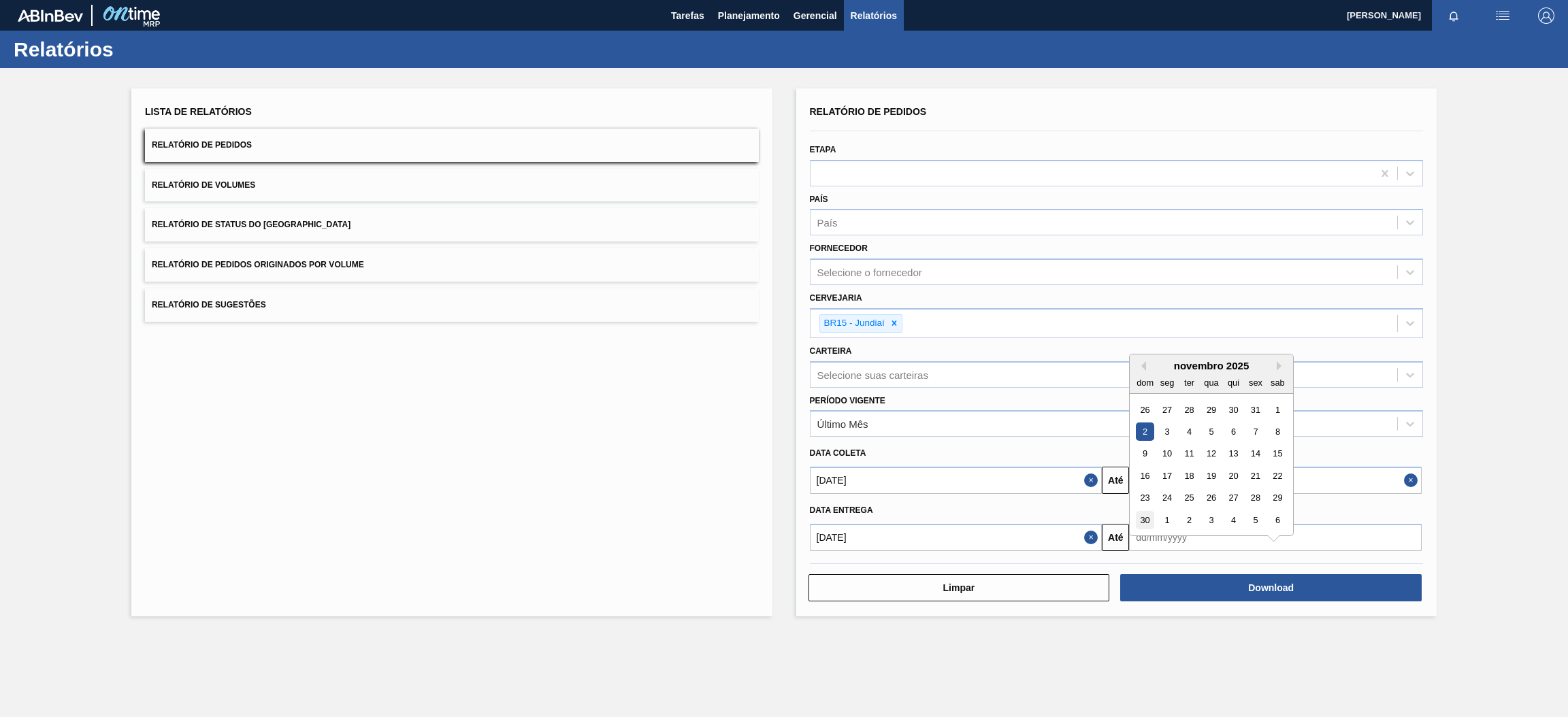
click at [1146, 517] on div "30" at bounding box center [1145, 520] width 19 height 19
type input "[DATE]"
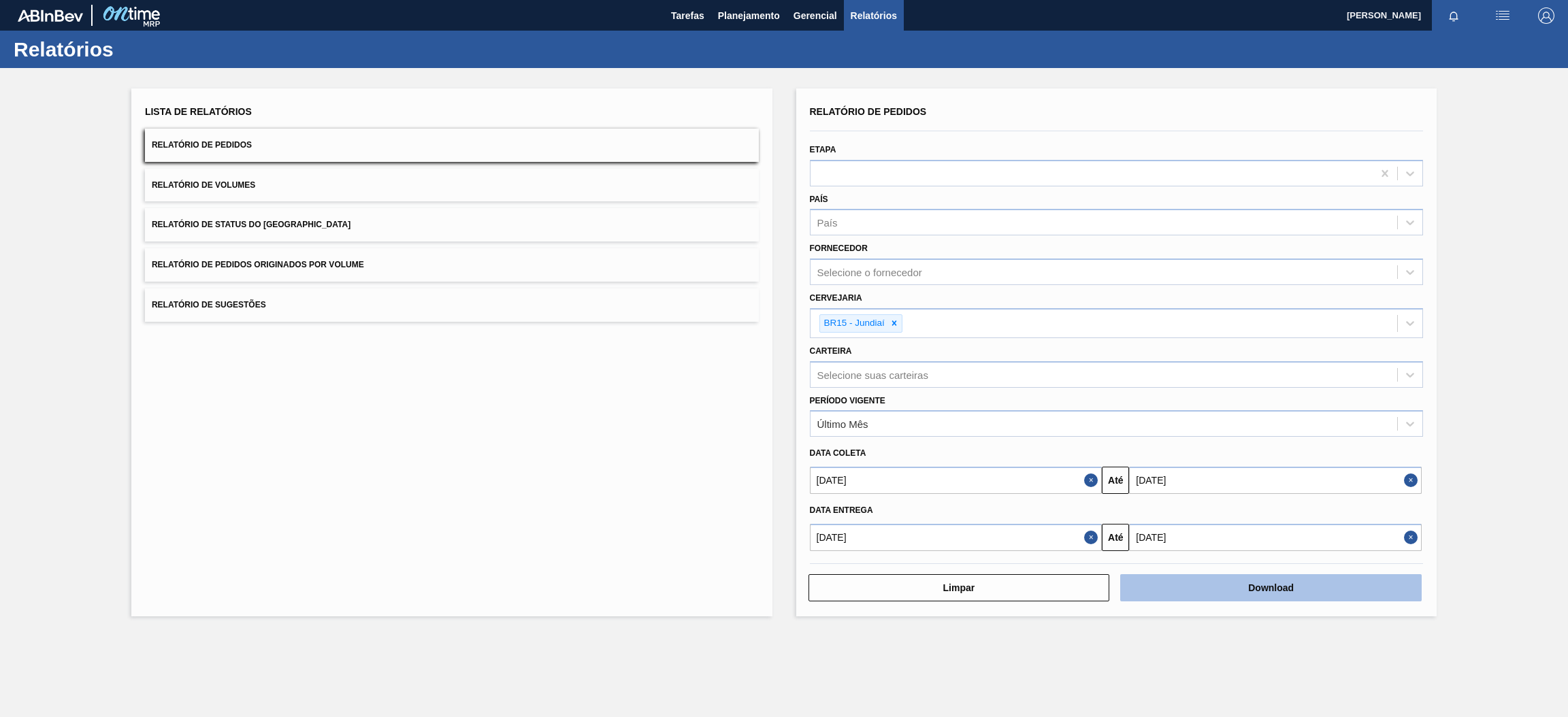
click at [1256, 584] on button "Download" at bounding box center [1271, 587] width 302 height 27
click at [337, 262] on span "Relatório de Pedidos Originados por Volume" at bounding box center [258, 265] width 212 height 10
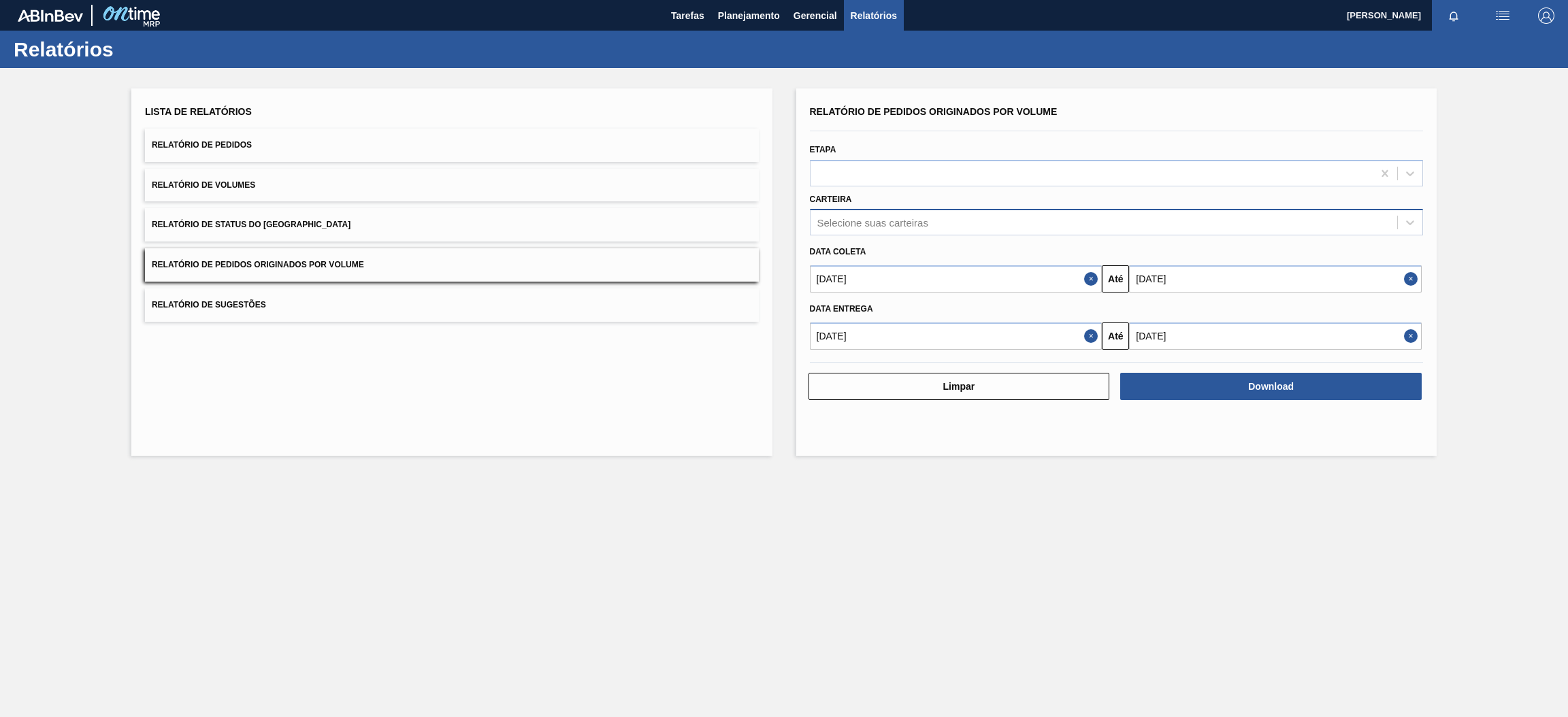
click at [949, 228] on div "Selecione suas carteiras" at bounding box center [1104, 223] width 587 height 20
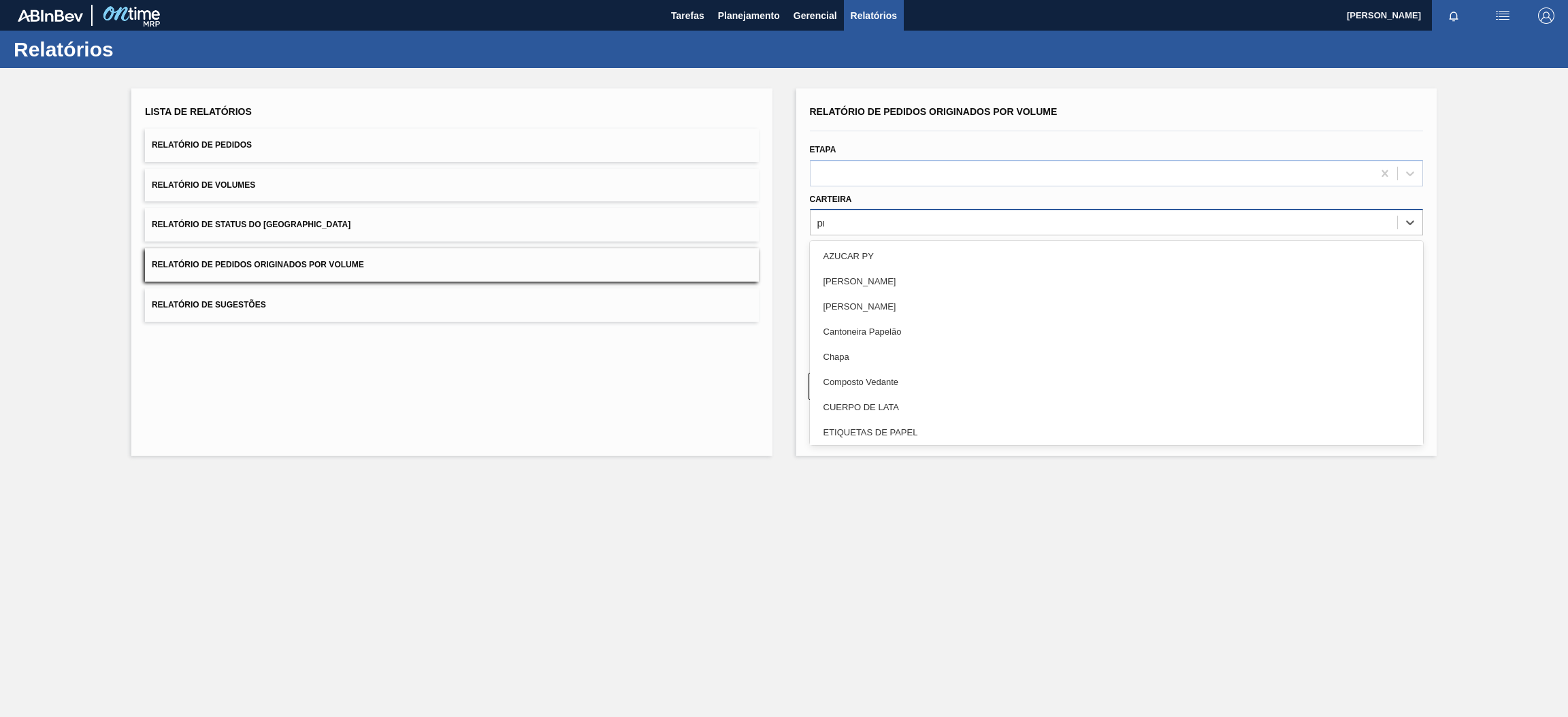
type input "pre"
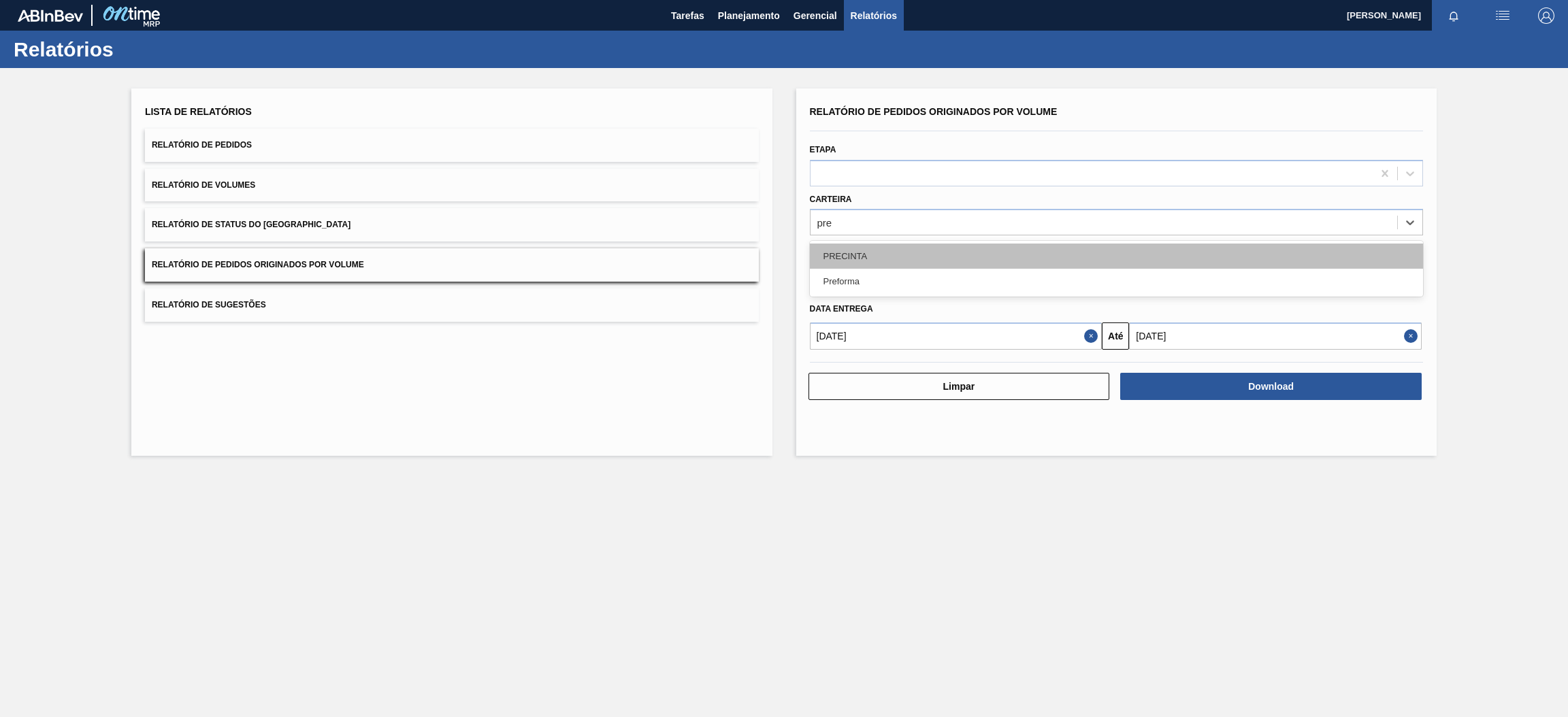
click at [930, 249] on div "PRECINTA" at bounding box center [1117, 256] width 614 height 25
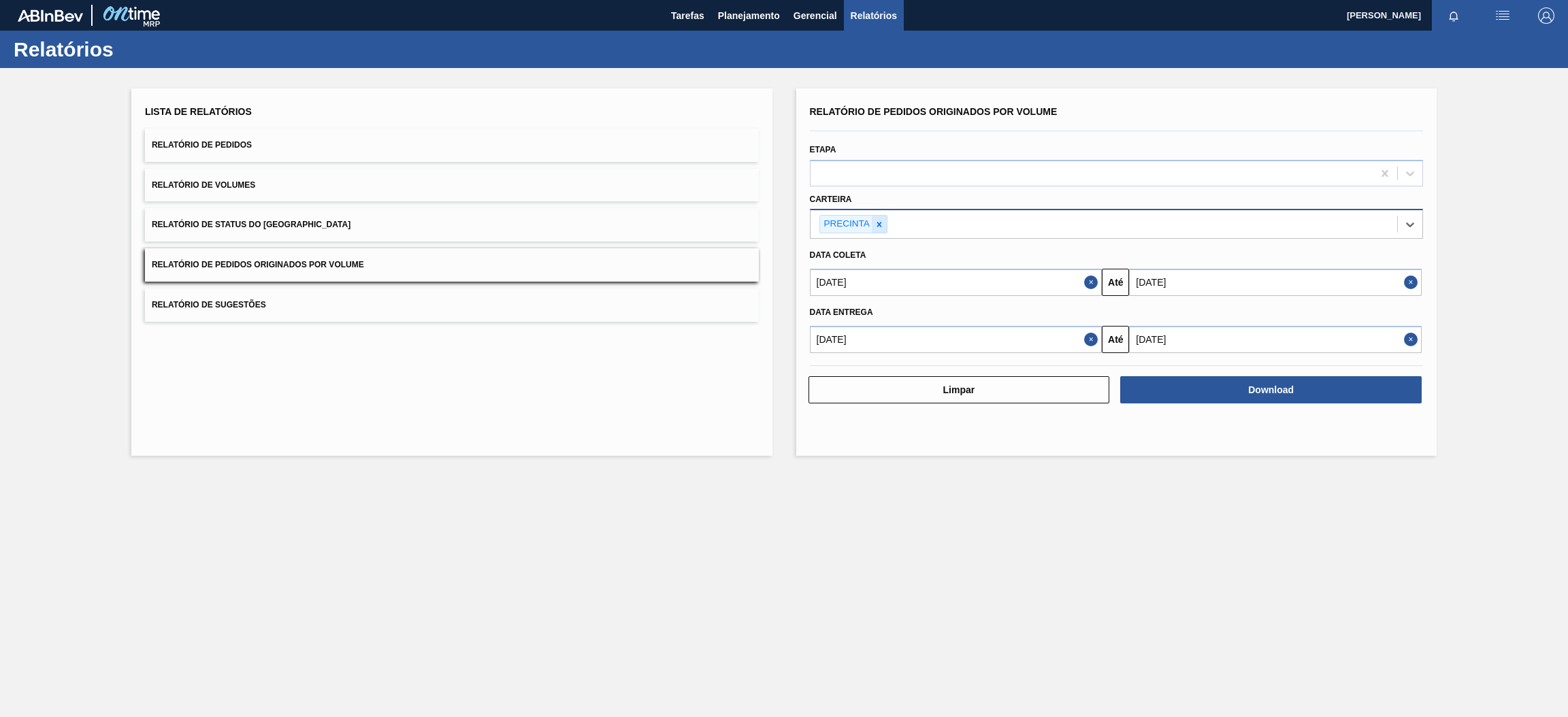
click at [880, 224] on icon at bounding box center [879, 224] width 5 height 5
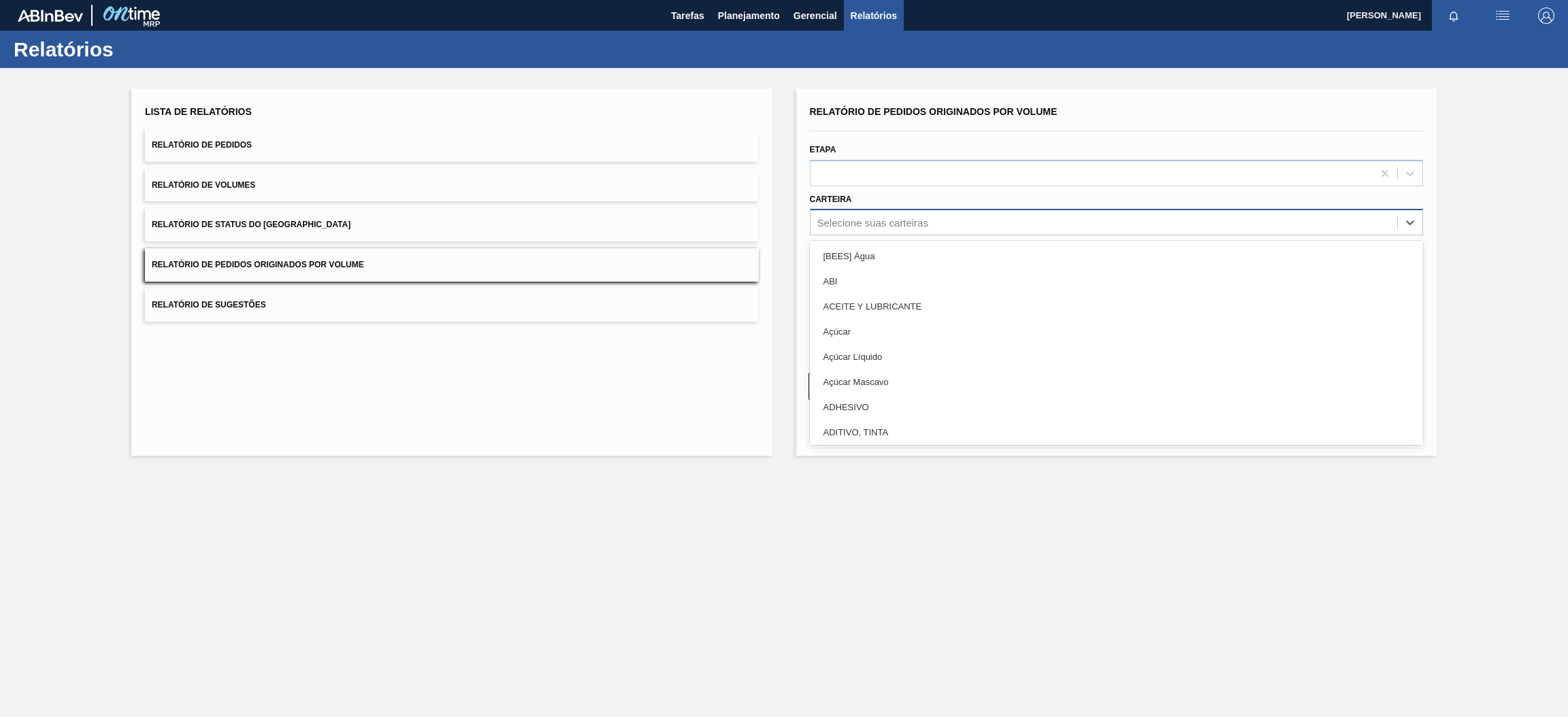
click at [880, 223] on div "Selecione suas carteiras" at bounding box center [873, 223] width 111 height 12
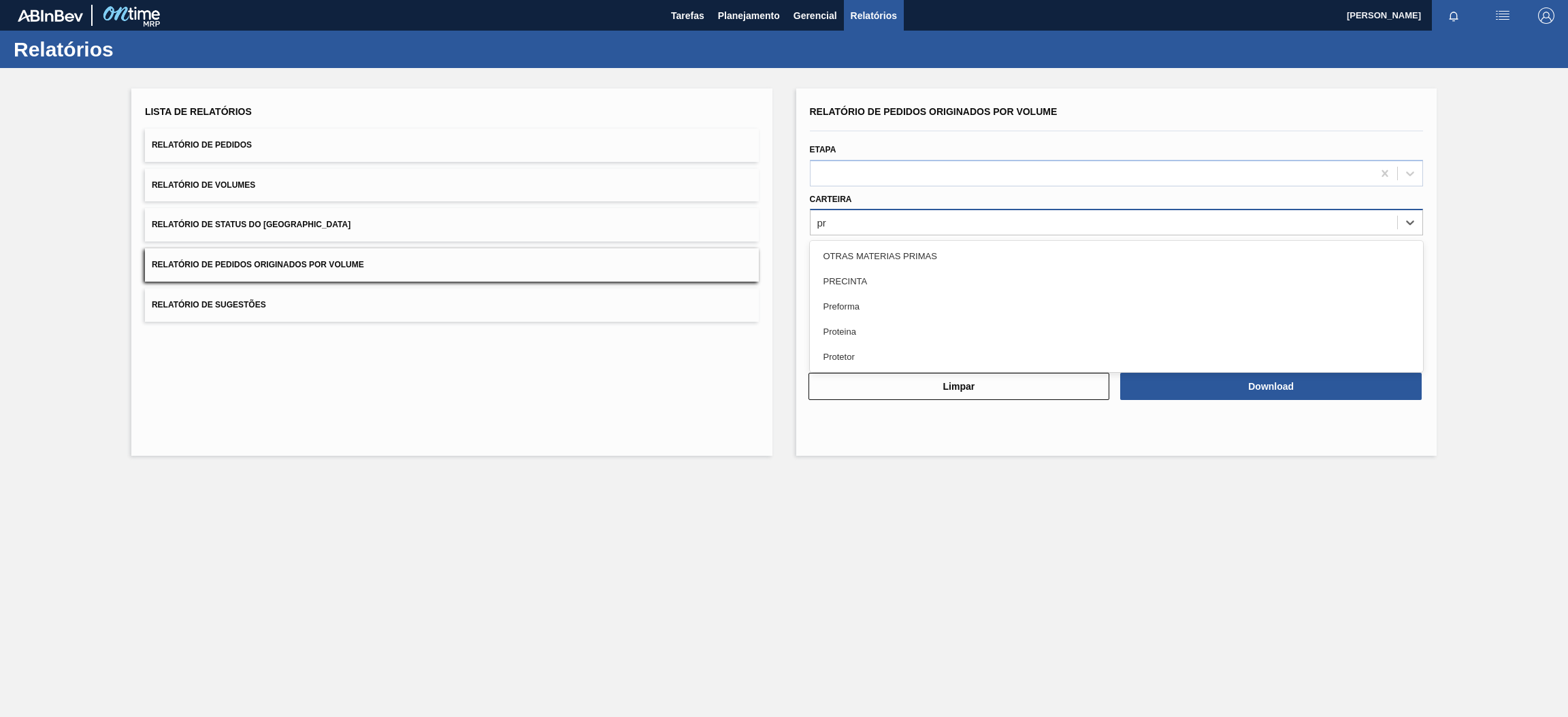
type input "pre"
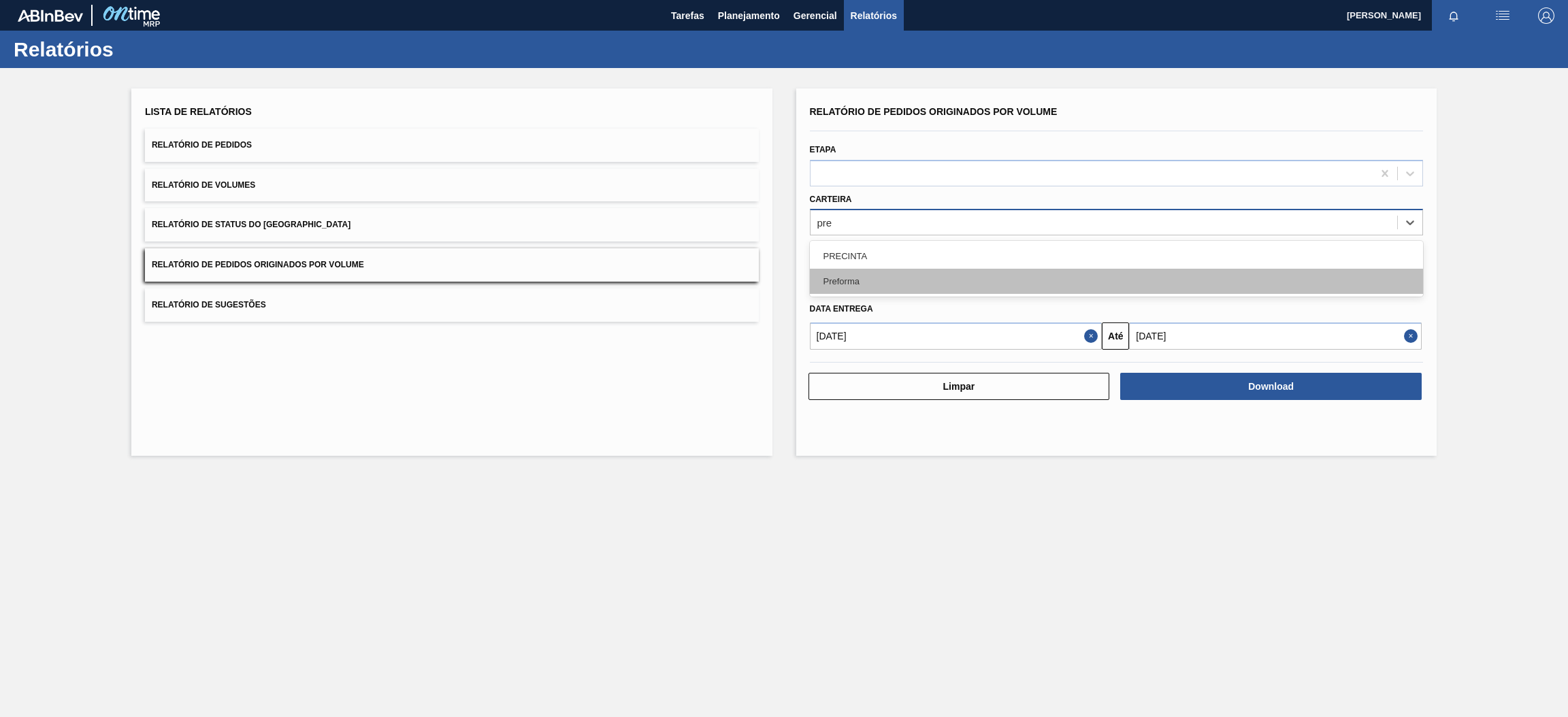
click at [885, 281] on div "Preforma" at bounding box center [1117, 281] width 614 height 25
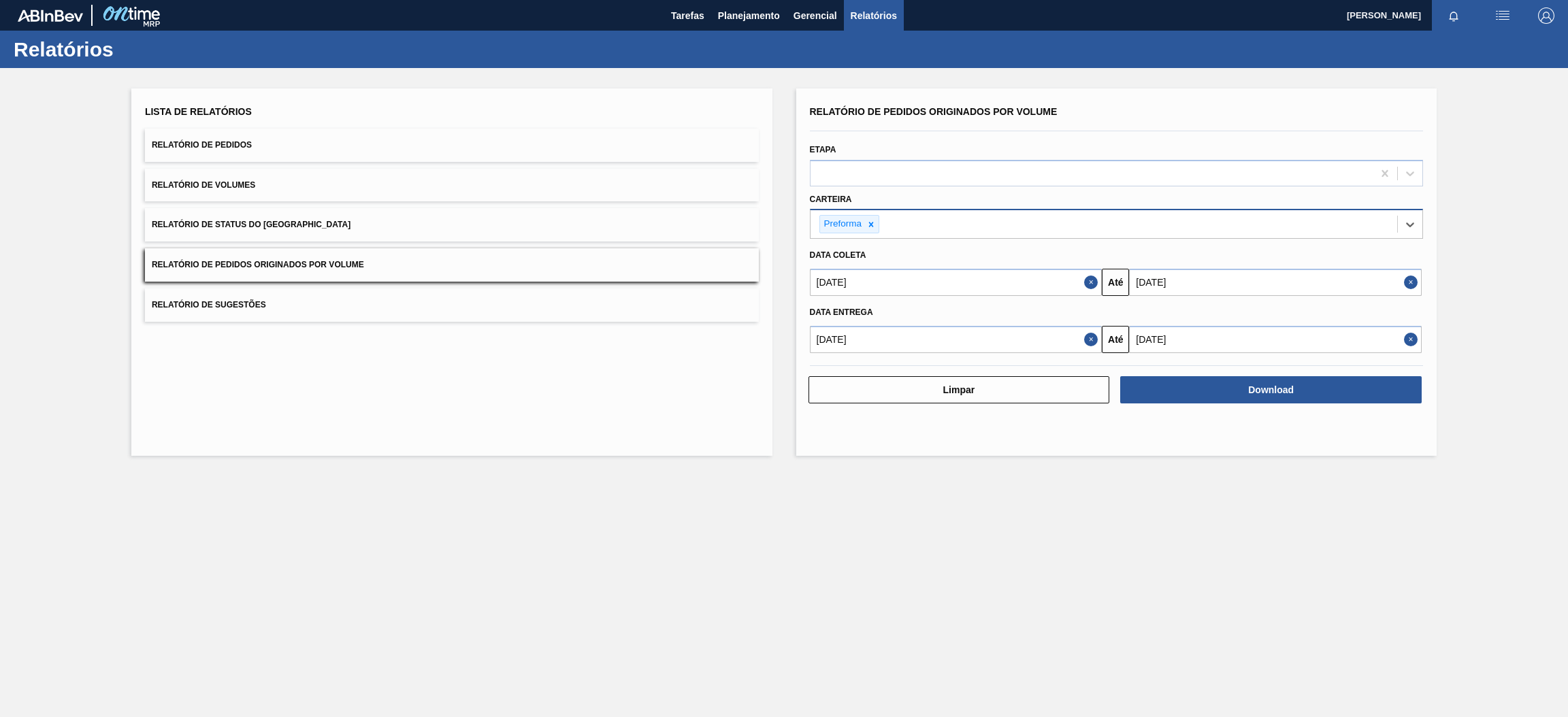
click at [1093, 277] on button "Close" at bounding box center [1093, 282] width 18 height 27
click at [1087, 341] on button "Close" at bounding box center [1093, 339] width 18 height 27
click at [1016, 282] on input "text" at bounding box center [956, 282] width 293 height 27
click at [823, 310] on button "Previous Month" at bounding box center [822, 315] width 10 height 10
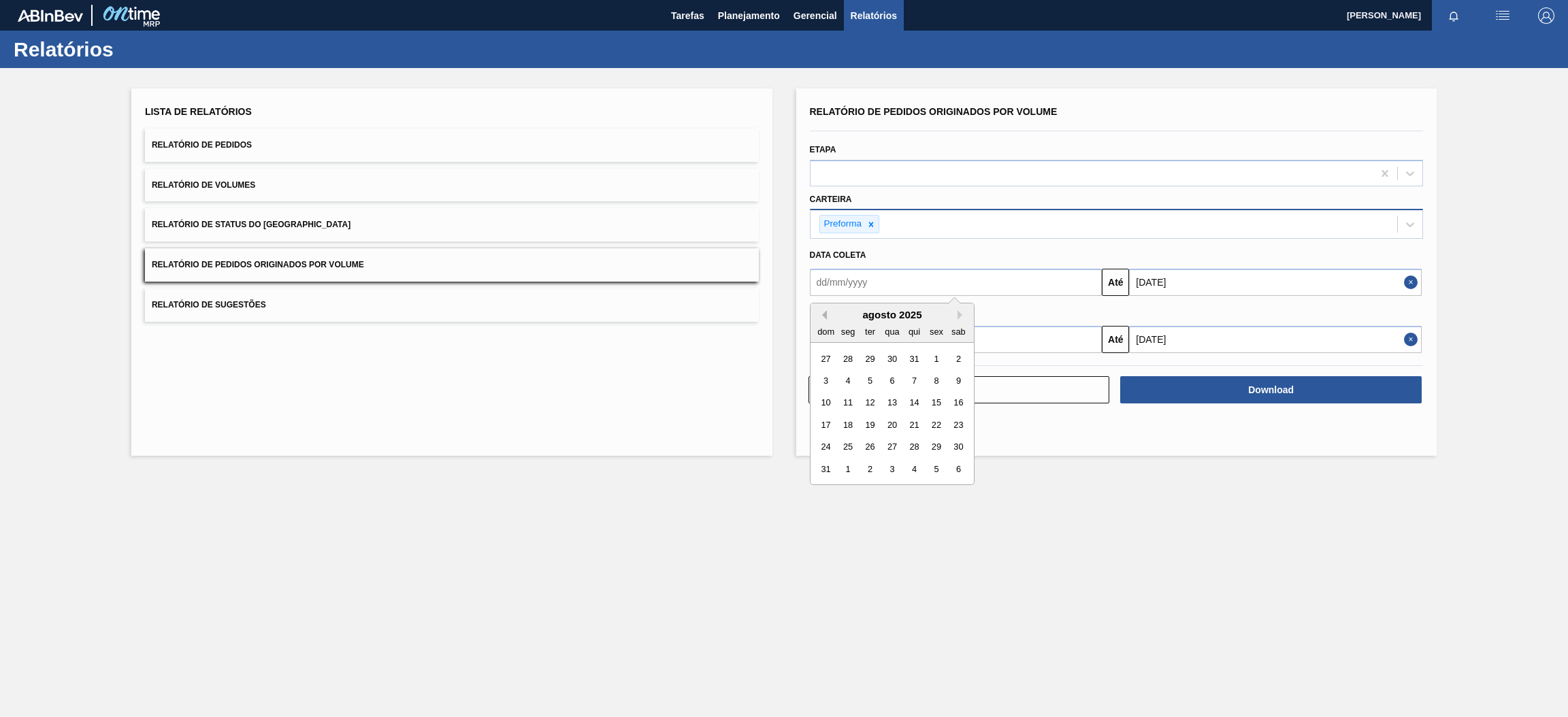
click at [823, 310] on button "Previous Month" at bounding box center [822, 315] width 10 height 10
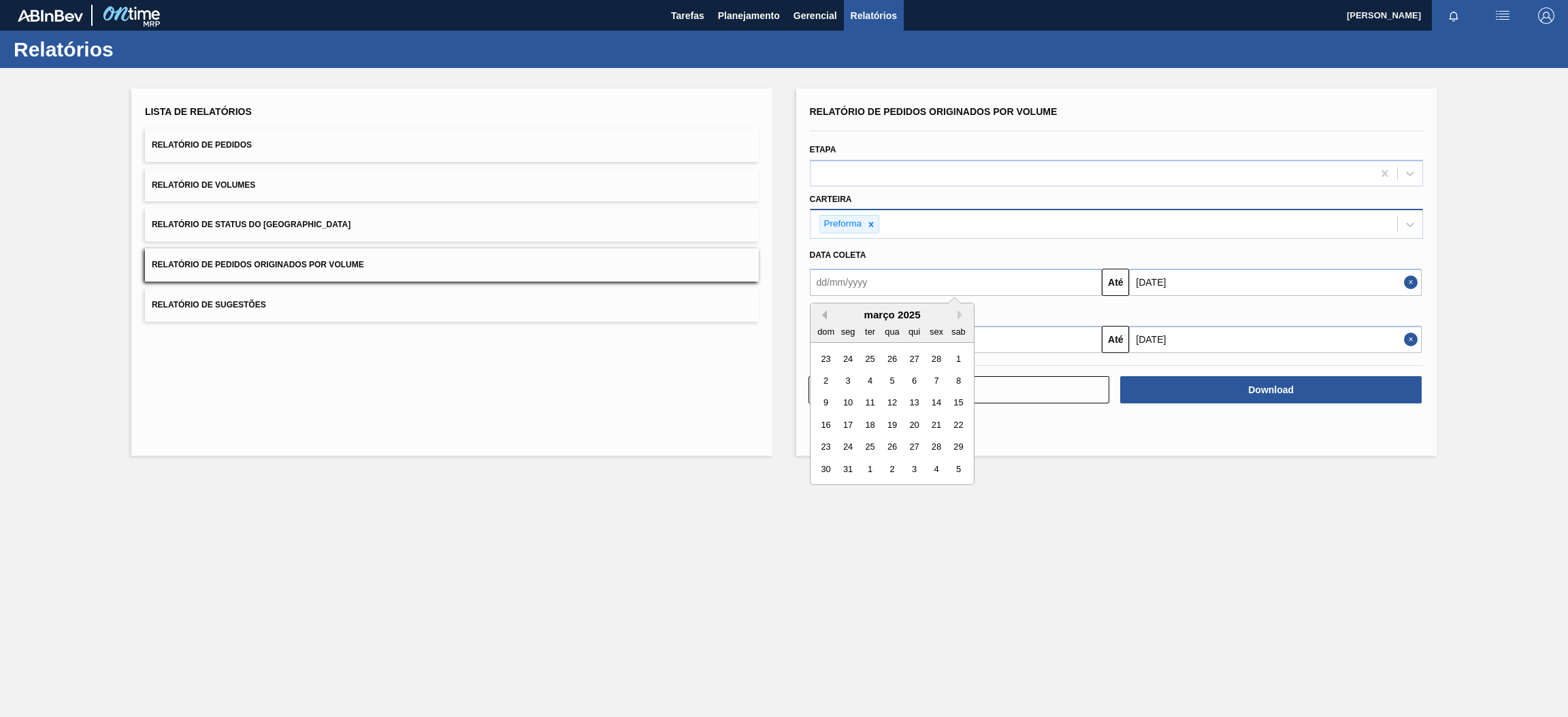
click at [823, 310] on button "Previous Month" at bounding box center [822, 315] width 10 height 10
click at [893, 355] on div "1" at bounding box center [892, 359] width 19 height 19
type input "01/01/2025"
click at [918, 338] on input "text" at bounding box center [956, 339] width 293 height 27
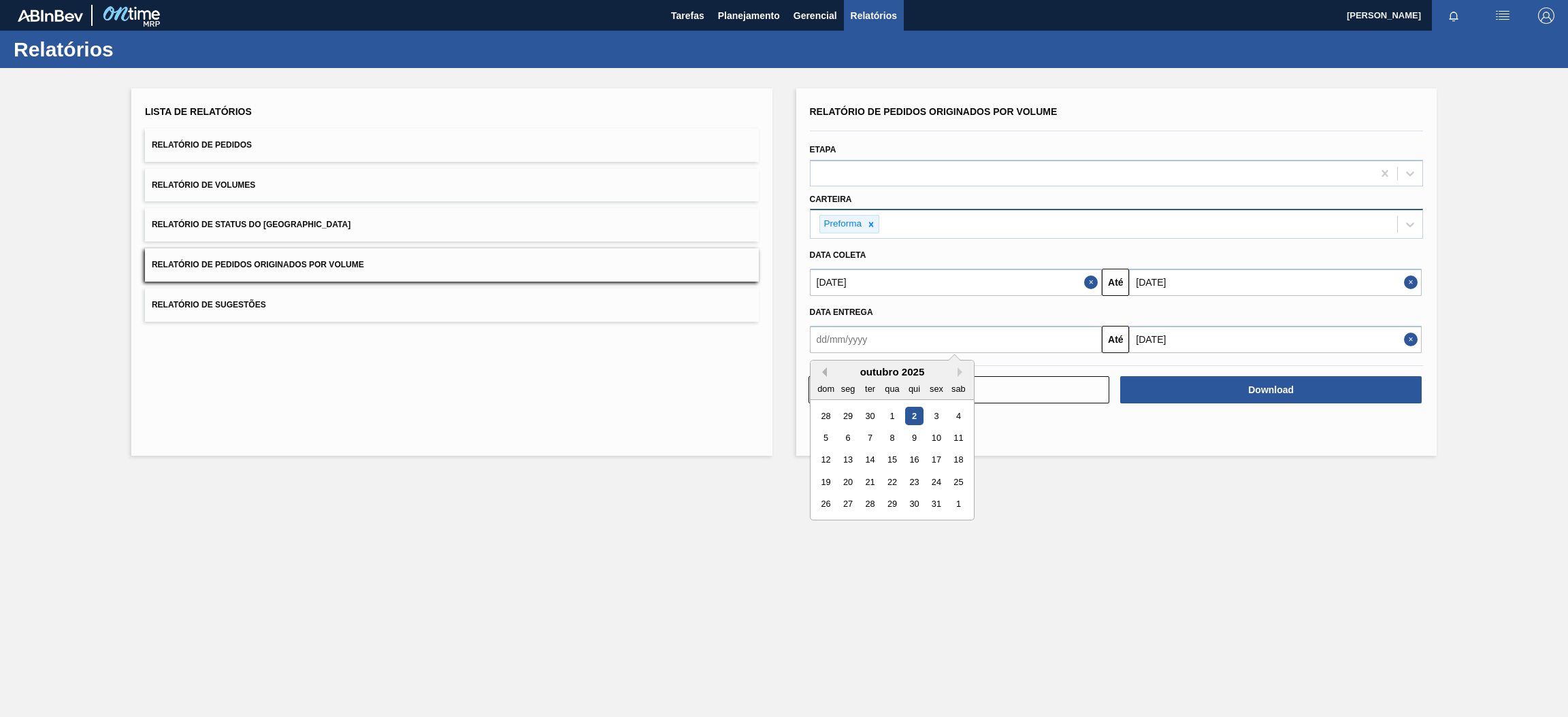
click at [824, 371] on button "Previous Month" at bounding box center [822, 373] width 10 height 10
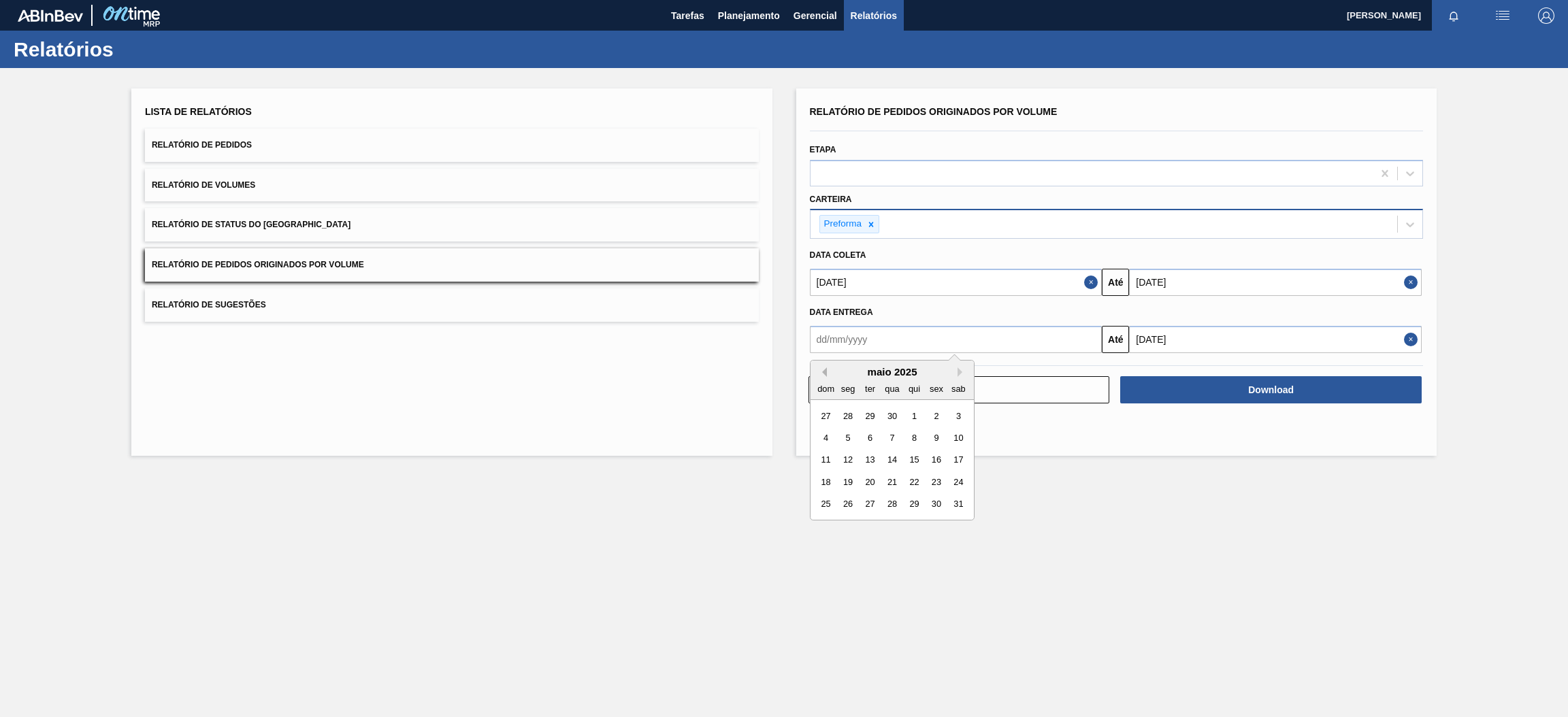
click at [824, 371] on button "Previous Month" at bounding box center [822, 373] width 10 height 10
click at [891, 419] on div "1" at bounding box center [892, 416] width 19 height 19
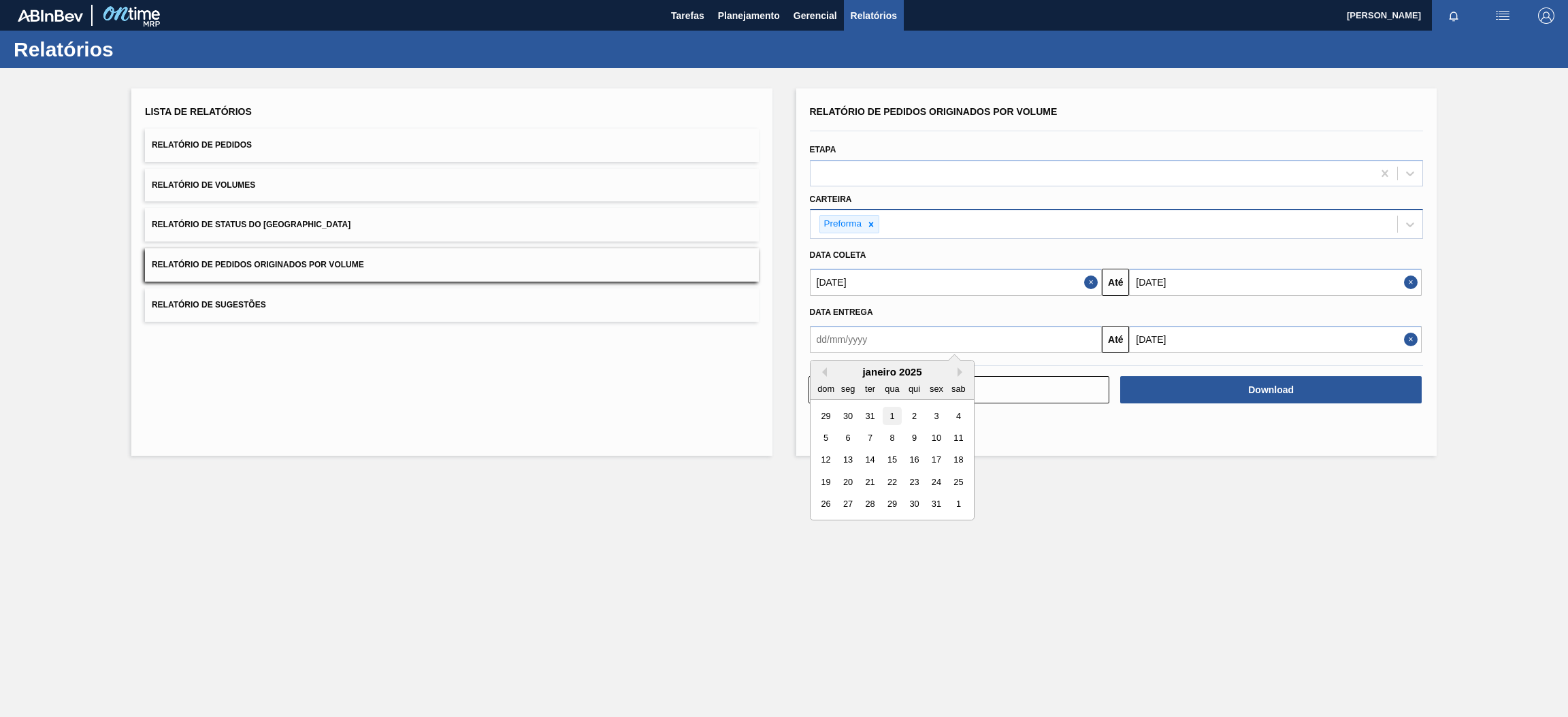
type input "01/01/2025"
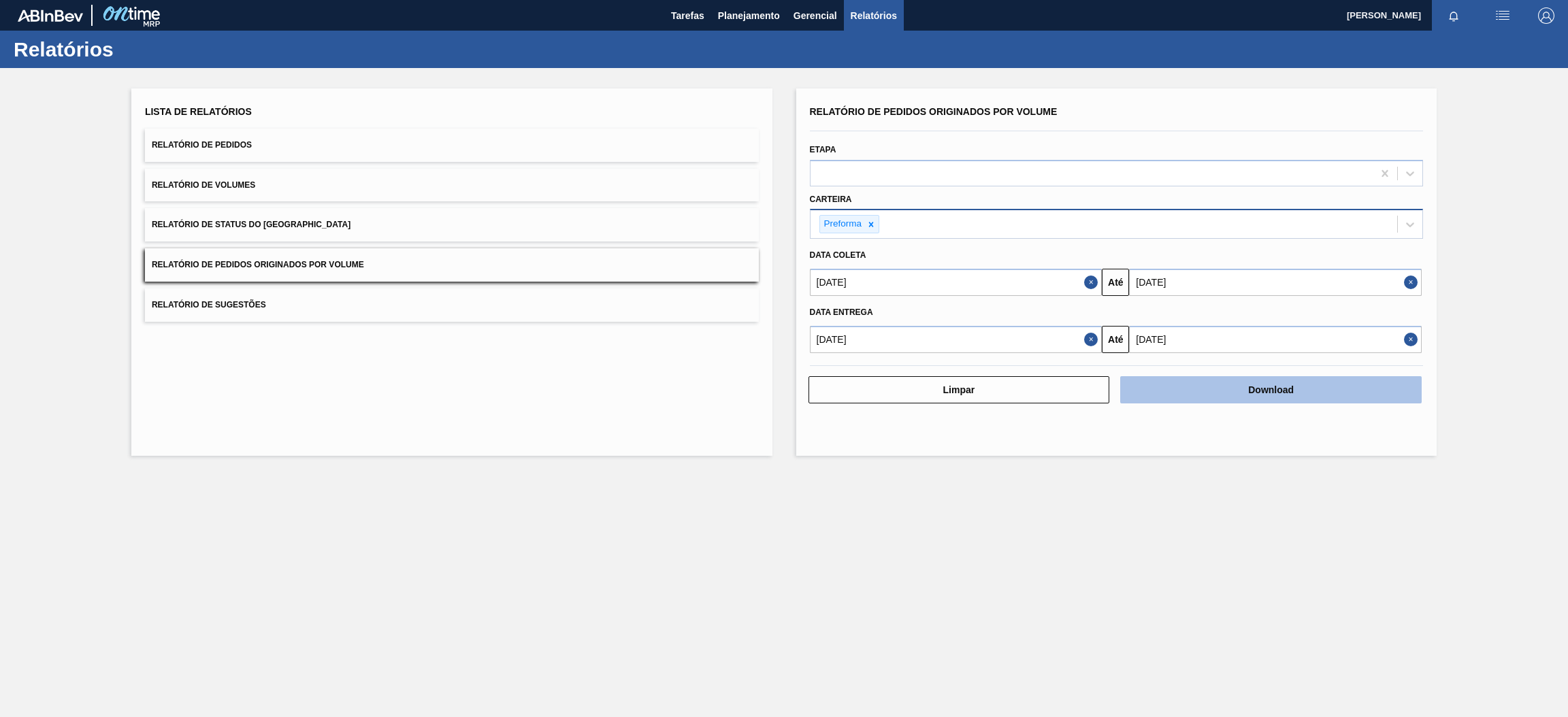
click at [1279, 398] on button "Download" at bounding box center [1271, 390] width 302 height 27
